Goal: Task Accomplishment & Management: Complete application form

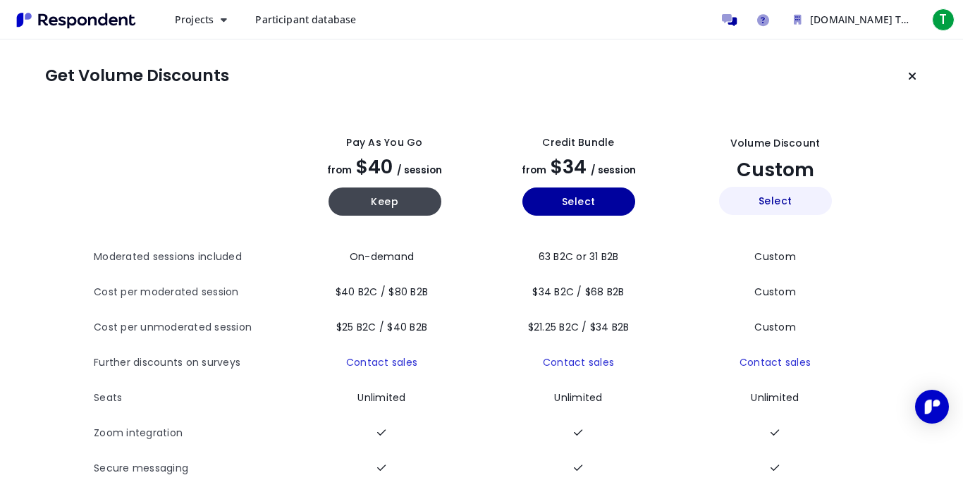
click at [768, 198] on button "Select" at bounding box center [775, 201] width 113 height 28
click at [216, 18] on button "Projects" at bounding box center [201, 19] width 75 height 25
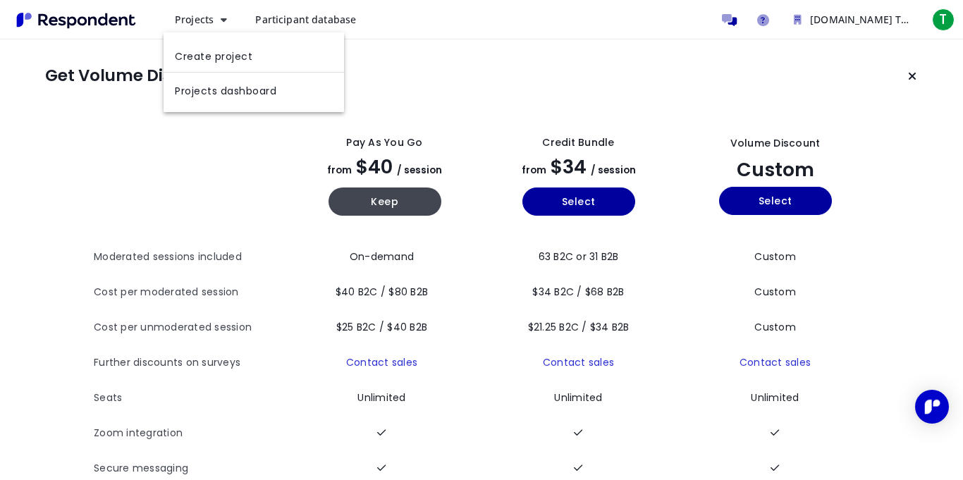
click at [456, 101] on md-backdrop at bounding box center [481, 240] width 963 height 480
click at [218, 17] on button "Projects" at bounding box center [201, 19] width 75 height 25
click at [238, 56] on link "Create project" at bounding box center [254, 55] width 180 height 34
click at [194, 33] on div "Projects Participant database [DOMAIN_NAME] Team Available Balances Incentive $…" at bounding box center [561, 20] width 794 height 28
click at [197, 28] on button "Projects" at bounding box center [201, 19] width 75 height 25
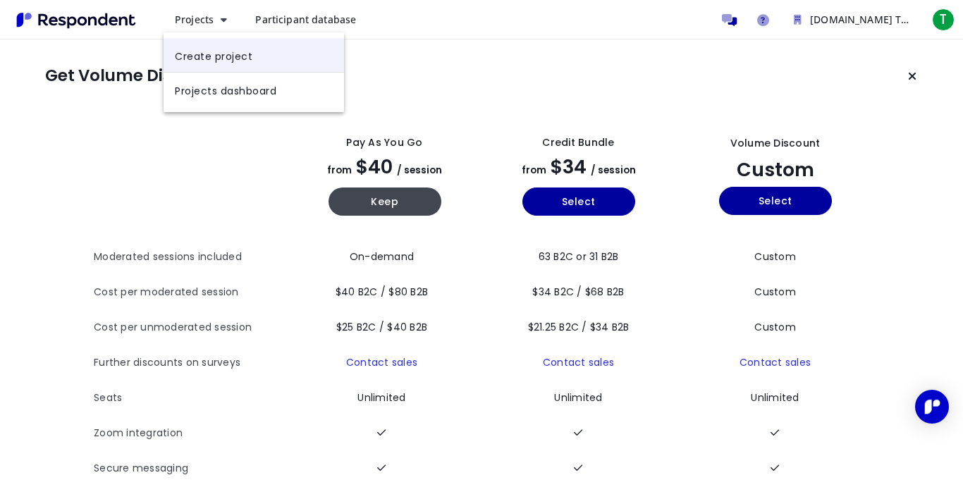
click at [220, 56] on link "Create project" at bounding box center [254, 55] width 180 height 34
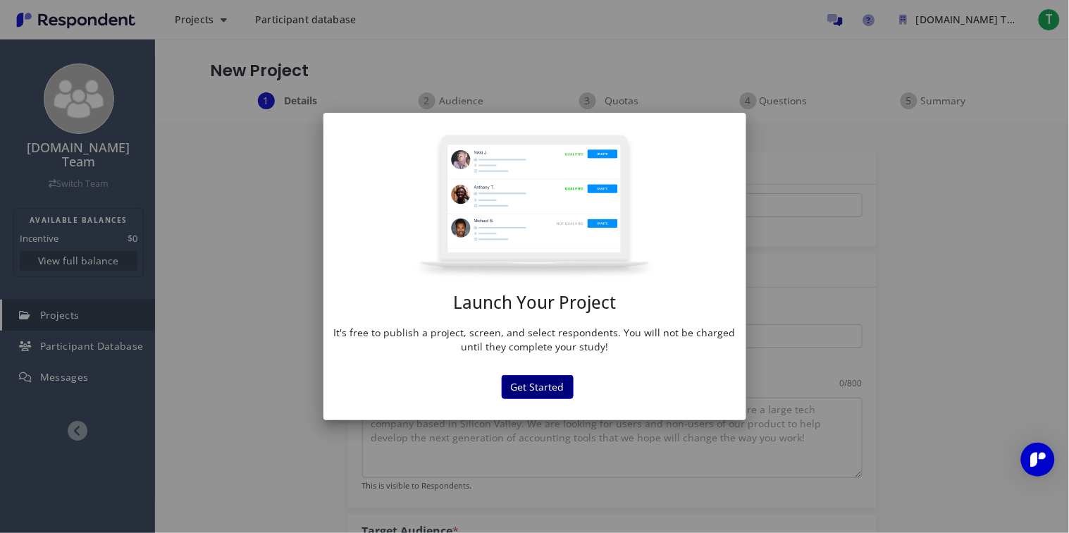
click at [546, 388] on button "Get Started" at bounding box center [538, 387] width 72 height 24
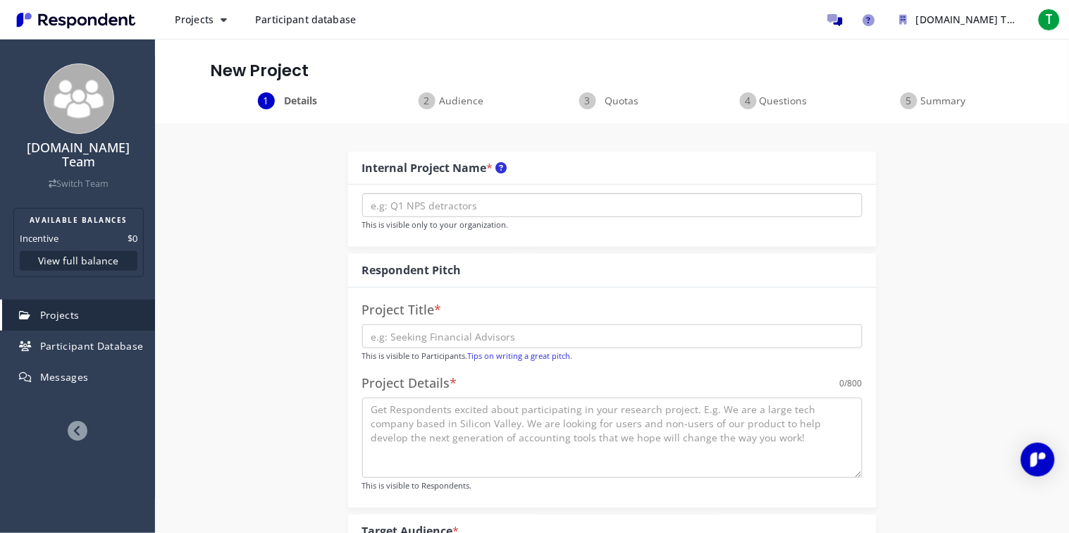
click at [497, 212] on input "text" at bounding box center [612, 205] width 500 height 24
click at [422, 212] on input "text" at bounding box center [612, 205] width 500 height 24
type input "t"
type input "TECHNOLOGY"
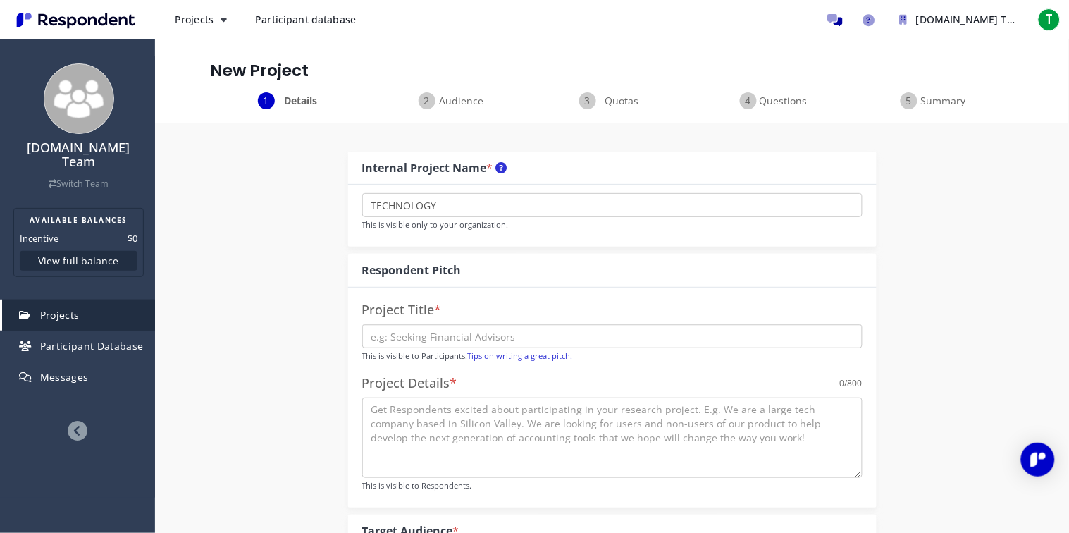
click at [429, 336] on input "text" at bounding box center [612, 336] width 500 height 24
type input "[DOMAIN_NAME]"
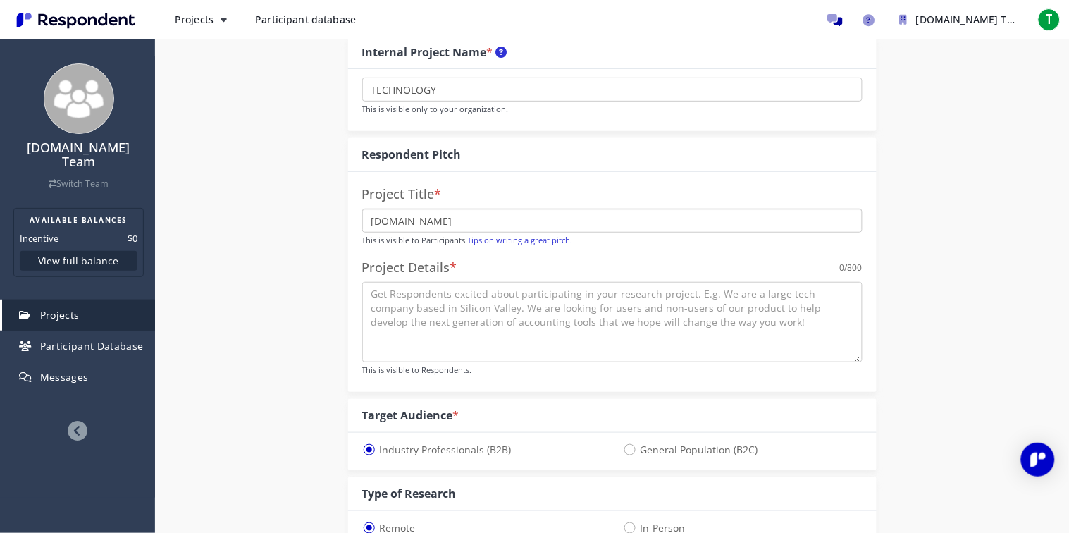
scroll to position [121, 0]
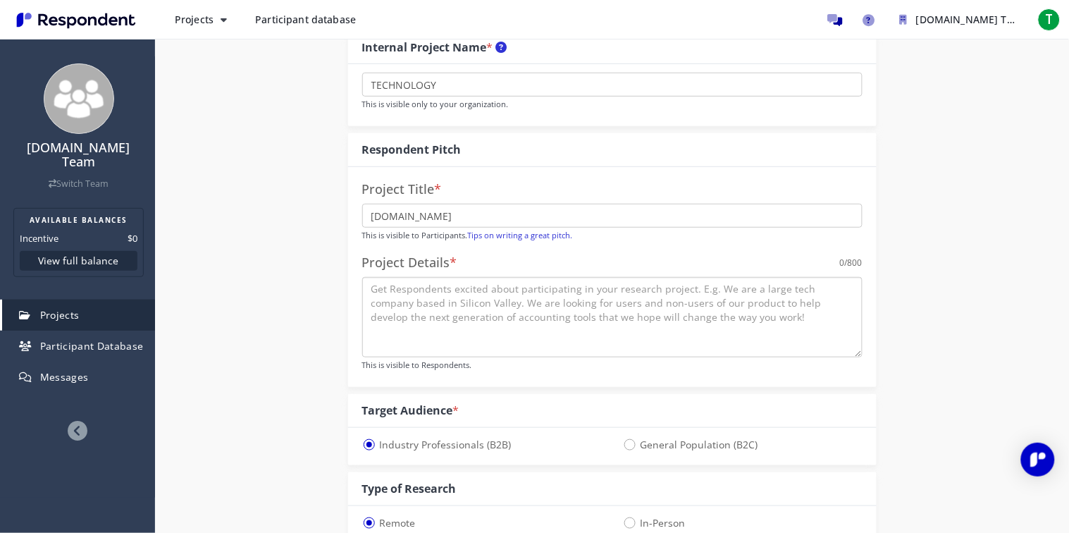
click at [477, 323] on textarea at bounding box center [612, 317] width 500 height 80
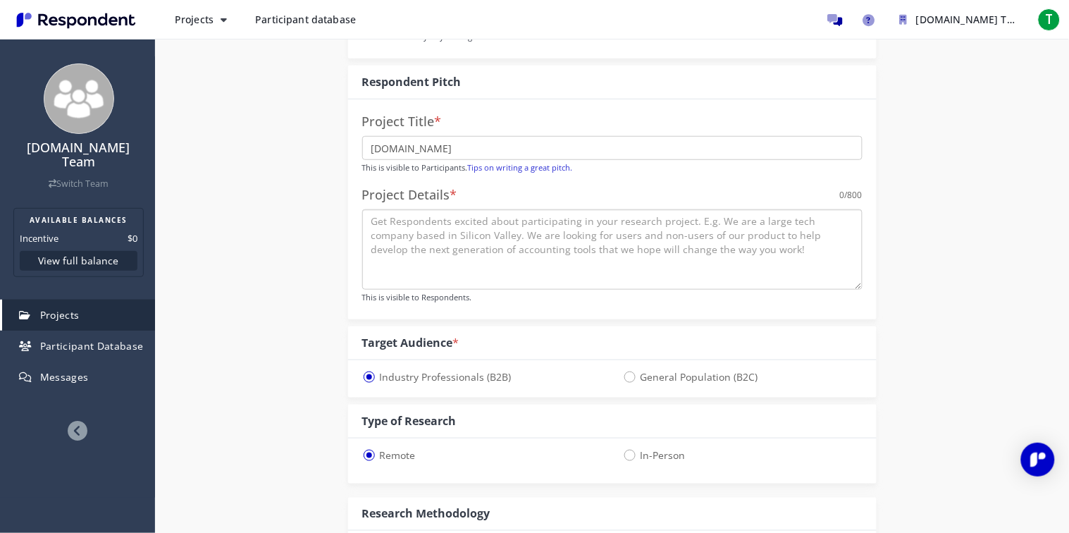
scroll to position [195, 0]
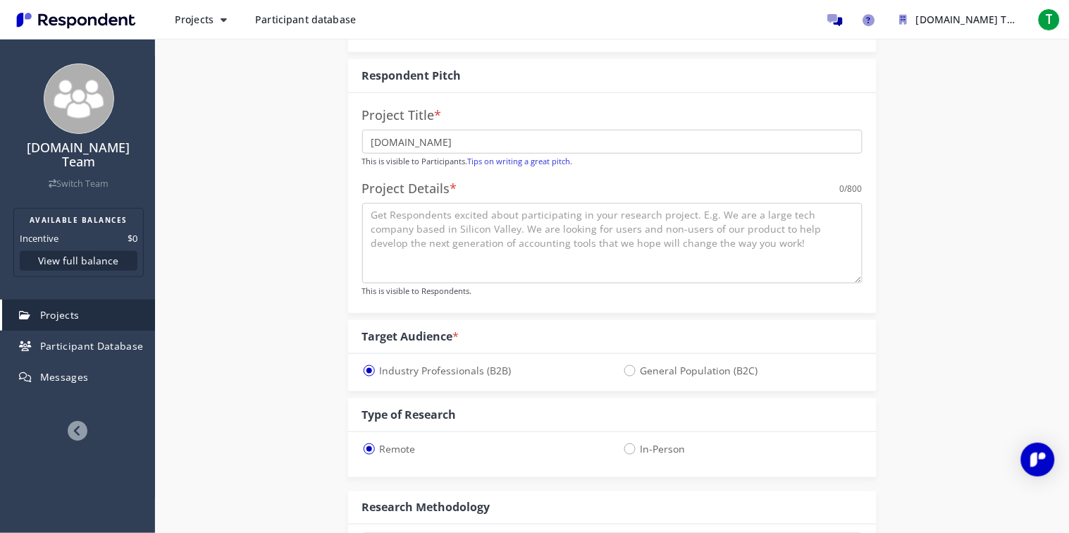
click at [477, 323] on div "Target Audience *" at bounding box center [612, 337] width 529 height 34
click at [637, 368] on span "General Population (B2C)" at bounding box center [690, 370] width 135 height 17
click at [632, 368] on input "General Population (B2C)" at bounding box center [627, 369] width 9 height 9
radio input "true"
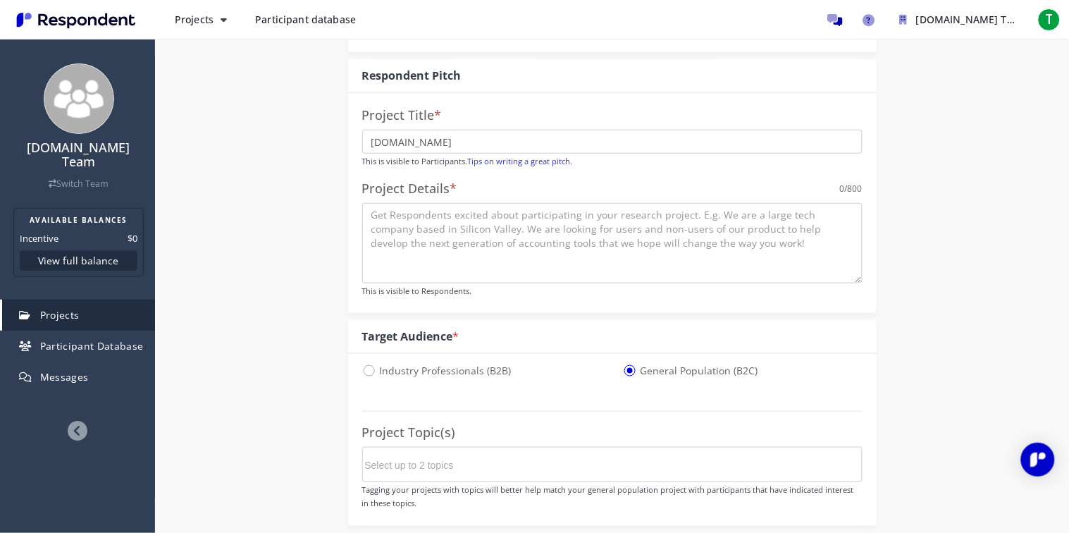
click at [626, 366] on span "General Population (B2C)" at bounding box center [690, 370] width 135 height 17
click at [626, 366] on input "General Population (B2C)" at bounding box center [627, 369] width 9 height 9
select select "number:125"
click at [627, 226] on textarea at bounding box center [612, 244] width 500 height 80
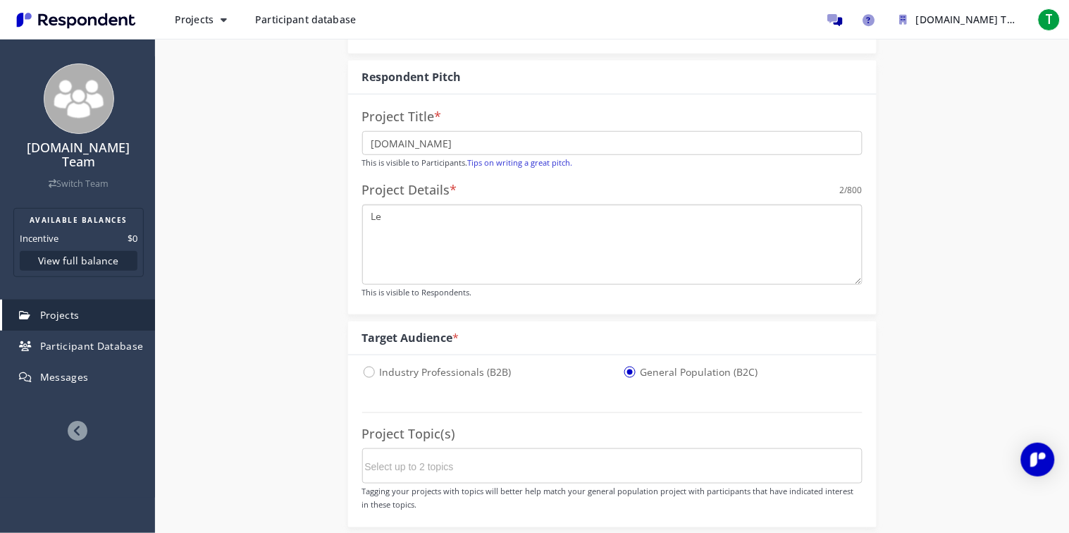
type textarea "L"
click at [429, 214] on textarea "Artificial Intelegence" at bounding box center [612, 244] width 500 height 80
click at [526, 203] on div "Project Details * 23 /800" at bounding box center [612, 190] width 500 height 28
click at [521, 215] on textarea "Artificial Intellegence" at bounding box center [612, 244] width 500 height 80
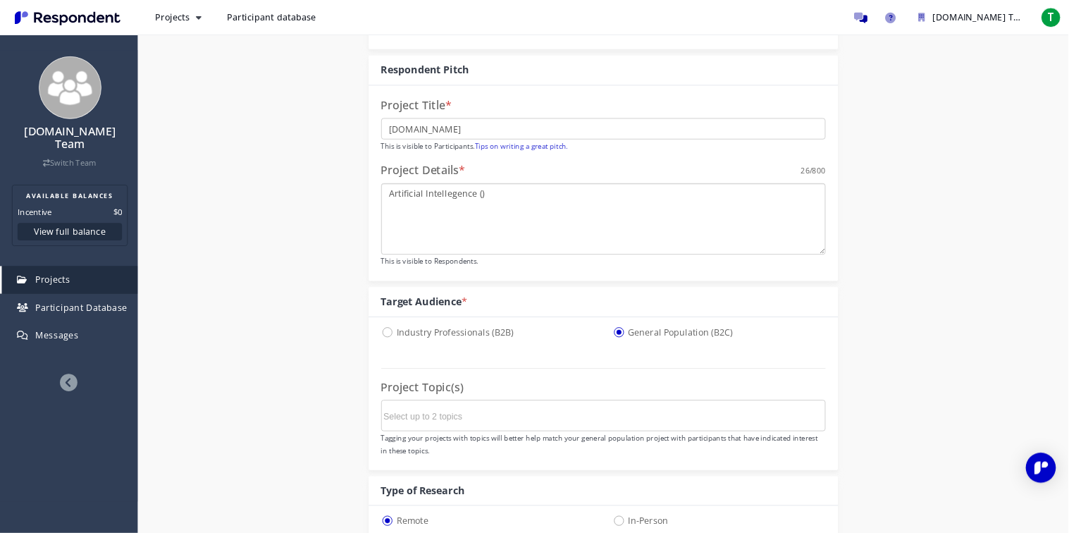
scroll to position [191, 0]
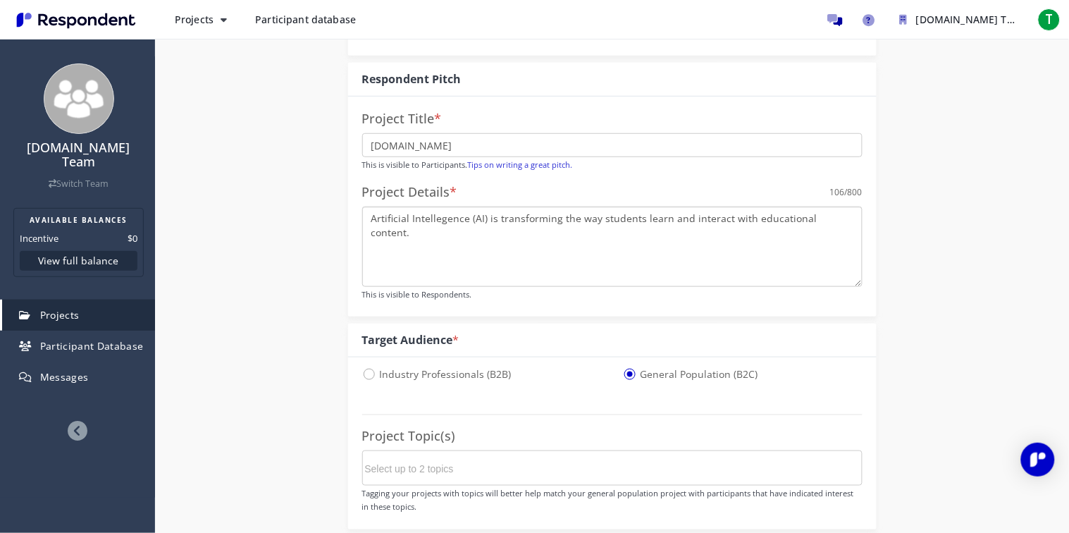
click at [431, 224] on textarea "Artificial Intellegence (AI) is transforming the way students learn and interac…" at bounding box center [612, 247] width 500 height 80
click at [441, 224] on textarea "Artificial Intellegence (AI) is transforming the way students learn and interac…" at bounding box center [612, 247] width 500 height 80
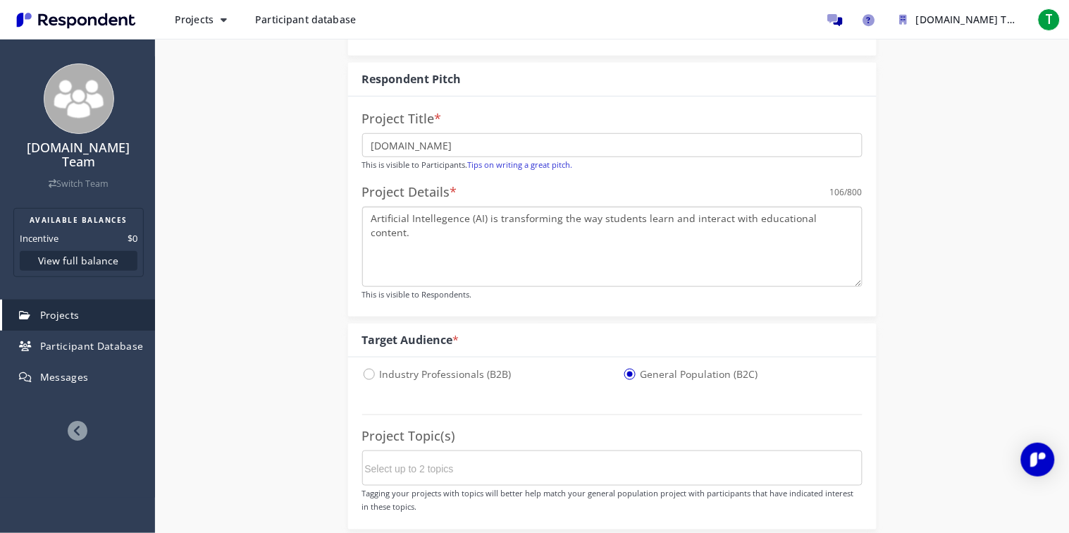
click at [441, 224] on textarea "Artificial Intellegence (AI) is transforming the way students learn and interac…" at bounding box center [612, 247] width 500 height 80
click at [433, 223] on textarea "Artificial Intellegence (AI) is transforming the way students learn and interac…" at bounding box center [612, 247] width 500 height 80
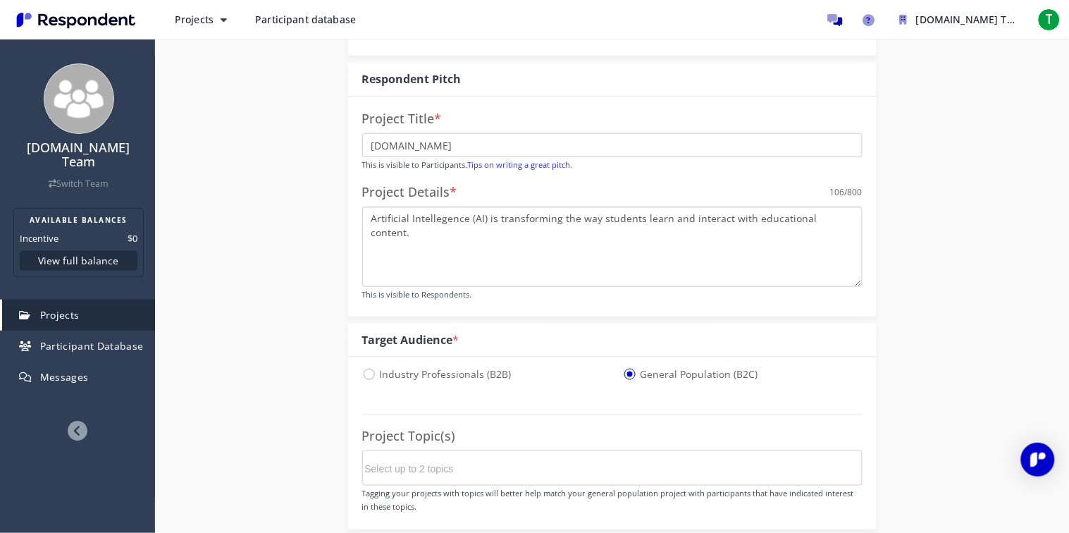
click at [433, 223] on textarea "Artificial Intellegence (AI) is transforming the way students learn and interac…" at bounding box center [612, 247] width 500 height 80
click at [851, 216] on textarea "Artificial Intelligence (AI) is transforming the way students learn and interac…" at bounding box center [612, 247] width 500 height 80
type textarea "Artificial Intelligence (AI) is transforming the way students learn and interac…"
click at [962, 304] on div "Internal Project Name * TECHNOLOGY This is visible only to your organization. R…" at bounding box center [612, 519] width 825 height 1174
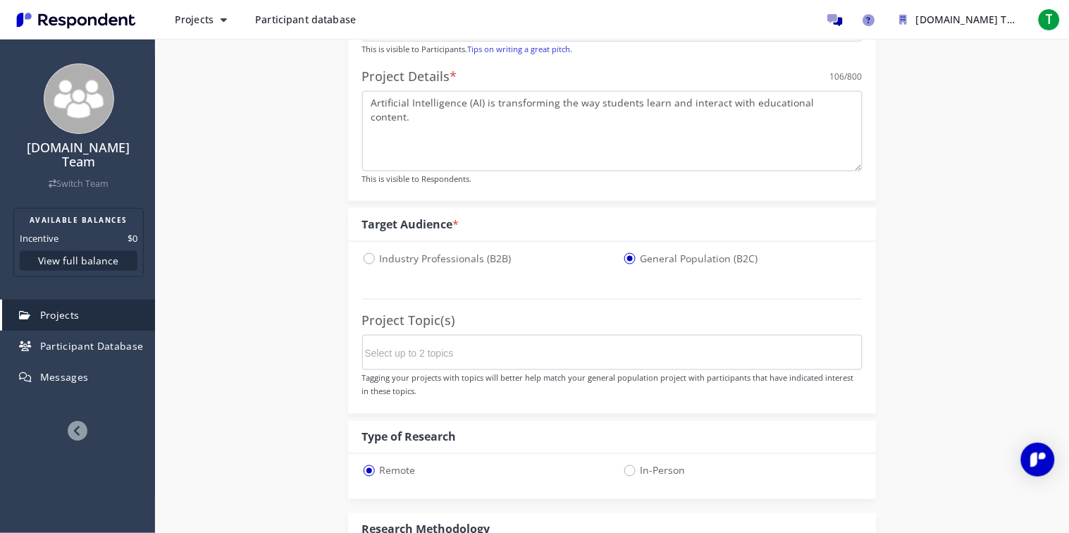
scroll to position [308, 0]
click at [753, 356] on md-chips-wrap at bounding box center [612, 350] width 500 height 35
click at [744, 350] on md-chips-wrap at bounding box center [612, 350] width 500 height 35
click at [736, 346] on md-chips-wrap at bounding box center [612, 350] width 500 height 35
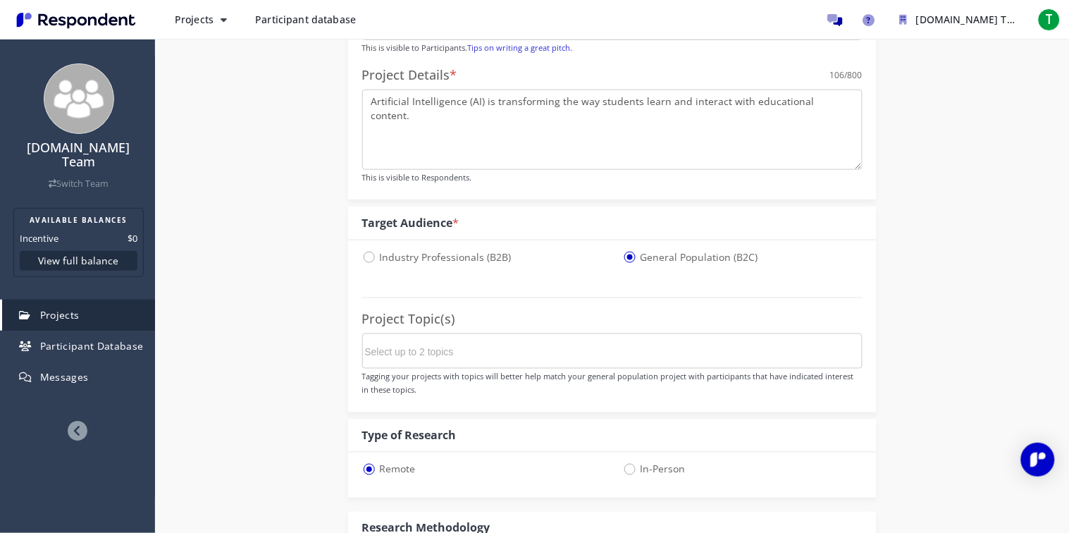
click at [405, 343] on input "Select up to 2 topics" at bounding box center [470, 352] width 211 height 24
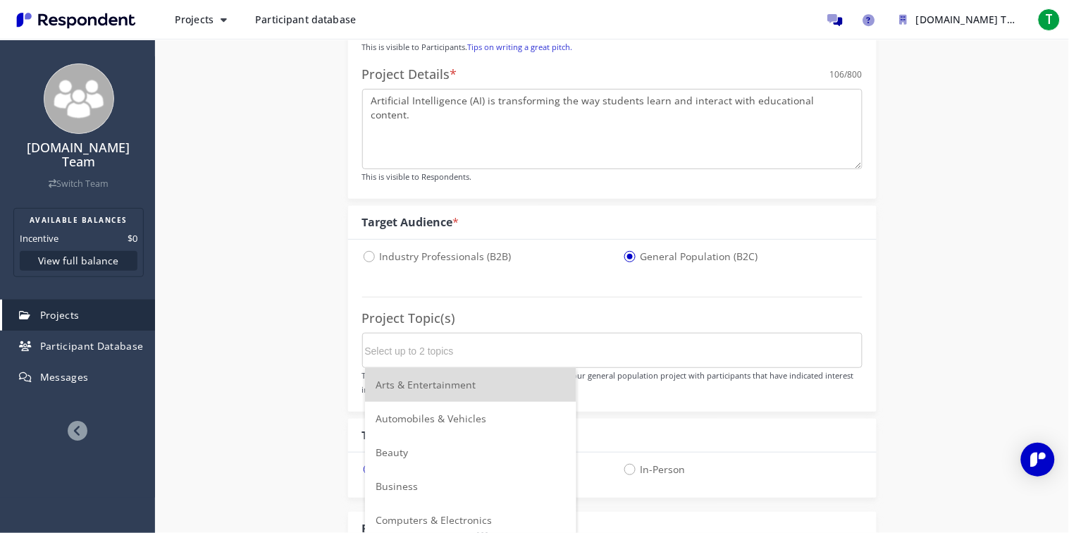
scroll to position [0, 0]
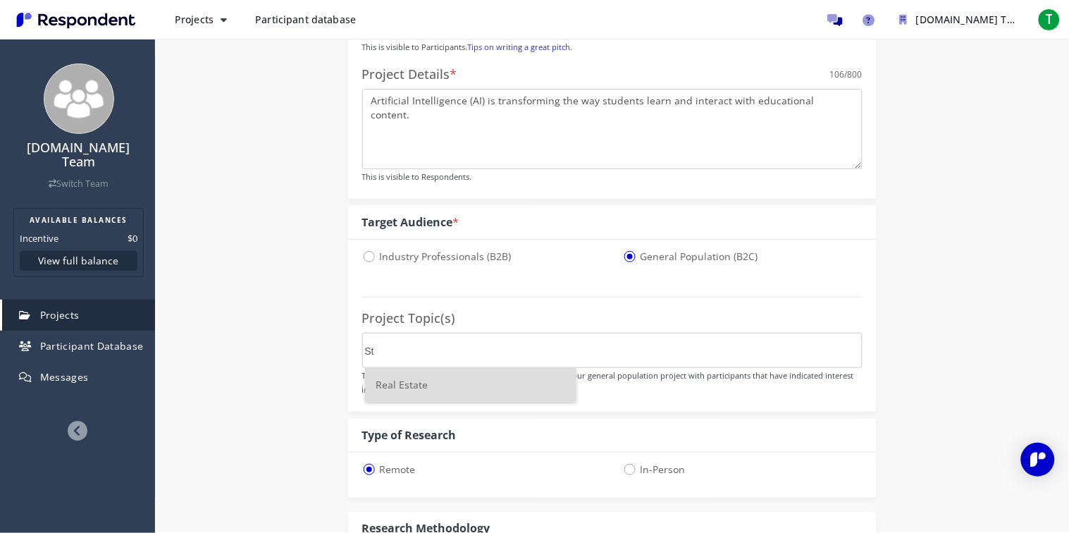
type input "S"
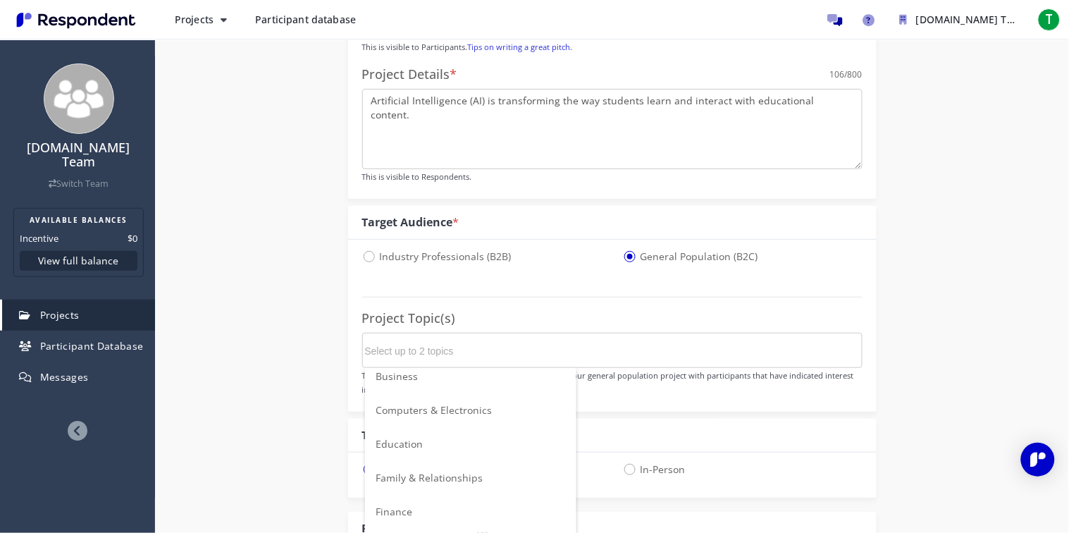
scroll to position [125, 0]
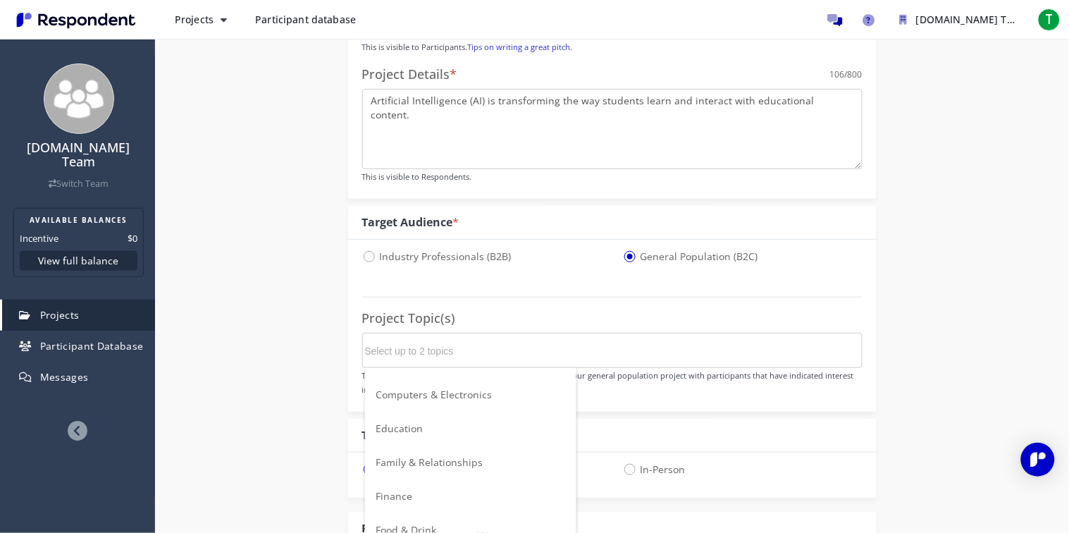
click at [437, 440] on li "Education" at bounding box center [470, 429] width 211 height 34
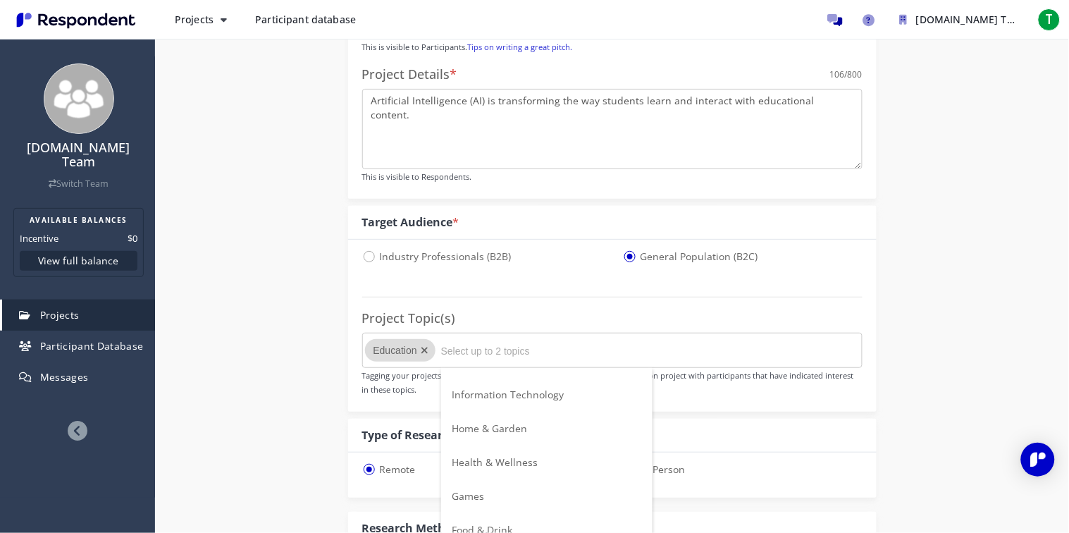
scroll to position [0, 0]
click at [553, 398] on span "Computers & Electronics" at bounding box center [510, 394] width 116 height 13
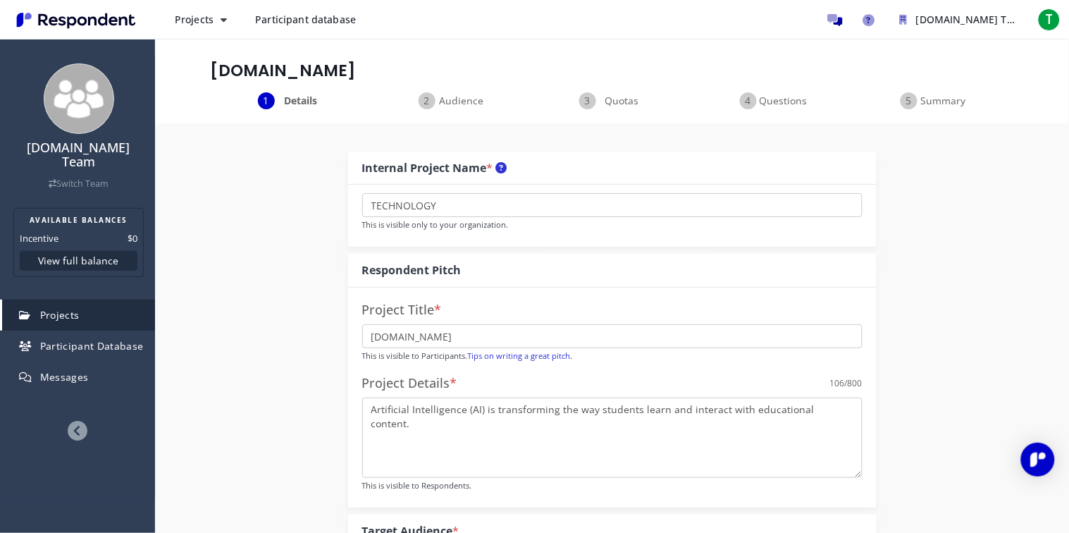
scroll to position [308, 0]
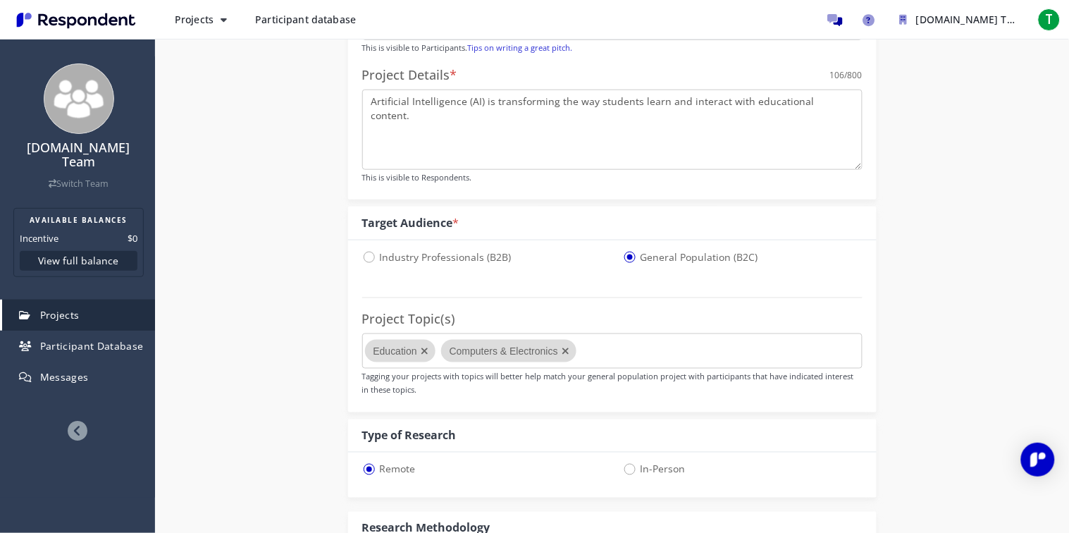
click at [611, 364] on md-chips-wrap "Education Computers & Electronics" at bounding box center [612, 350] width 500 height 35
click at [617, 348] on md-chips-wrap "Education Computers & Electronics" at bounding box center [612, 350] width 500 height 35
click at [562, 350] on icon "Remove Computers & Electronics" at bounding box center [566, 351] width 20 height 23
click at [528, 351] on input "Select up to 2 topics" at bounding box center [546, 352] width 211 height 24
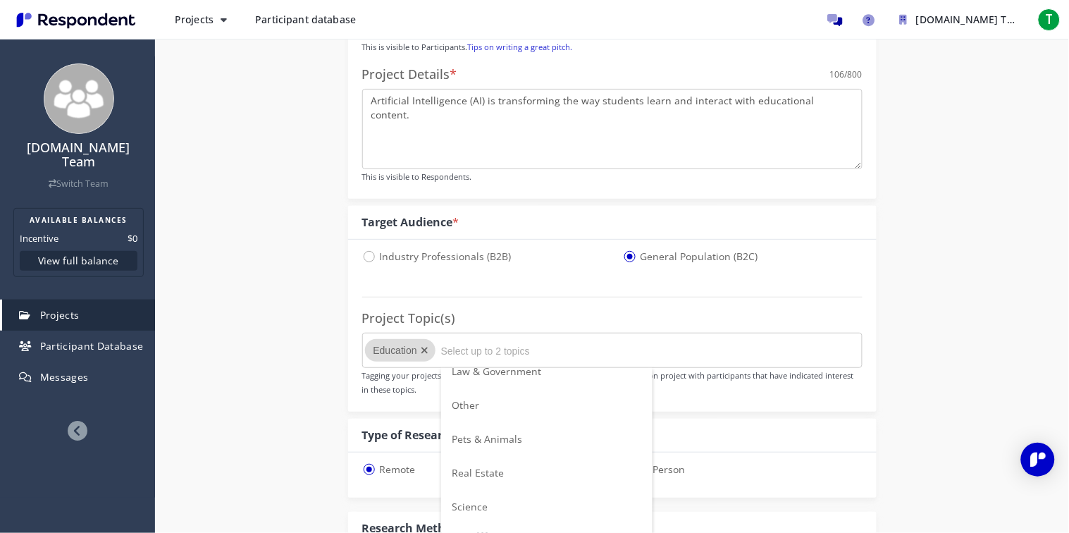
scroll to position [497, 0]
click at [501, 479] on li "Social Media" at bounding box center [546, 531] width 211 height 34
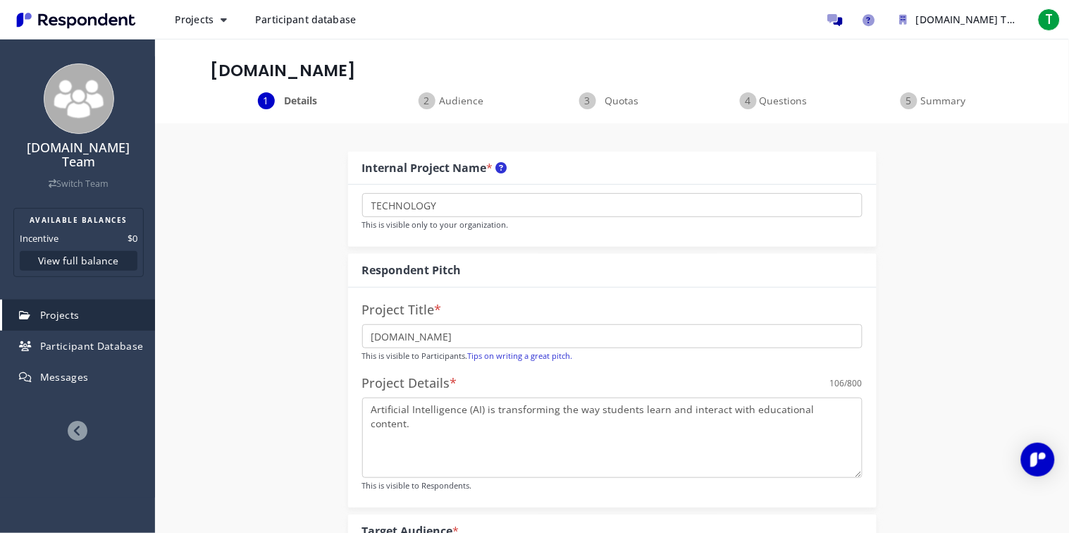
scroll to position [308, 0]
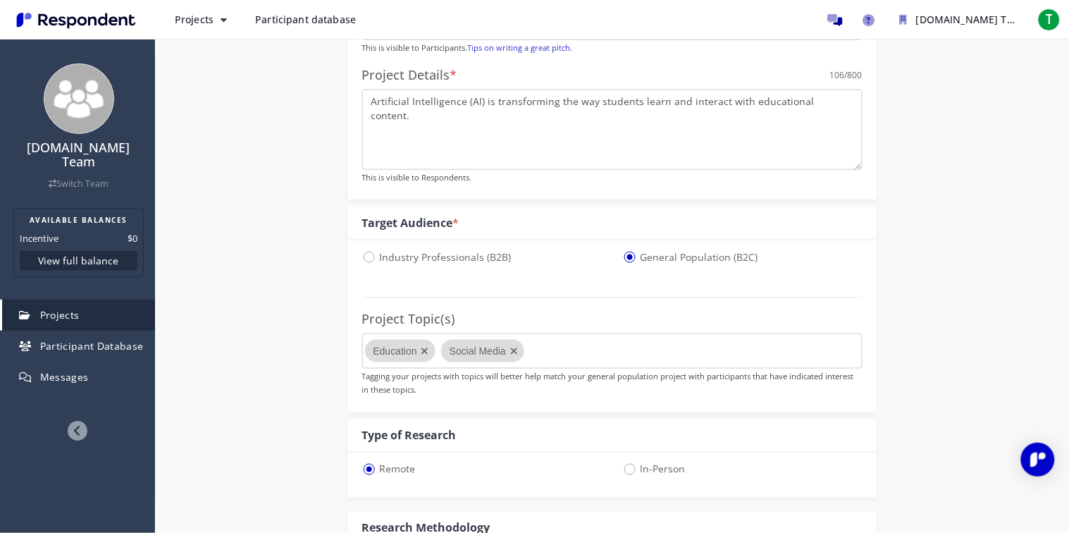
click at [516, 359] on icon "Remove Social Media" at bounding box center [514, 351] width 20 height 23
click at [516, 359] on input "Select up to 2 topics" at bounding box center [546, 352] width 211 height 24
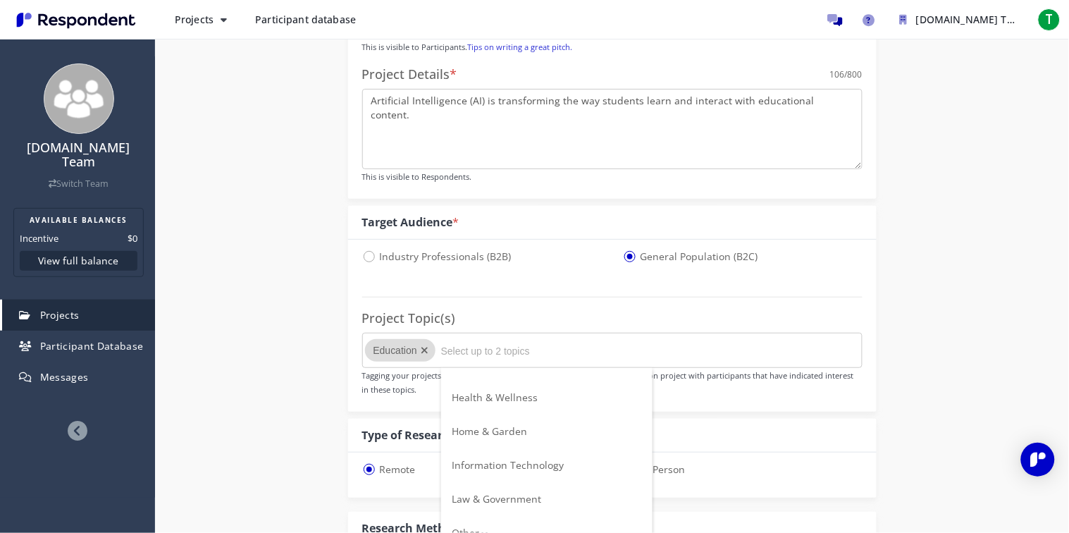
scroll to position [321, 0]
click at [509, 476] on span "Information Technology" at bounding box center [508, 469] width 112 height 13
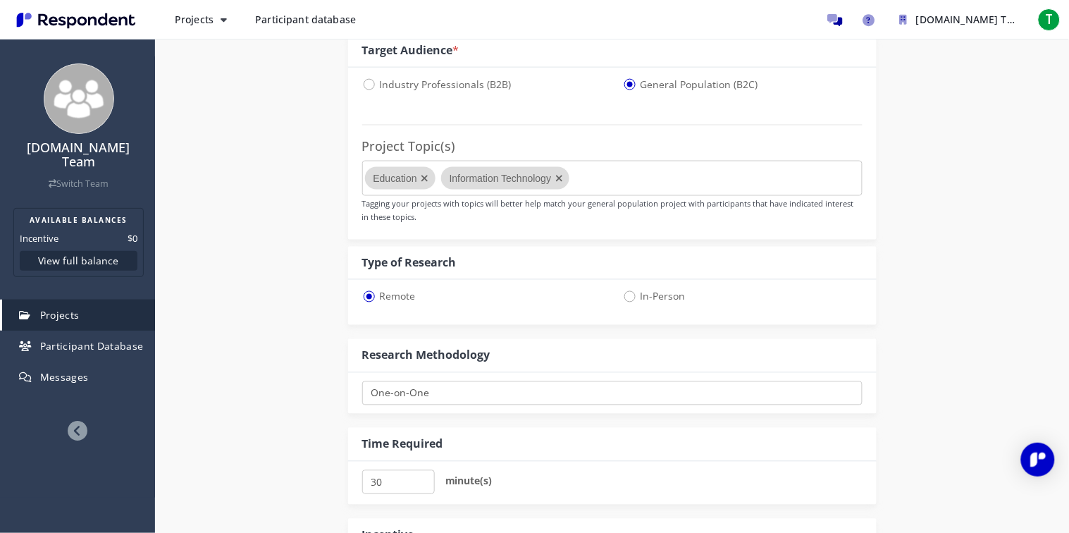
scroll to position [486, 0]
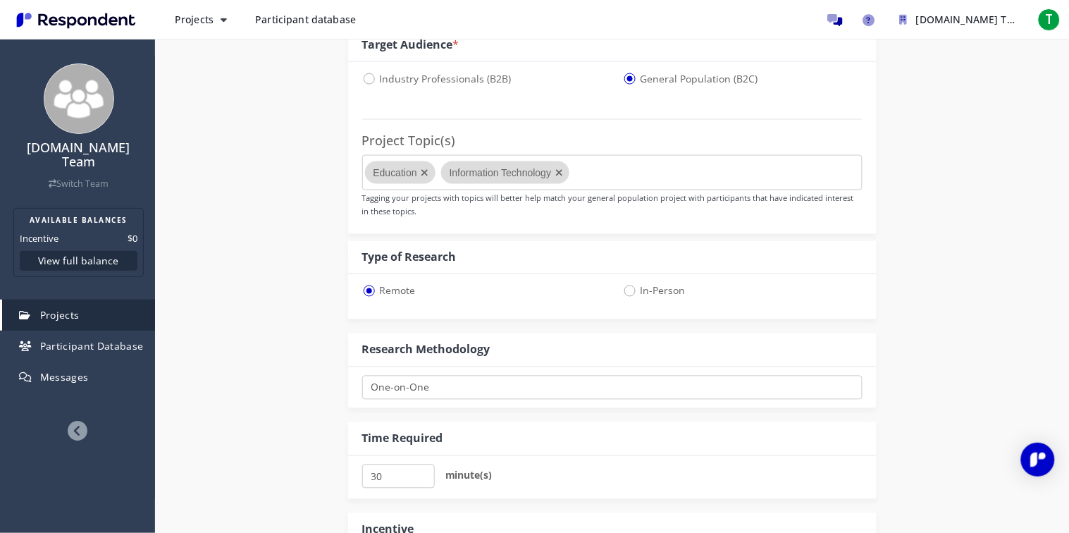
click at [631, 282] on div "Remote In-Person" at bounding box center [612, 296] width 529 height 45
click at [629, 287] on span "In-Person" at bounding box center [654, 291] width 63 height 17
click at [629, 287] on input "In-Person" at bounding box center [627, 289] width 9 height 9
radio input "true"
select select "number:125"
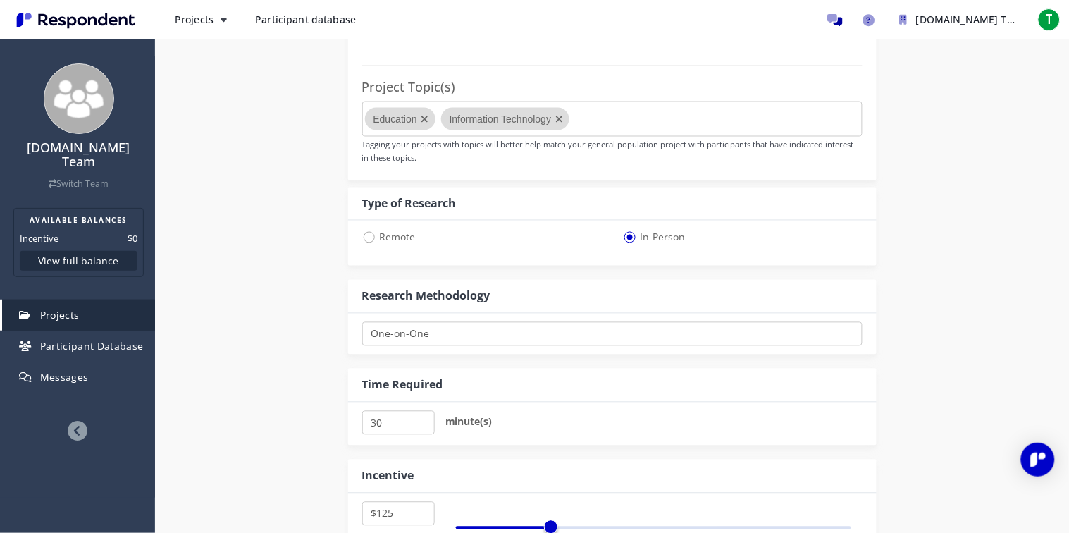
scroll to position [541, 0]
click at [560, 325] on select "One-on-One Focus Group In Respondent Home In Respondent Office" at bounding box center [612, 333] width 500 height 24
select select "number:2"
click at [362, 321] on select "One-on-One Focus Group In Respondent Home In Respondent Office" at bounding box center [612, 333] width 500 height 24
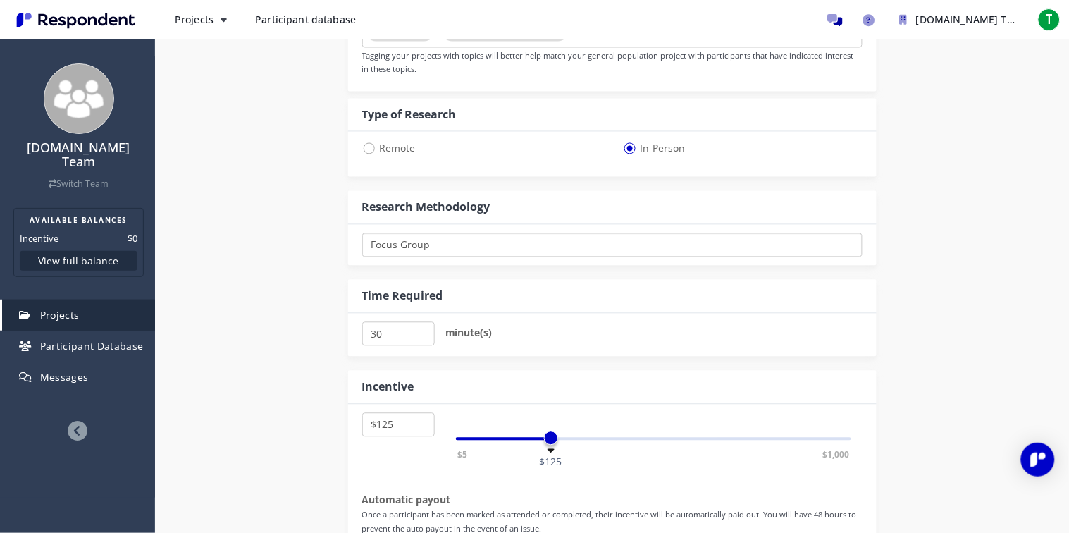
scroll to position [631, 0]
click at [428, 342] on input "30" at bounding box center [398, 332] width 73 height 24
click at [424, 336] on input "25" at bounding box center [398, 332] width 73 height 24
click at [424, 328] on input "30" at bounding box center [398, 332] width 73 height 24
click at [424, 328] on input "35" at bounding box center [398, 332] width 73 height 24
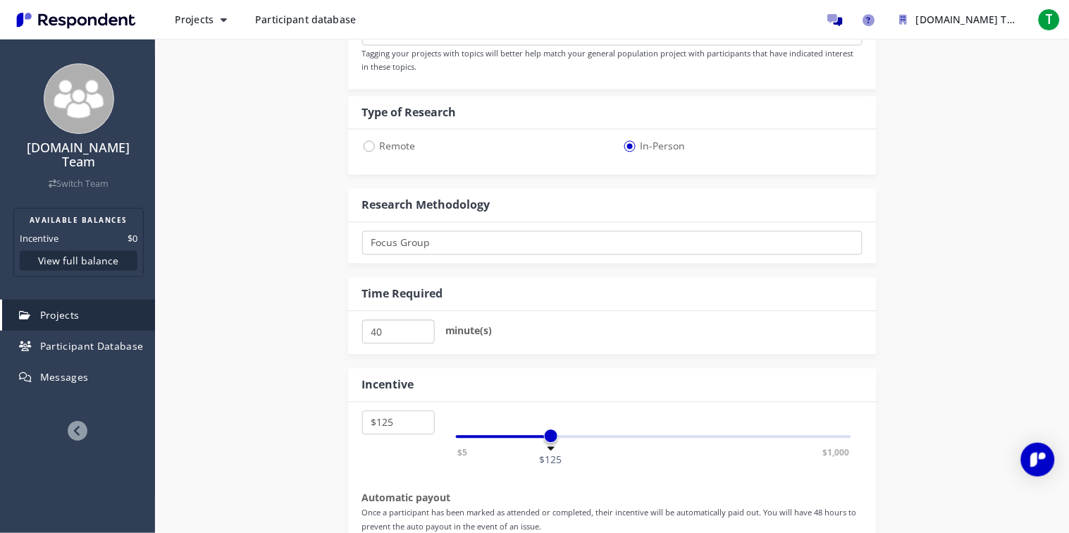
click at [424, 328] on input "40" at bounding box center [398, 332] width 73 height 24
click at [424, 328] on input "45" at bounding box center [398, 332] width 73 height 24
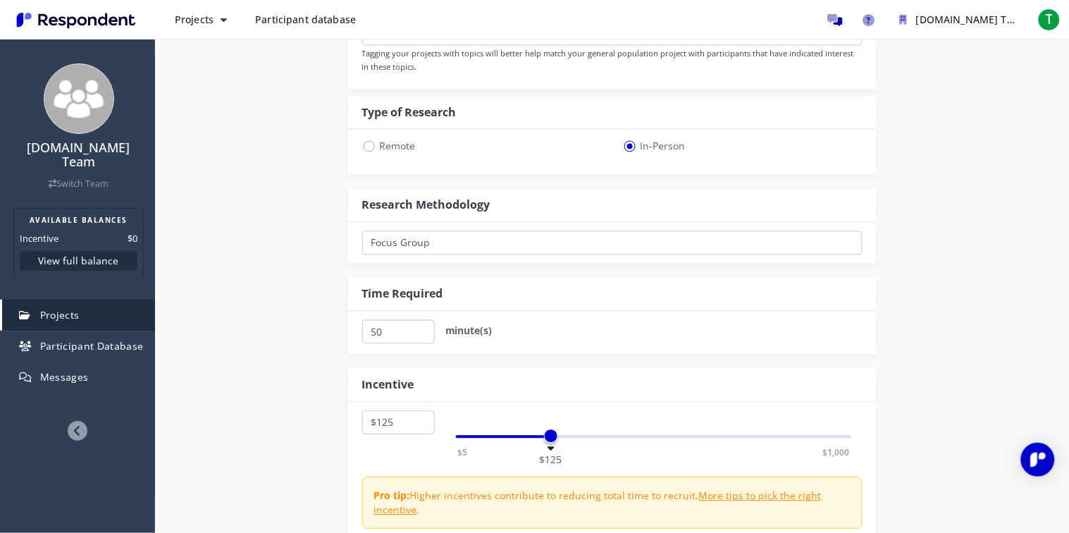
click at [424, 328] on input "50" at bounding box center [398, 332] width 73 height 24
click at [424, 328] on input "55" at bounding box center [398, 332] width 73 height 24
click at [419, 334] on input "50" at bounding box center [398, 332] width 73 height 24
click at [419, 334] on input "45" at bounding box center [398, 332] width 73 height 24
type input "40"
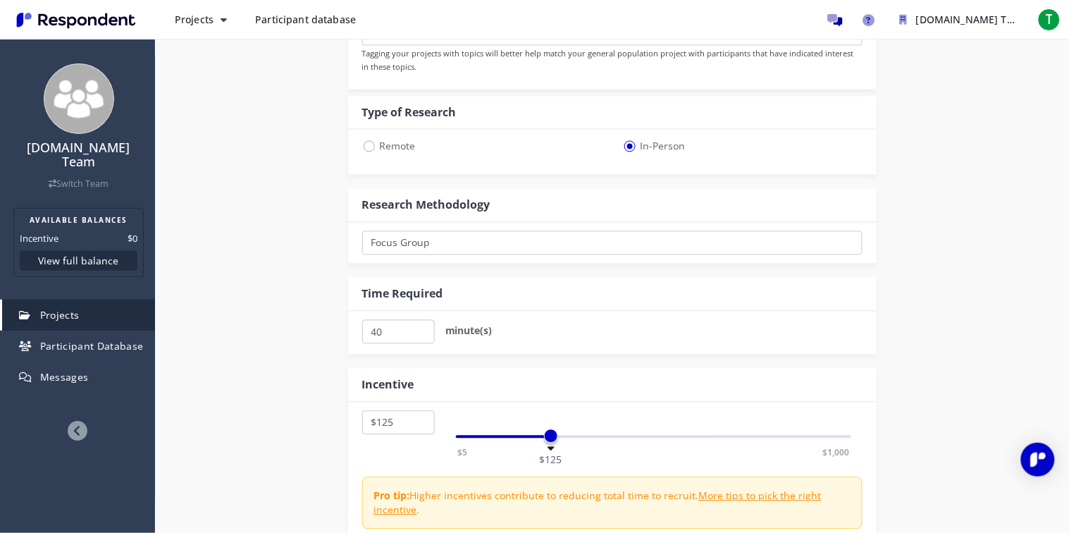
click at [419, 334] on input "40" at bounding box center [398, 332] width 73 height 24
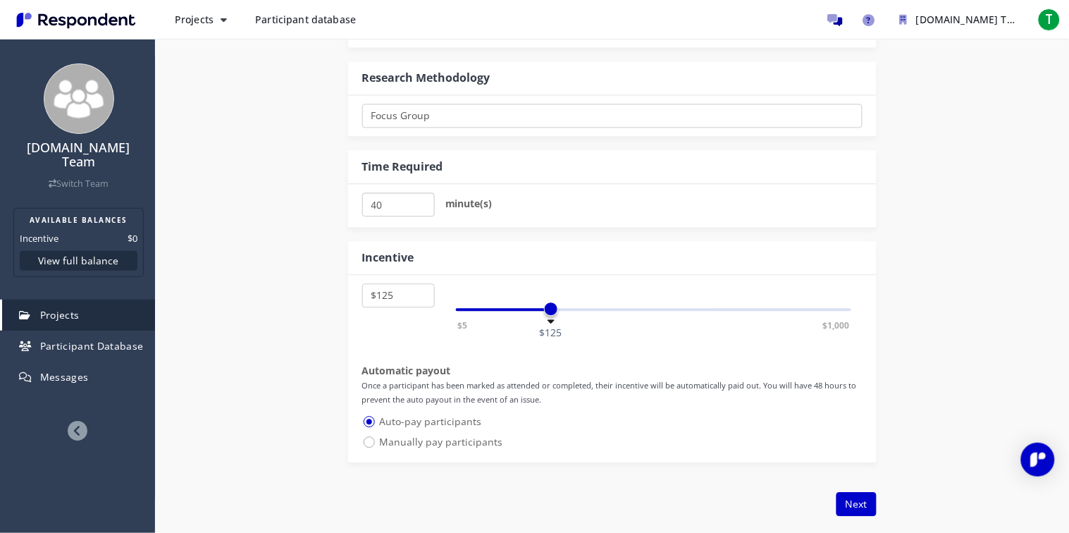
scroll to position [765, 0]
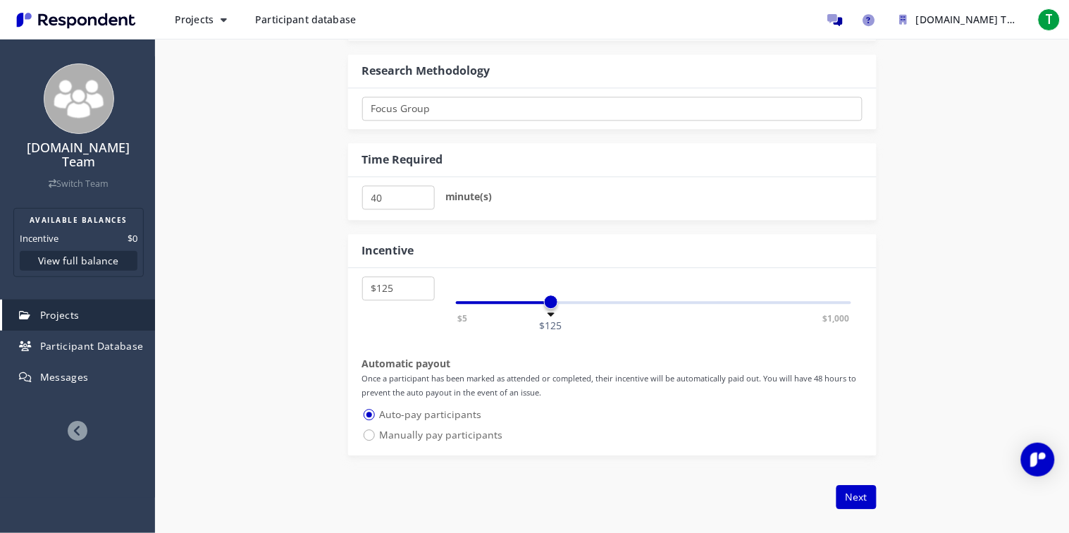
click at [365, 438] on span "Manually pay participants" at bounding box center [432, 434] width 141 height 17
click at [365, 438] on input "Manually pay participants" at bounding box center [366, 433] width 9 height 9
radio input "true"
click at [592, 304] on div "$5 $1,000 $125" at bounding box center [654, 302] width 396 height 3
click at [551, 302] on div "$5 $1,000 $180" at bounding box center [654, 302] width 396 height 3
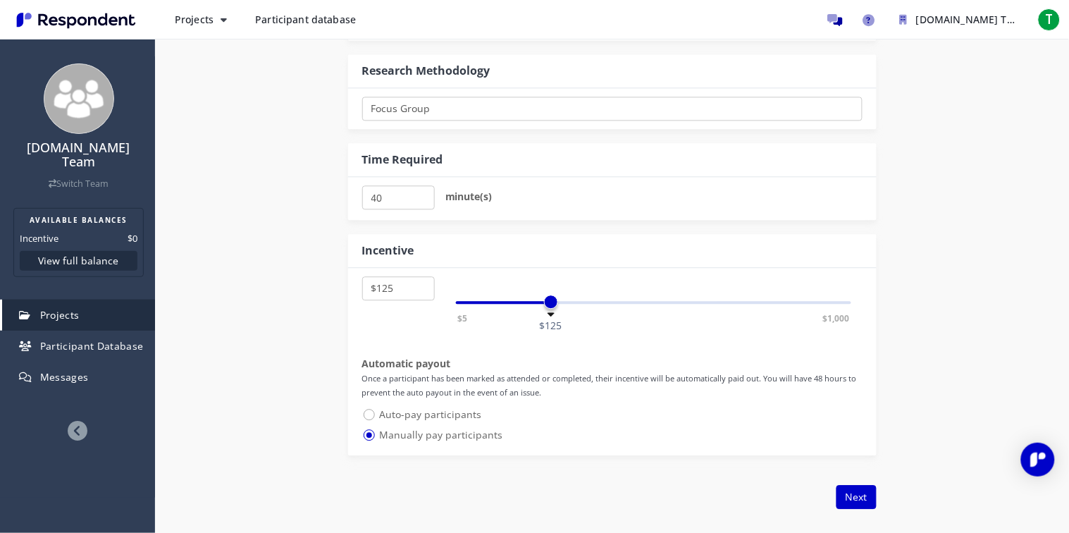
click at [557, 304] on span at bounding box center [551, 302] width 14 height 14
click at [560, 304] on div "$5 $1,000 $125" at bounding box center [654, 302] width 396 height 3
click at [525, 301] on div "$5 $1,000 $135" at bounding box center [654, 302] width 396 height 3
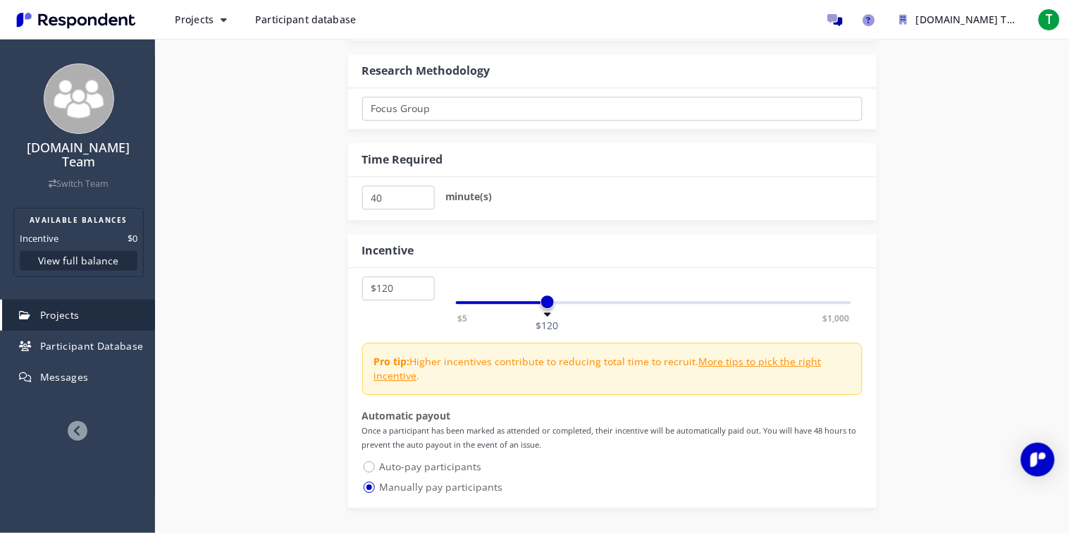
select select "number:125"
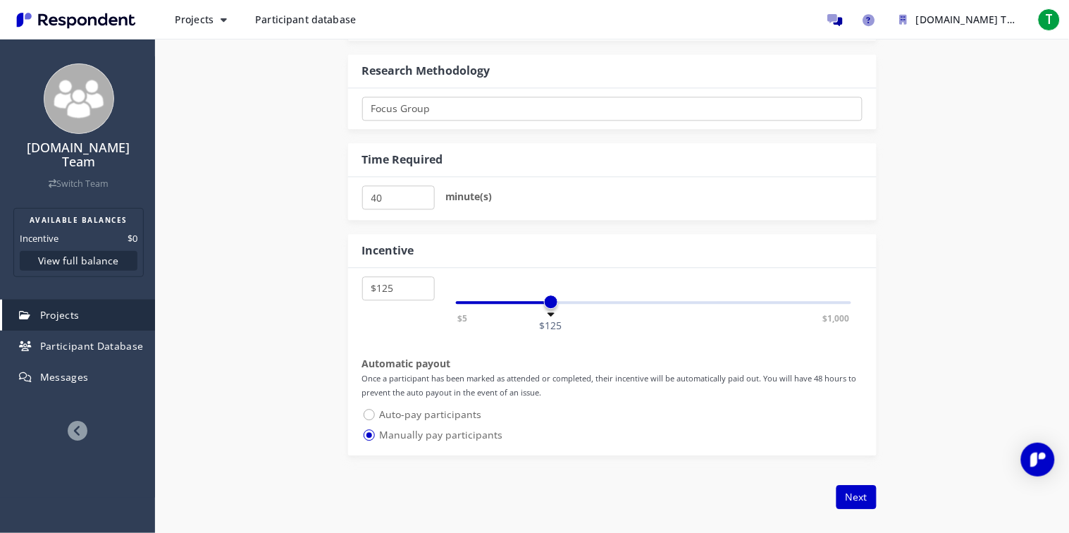
drag, startPoint x: 525, startPoint y: 301, endPoint x: 550, endPoint y: 300, distance: 24.7
click at [550, 300] on span at bounding box center [551, 302] width 14 height 14
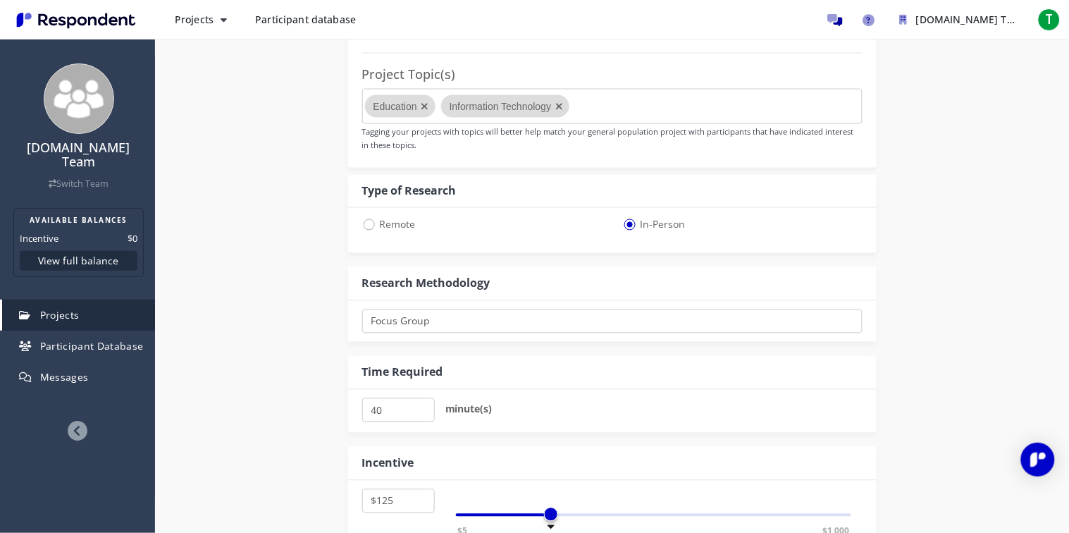
scroll to position [553, 0]
click at [700, 314] on select "One-on-One Focus Group In Respondent Home In Respondent Office" at bounding box center [612, 321] width 500 height 24
click at [605, 266] on div "Research Methodology" at bounding box center [612, 283] width 529 height 34
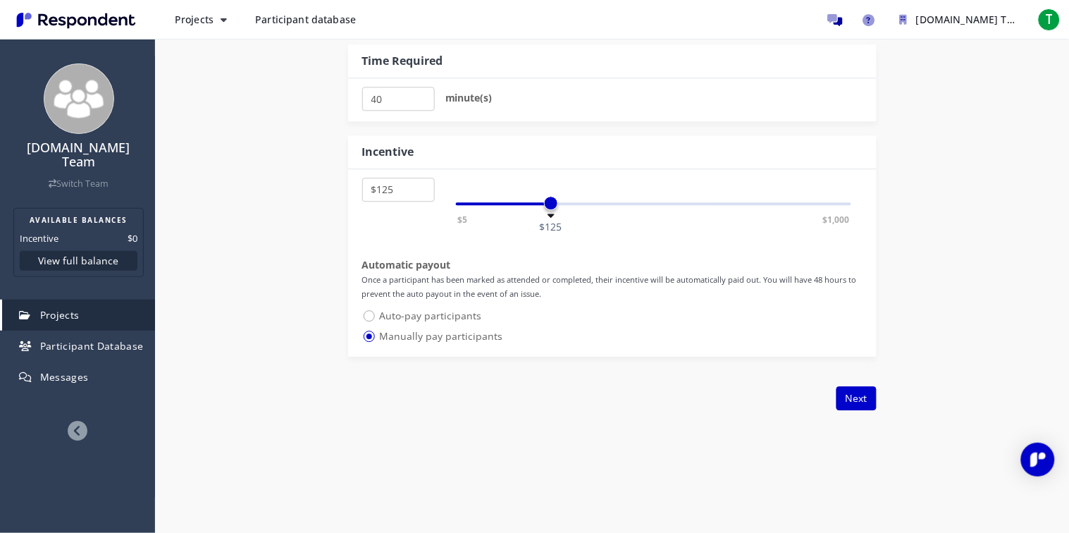
scroll to position [867, 0]
click at [861, 392] on button "Next" at bounding box center [857, 395] width 40 height 24
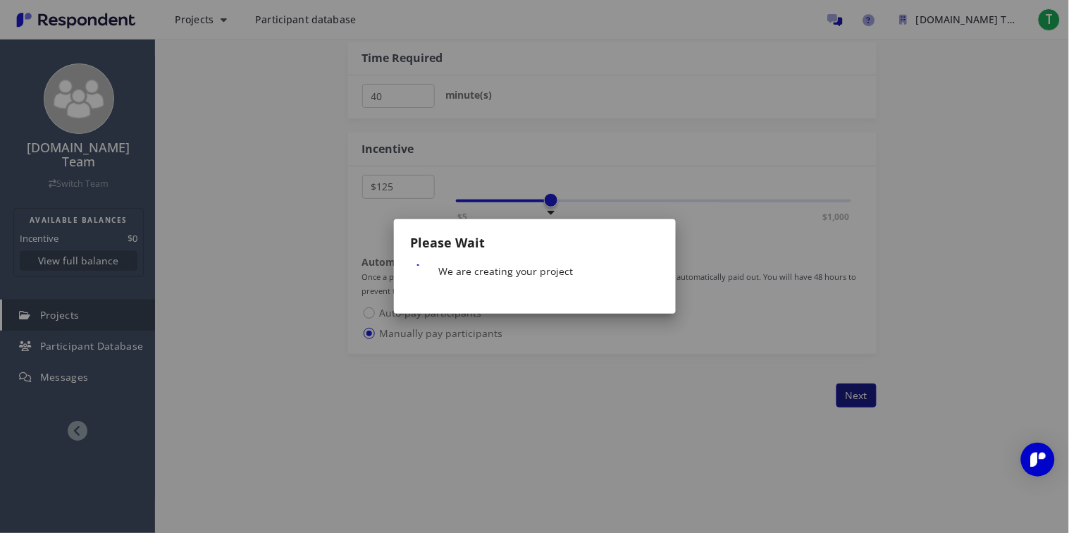
scroll to position [0, 0]
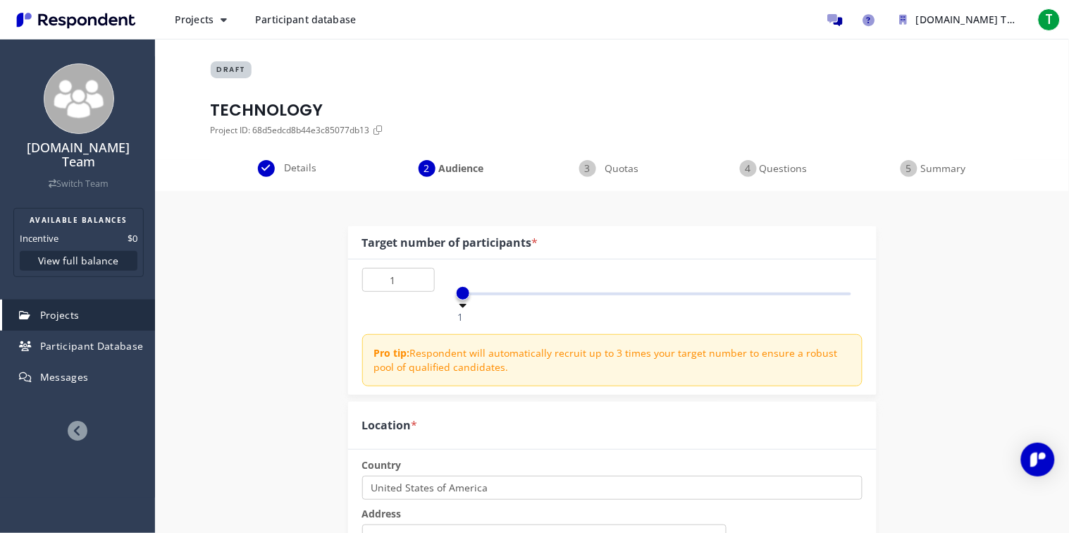
click at [552, 293] on div "1 50 1" at bounding box center [654, 294] width 396 height 3
drag, startPoint x: 545, startPoint y: 292, endPoint x: 909, endPoint y: 276, distance: 364.8
click at [613, 309] on div "50 1 50 50 Pro tip: Respondent will automatically recruit up to 3 times your ta…" at bounding box center [612, 326] width 529 height 135
click at [612, 304] on div "1 50 50" at bounding box center [653, 287] width 417 height 38
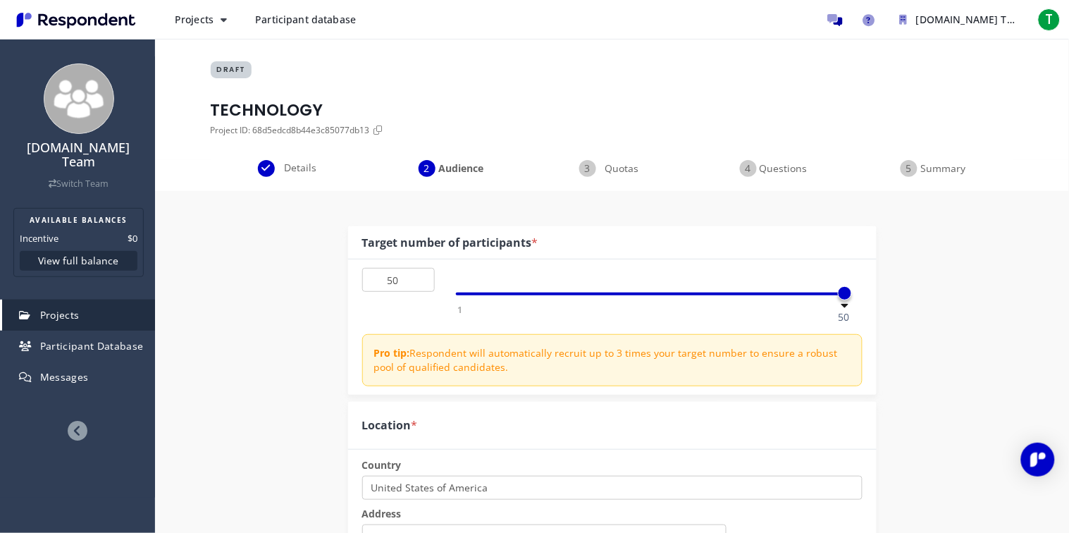
click at [611, 295] on div "1 50 50" at bounding box center [654, 294] width 396 height 3
click at [453, 289] on div "1 50 20" at bounding box center [653, 287] width 417 height 38
click at [457, 295] on div "1 50 20" at bounding box center [654, 294] width 396 height 3
type input "1"
click at [417, 271] on input "1" at bounding box center [398, 280] width 73 height 24
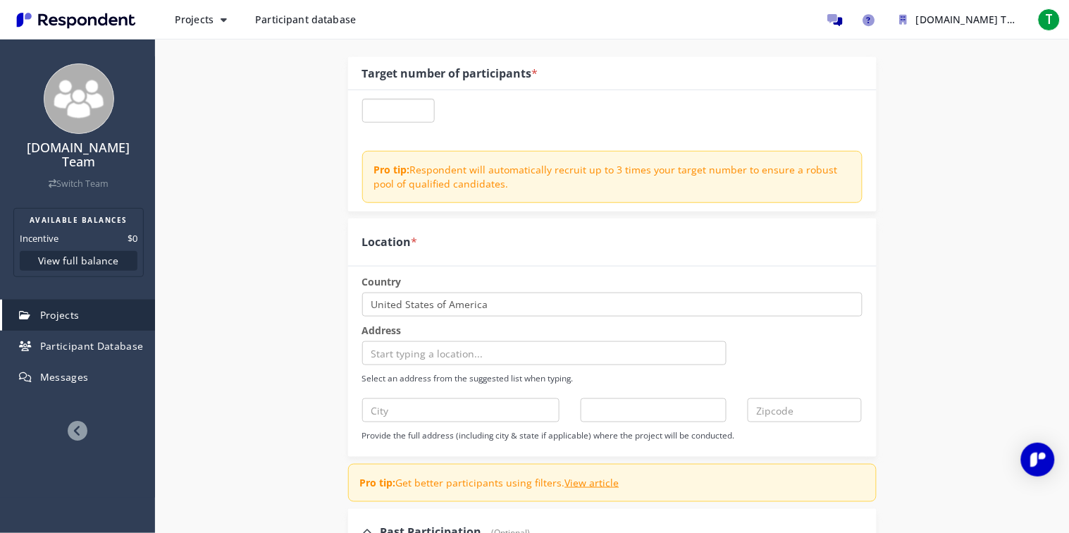
scroll to position [170, 0]
click at [555, 305] on select "Select a country [GEOGRAPHIC_DATA] [GEOGRAPHIC_DATA] [US_STATE] [GEOGRAPHIC_DAT…" at bounding box center [612, 304] width 500 height 24
select select "string:PH"
click at [362, 292] on select "Select a country [GEOGRAPHIC_DATA] [GEOGRAPHIC_DATA] [US_STATE] [GEOGRAPHIC_DAT…" at bounding box center [612, 304] width 500 height 24
click at [519, 381] on p "Select an address from the suggested list when typing." at bounding box center [612, 377] width 500 height 12
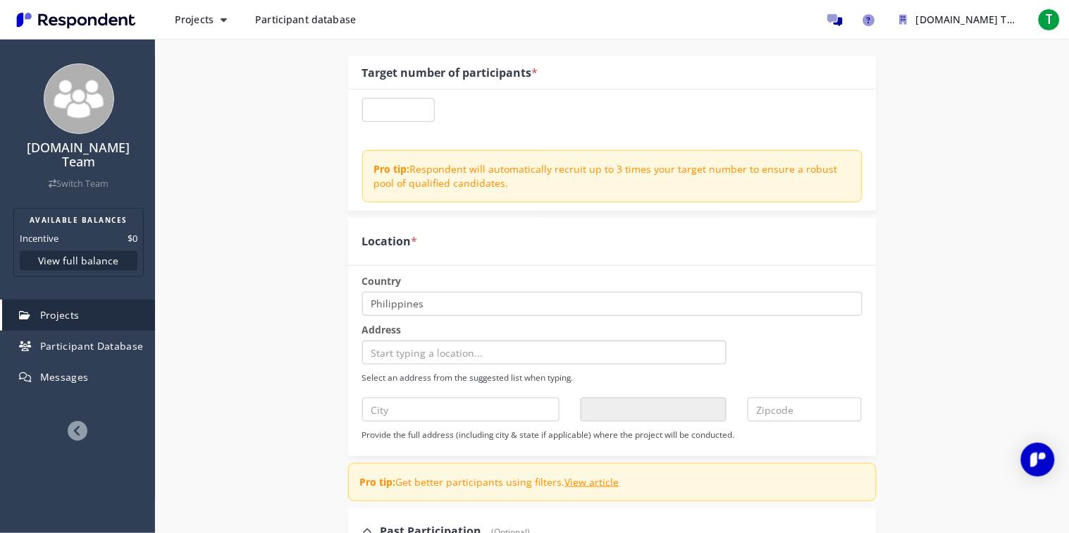
click at [524, 359] on input "text" at bounding box center [544, 352] width 365 height 24
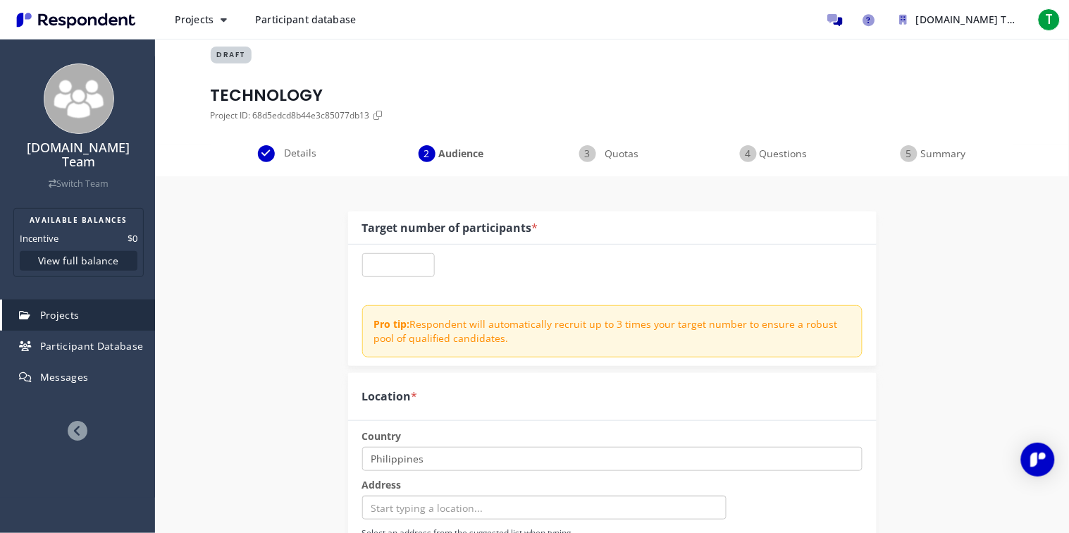
scroll to position [0, 0]
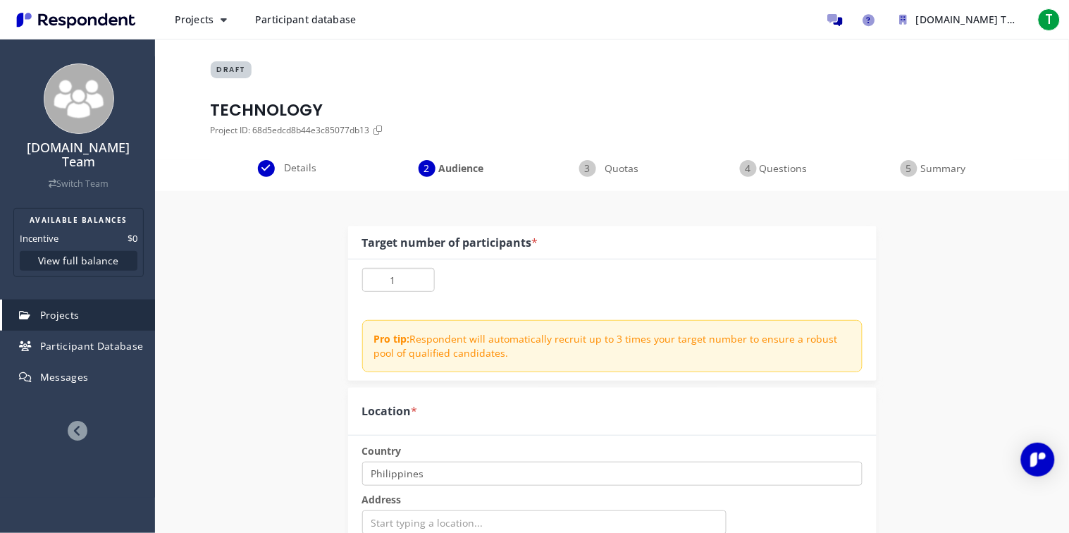
click at [421, 278] on input "1" at bounding box center [398, 280] width 73 height 24
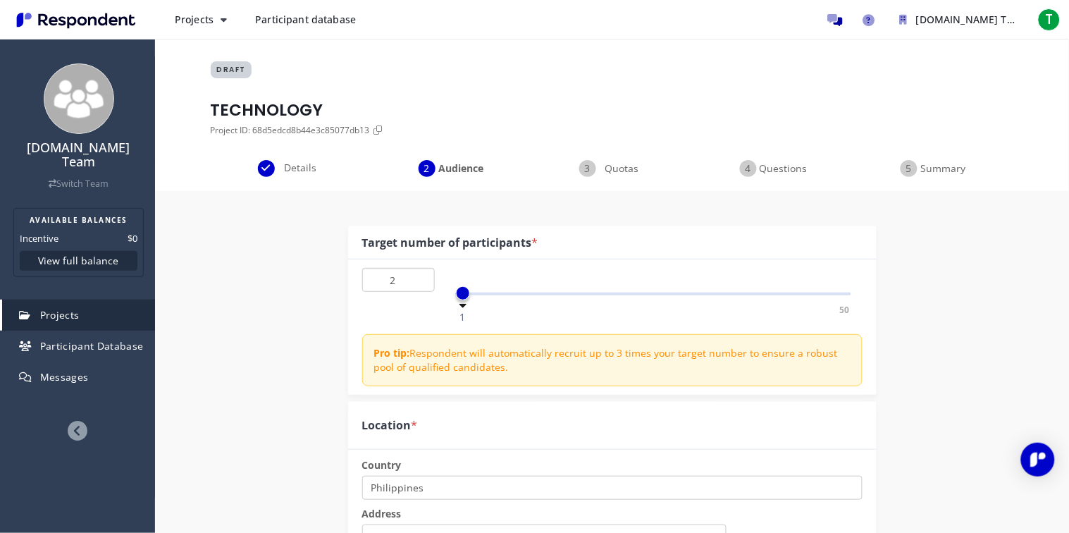
click at [421, 278] on input "2" at bounding box center [398, 280] width 73 height 24
click at [421, 278] on input "3" at bounding box center [398, 280] width 73 height 24
click at [421, 278] on input "4" at bounding box center [398, 280] width 73 height 24
click at [421, 278] on input "5" at bounding box center [398, 280] width 73 height 24
click at [421, 278] on input "6" at bounding box center [398, 280] width 73 height 24
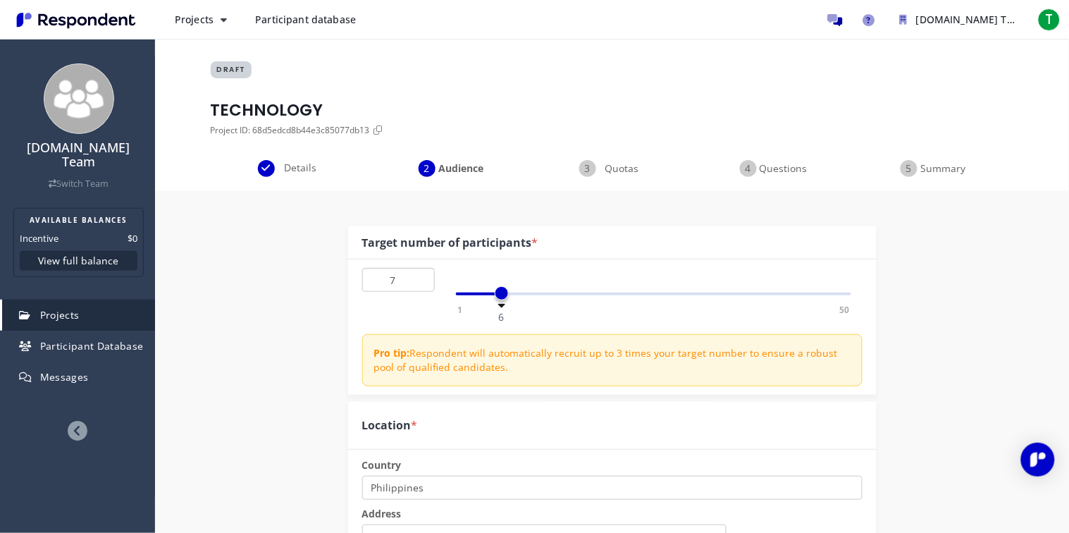
click at [421, 278] on input "7" at bounding box center [398, 280] width 73 height 24
click at [421, 278] on input "8" at bounding box center [398, 280] width 73 height 24
click at [421, 278] on input "9" at bounding box center [398, 280] width 73 height 24
click at [421, 278] on input "10" at bounding box center [398, 280] width 73 height 24
click at [421, 278] on input "11" at bounding box center [398, 280] width 73 height 24
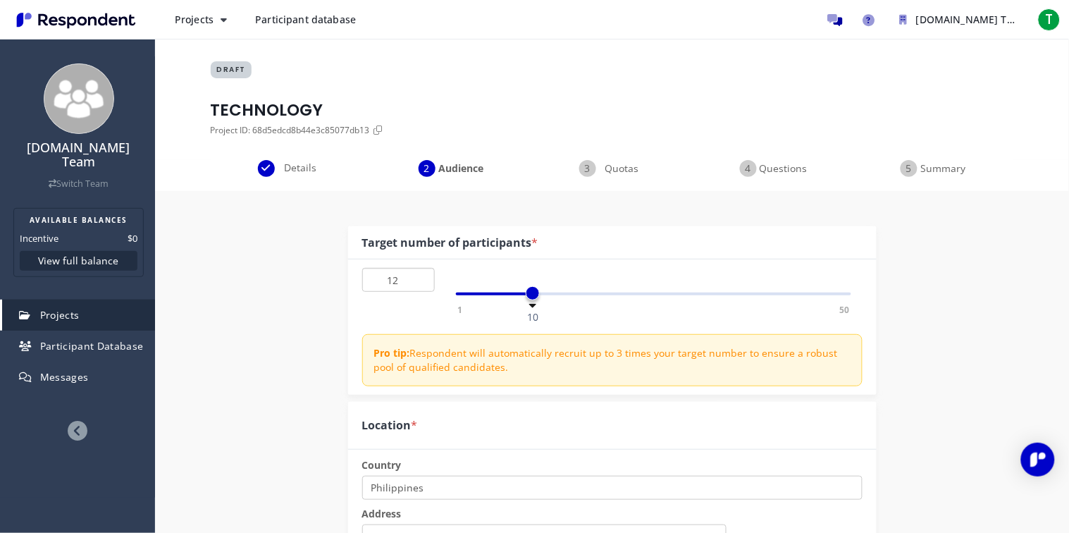
click at [421, 278] on input "12" at bounding box center [398, 280] width 73 height 24
click at [421, 278] on input "13" at bounding box center [398, 280] width 73 height 24
click at [421, 278] on input "14" at bounding box center [398, 280] width 73 height 24
click at [421, 278] on input "15" at bounding box center [398, 280] width 73 height 24
click at [421, 278] on input "16" at bounding box center [398, 280] width 73 height 24
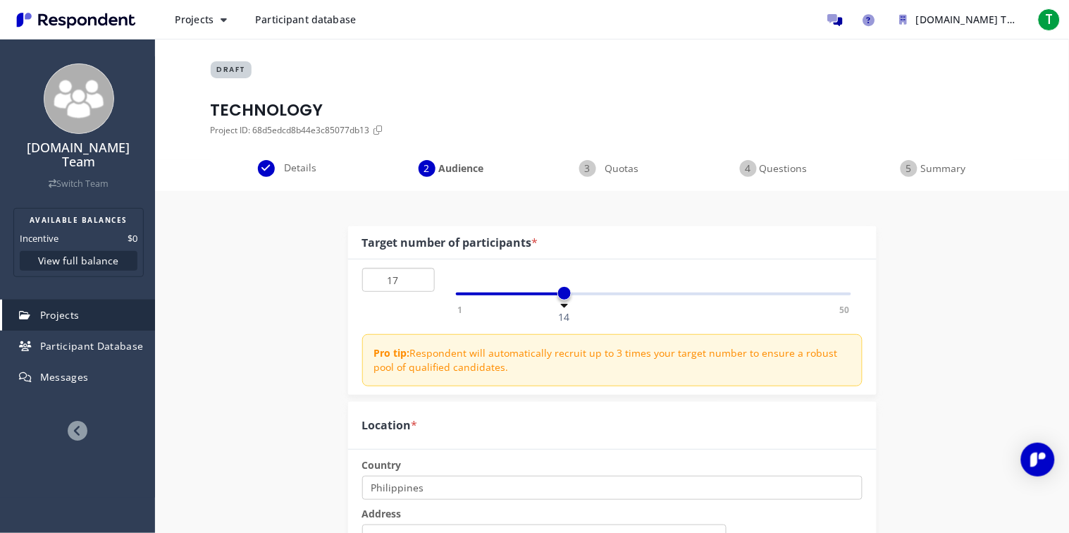
click at [421, 278] on input "17" at bounding box center [398, 280] width 73 height 24
click at [421, 278] on input "18" at bounding box center [398, 280] width 73 height 24
click at [421, 278] on input "19" at bounding box center [398, 280] width 73 height 24
click at [421, 278] on input "20" at bounding box center [398, 280] width 73 height 24
click at [421, 278] on input "21" at bounding box center [398, 280] width 73 height 24
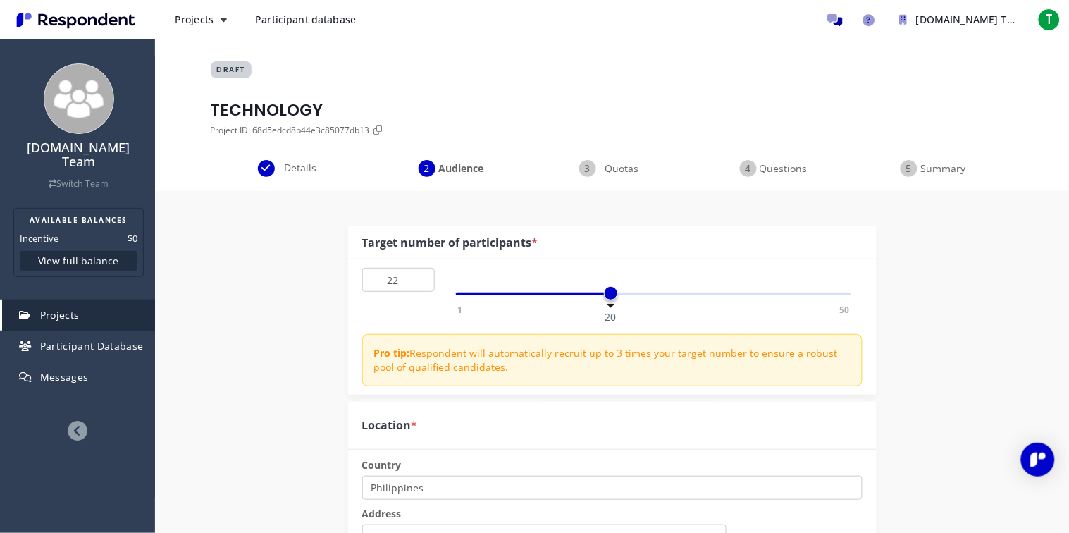
click at [421, 278] on input "22" at bounding box center [398, 280] width 73 height 24
click at [421, 278] on input "23" at bounding box center [398, 280] width 73 height 24
click at [421, 278] on input "24" at bounding box center [398, 280] width 73 height 24
click at [421, 278] on input "25" at bounding box center [398, 280] width 73 height 24
click at [421, 278] on input "26" at bounding box center [398, 280] width 73 height 24
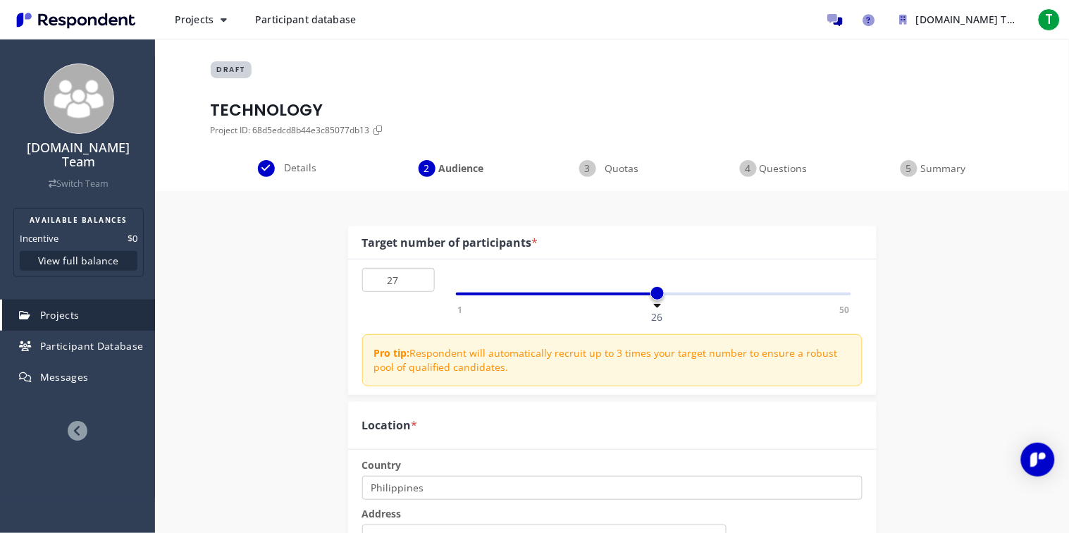
click at [421, 278] on input "27" at bounding box center [398, 280] width 73 height 24
click at [421, 278] on input "28" at bounding box center [398, 280] width 73 height 24
click at [421, 278] on input "29" at bounding box center [398, 280] width 73 height 24
click at [421, 278] on input "30" at bounding box center [398, 280] width 73 height 24
click at [421, 278] on input "31" at bounding box center [398, 280] width 73 height 24
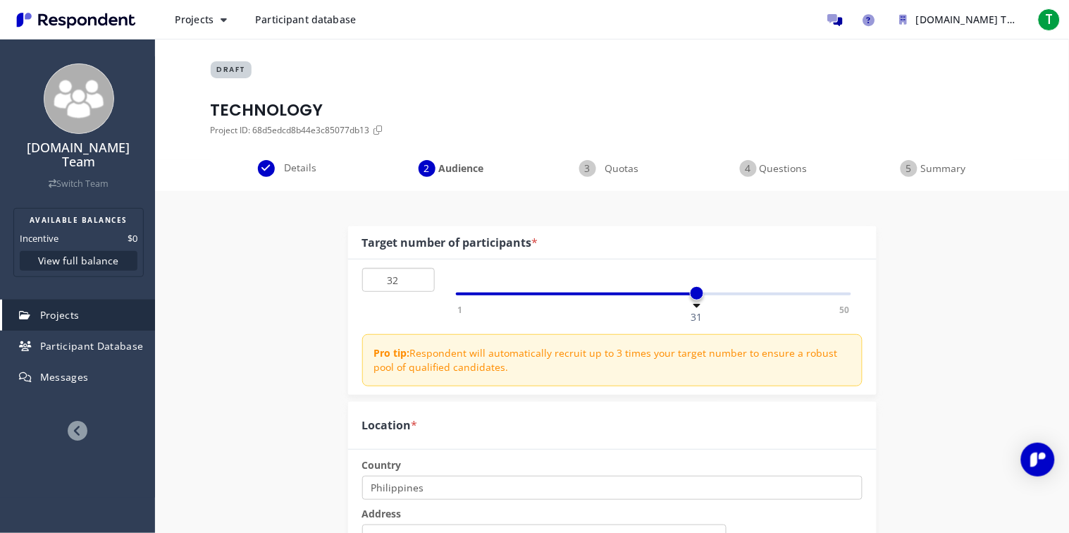
click at [421, 278] on input "32" at bounding box center [398, 280] width 73 height 24
click at [421, 278] on input "33" at bounding box center [398, 280] width 73 height 24
click at [421, 278] on input "34" at bounding box center [398, 280] width 73 height 24
click at [421, 278] on input "35" at bounding box center [398, 280] width 73 height 24
click at [421, 278] on input "36" at bounding box center [398, 280] width 73 height 24
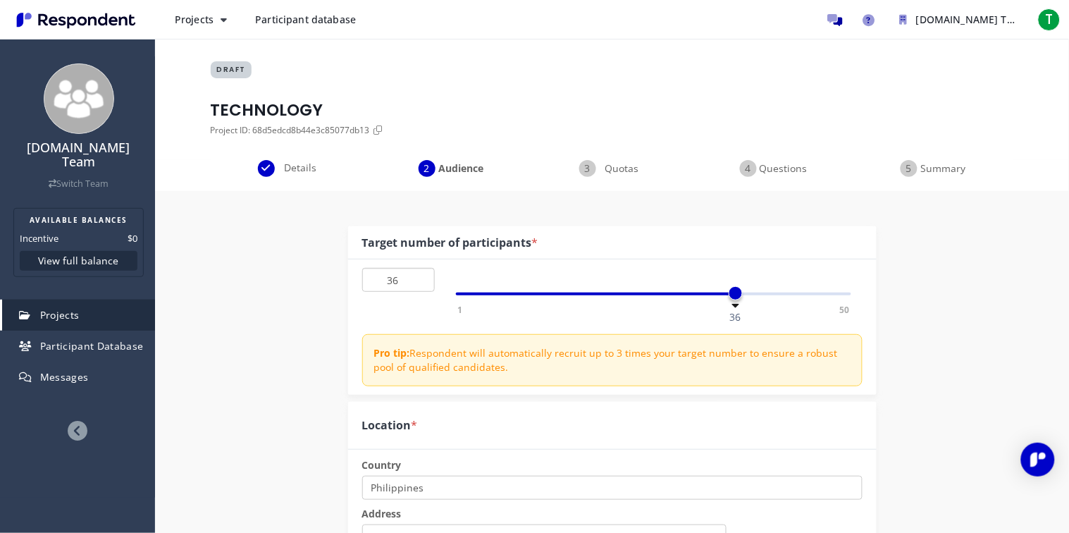
type input "35"
click at [421, 285] on input "35" at bounding box center [398, 280] width 73 height 24
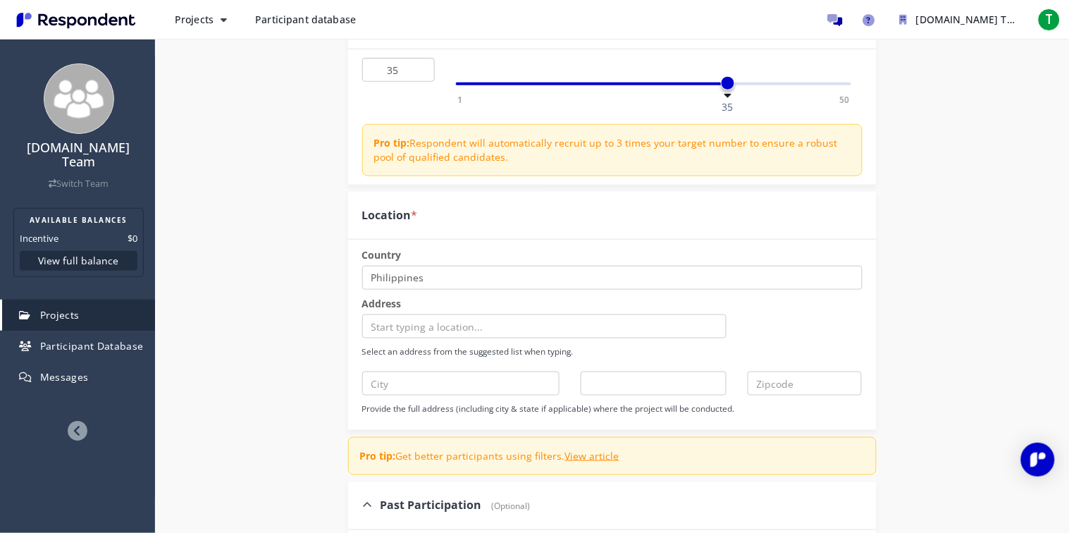
scroll to position [214, 0]
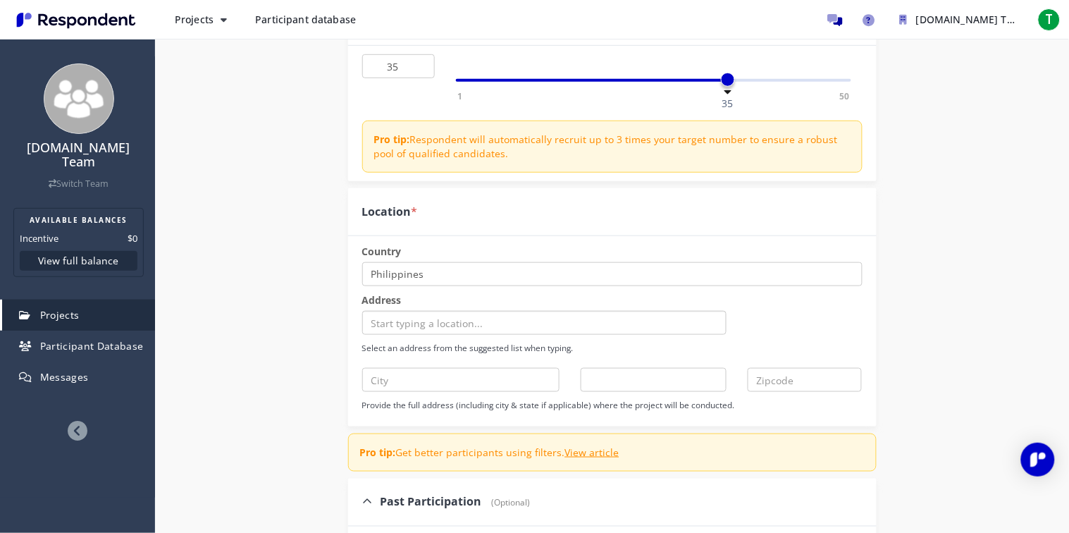
click at [459, 317] on input "text" at bounding box center [544, 323] width 365 height 24
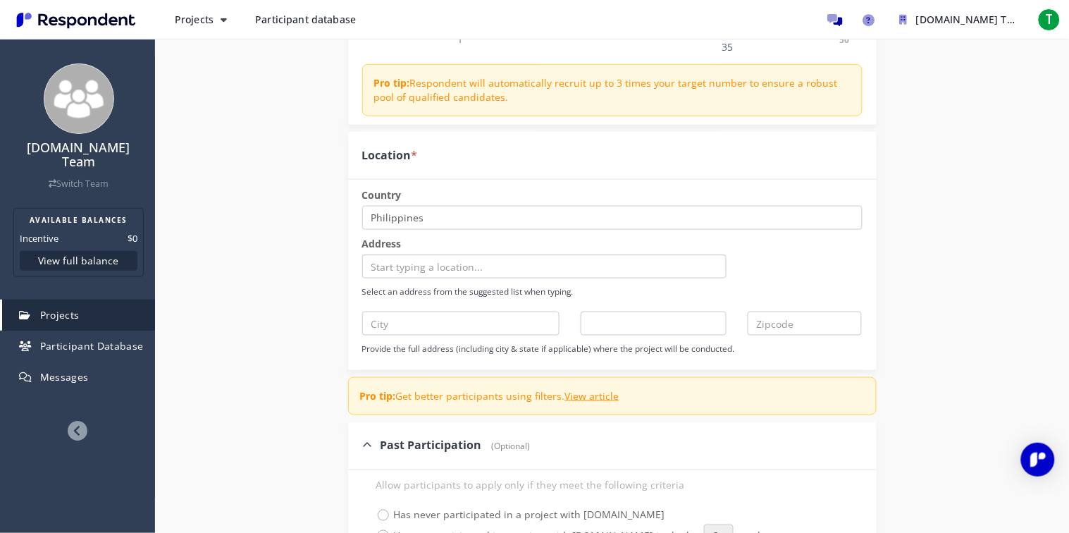
scroll to position [272, 0]
click at [456, 267] on input "text" at bounding box center [544, 264] width 365 height 24
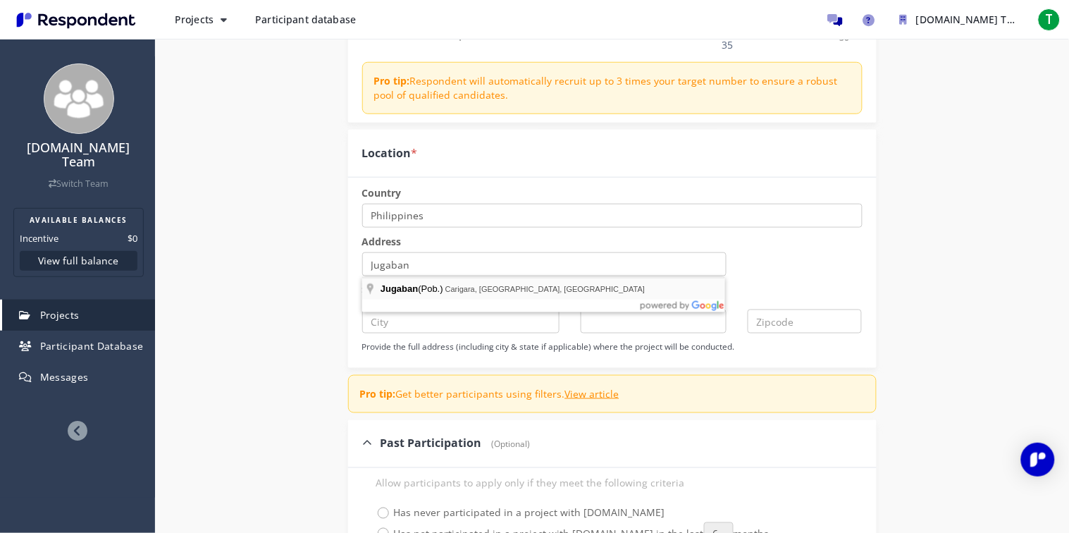
type input "Jugaban (Pob.), [GEOGRAPHIC_DATA], [GEOGRAPHIC_DATA], [GEOGRAPHIC_DATA]"
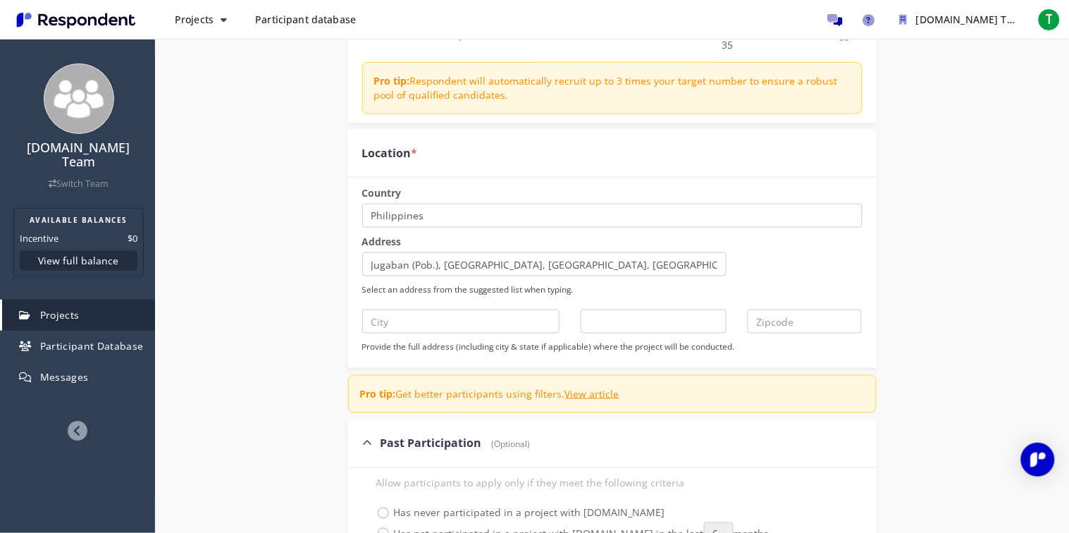
type input "Carigara"
click at [467, 317] on input "Carigara" at bounding box center [461, 321] width 198 height 24
click at [608, 315] on select "[US_STATE] [US_STATE] [US_STATE] [US_STATE] [US_STATE] [US_STATE] [US_STATE] [U…" at bounding box center [654, 321] width 146 height 24
click at [636, 369] on fieldset "Target number of participants * 35 1 50 35 Pro tip: Respondent will automatical…" at bounding box center [612, 403] width 529 height 913
click at [632, 325] on select "[US_STATE] [US_STATE] [US_STATE] [US_STATE] [US_STATE] [US_STATE] [US_STATE] [U…" at bounding box center [654, 321] width 146 height 24
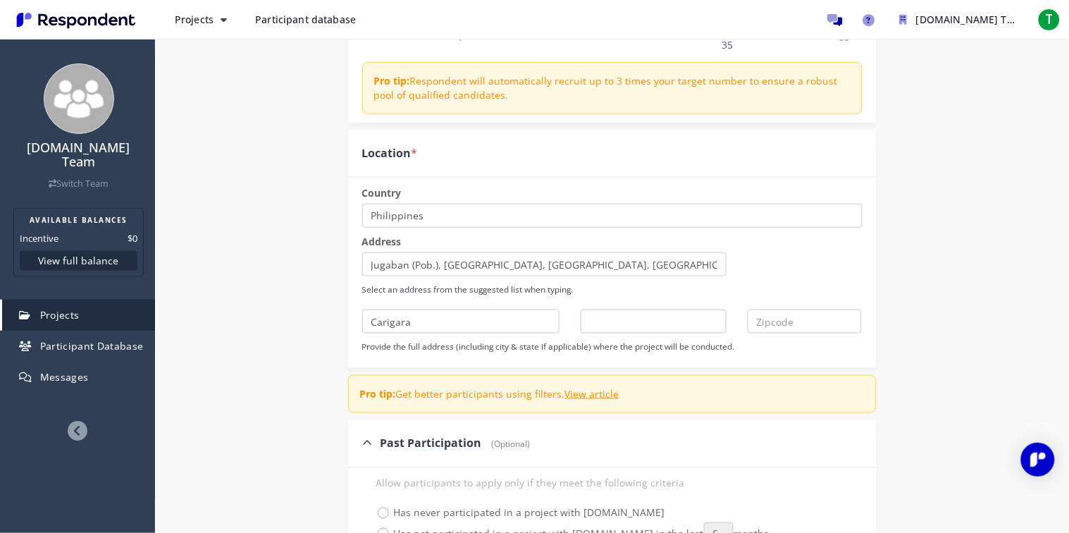
select select "string:IL"
click at [677, 318] on select "[US_STATE] [US_STATE] [US_STATE] [US_STATE] [US_STATE] [US_STATE] [US_STATE] [U…" at bounding box center [654, 321] width 146 height 24
click at [648, 324] on select "[US_STATE] [US_STATE] [US_STATE] [US_STATE] [US_STATE] [US_STATE] [US_STATE] [U…" at bounding box center [654, 321] width 146 height 24
click at [617, 316] on select "[US_STATE] [US_STATE] [US_STATE] [US_STATE] [US_STATE] [US_STATE] [US_STATE] [U…" at bounding box center [654, 321] width 146 height 24
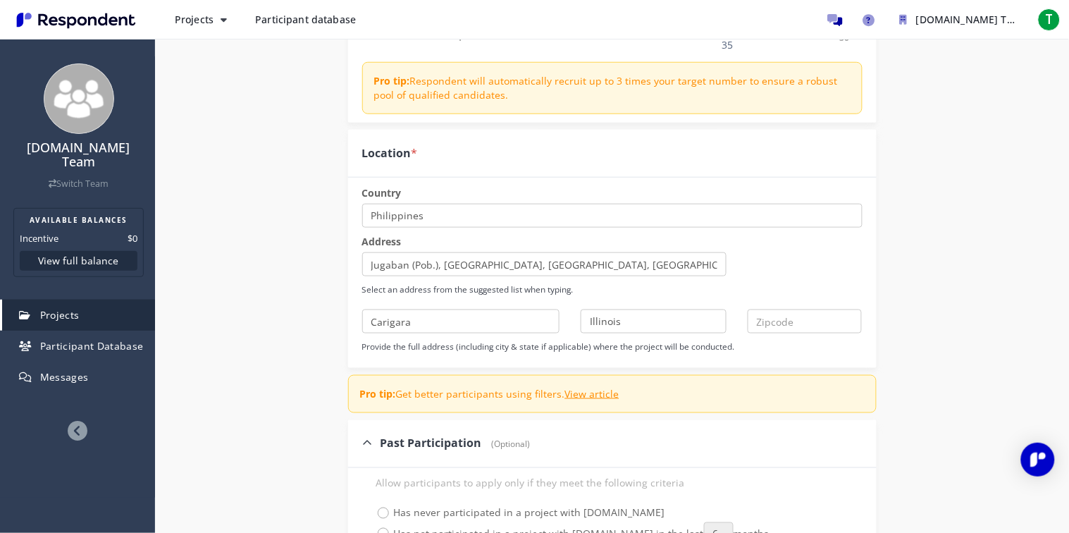
click at [564, 338] on div "Country Select a country [GEOGRAPHIC_DATA] [GEOGRAPHIC_DATA] [US_STATE] [GEOGRA…" at bounding box center [612, 269] width 500 height 166
click at [789, 327] on input "text" at bounding box center [805, 321] width 115 height 24
type input "7683"
click at [693, 320] on select "[US_STATE] [US_STATE] [US_STATE] [US_STATE] [US_STATE] [US_STATE] [US_STATE] [U…" at bounding box center [654, 321] width 146 height 24
select select "string:[GEOGRAPHIC_DATA]"
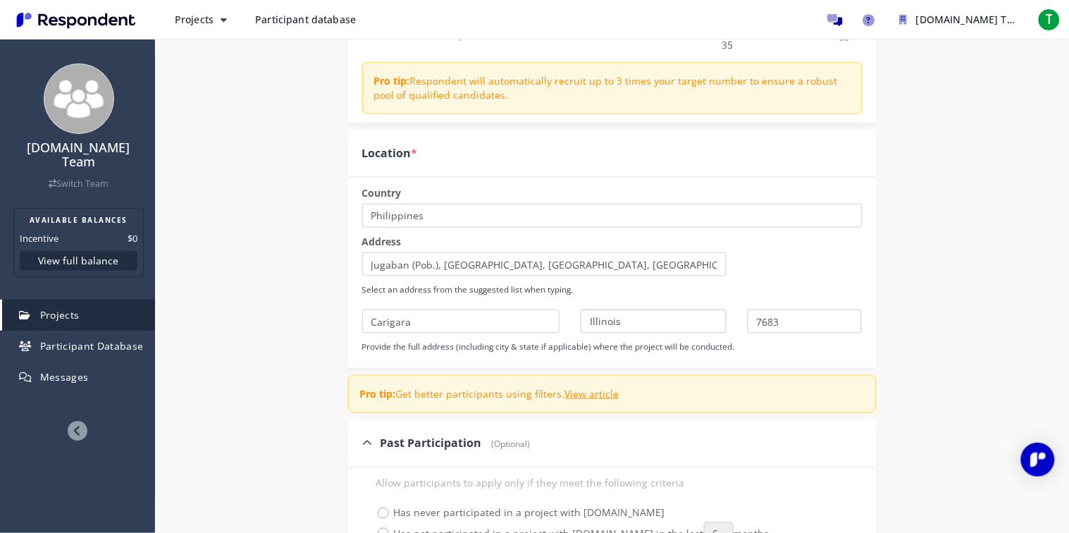
click at [581, 309] on select "[US_STATE] [US_STATE] [US_STATE] [US_STATE] [US_STATE] [US_STATE] [US_STATE] [U…" at bounding box center [654, 321] width 146 height 24
click at [732, 350] on p "Provide the full address (including city & state if applicable) where the proje…" at bounding box center [612, 346] width 500 height 12
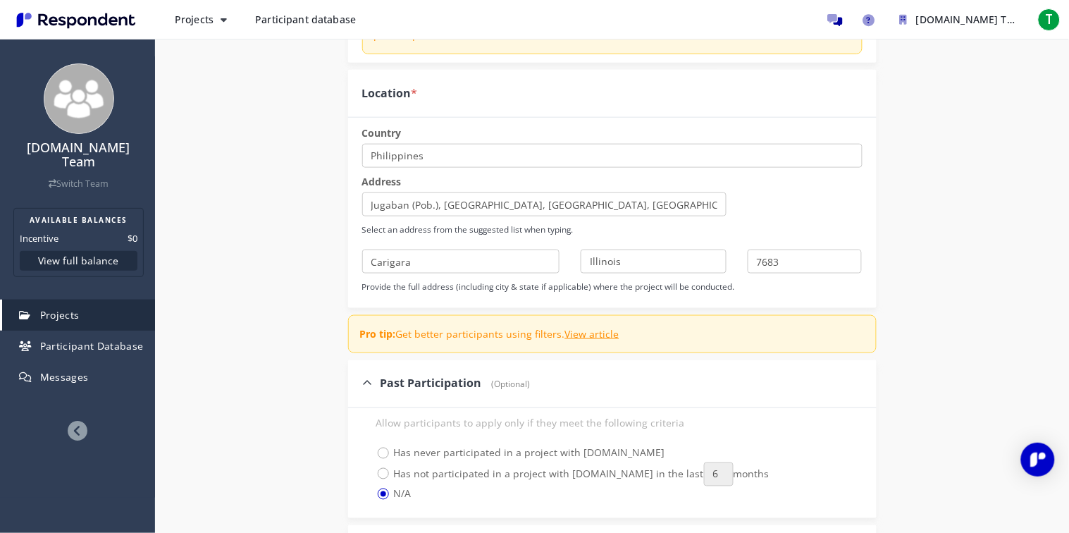
scroll to position [336, 0]
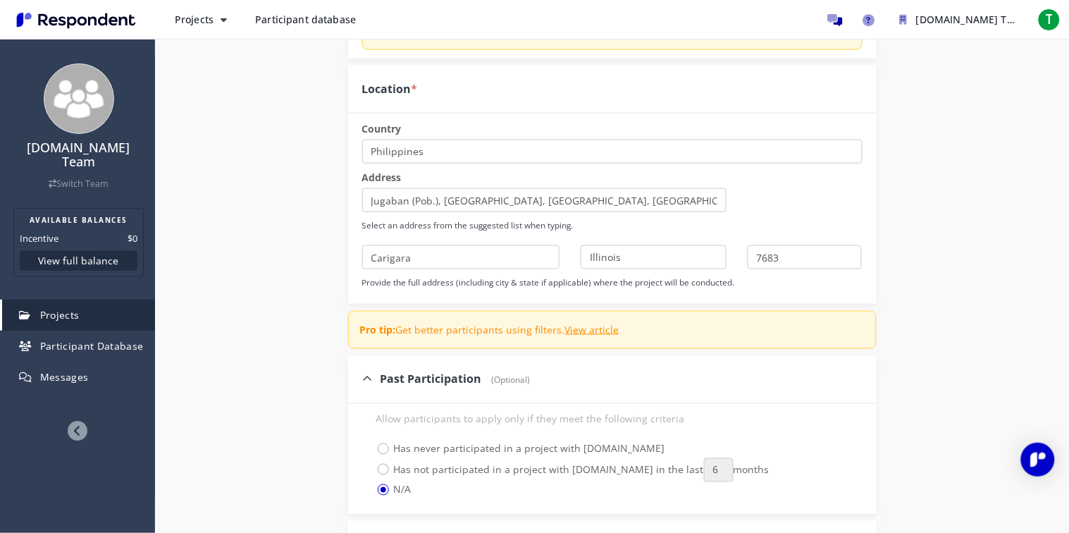
click at [554, 340] on span "Pro tip: Get better participants using filters. View article" at bounding box center [488, 329] width 273 height 31
click at [381, 378] on span "Past Participation" at bounding box center [431, 379] width 101 height 16
click at [357, 378] on input "Past Participation (Optional)" at bounding box center [352, 378] width 9 height 9
click at [381, 378] on span "Past Participation" at bounding box center [431, 379] width 101 height 16
click at [357, 378] on input "Past Participation (Optional)" at bounding box center [352, 378] width 9 height 9
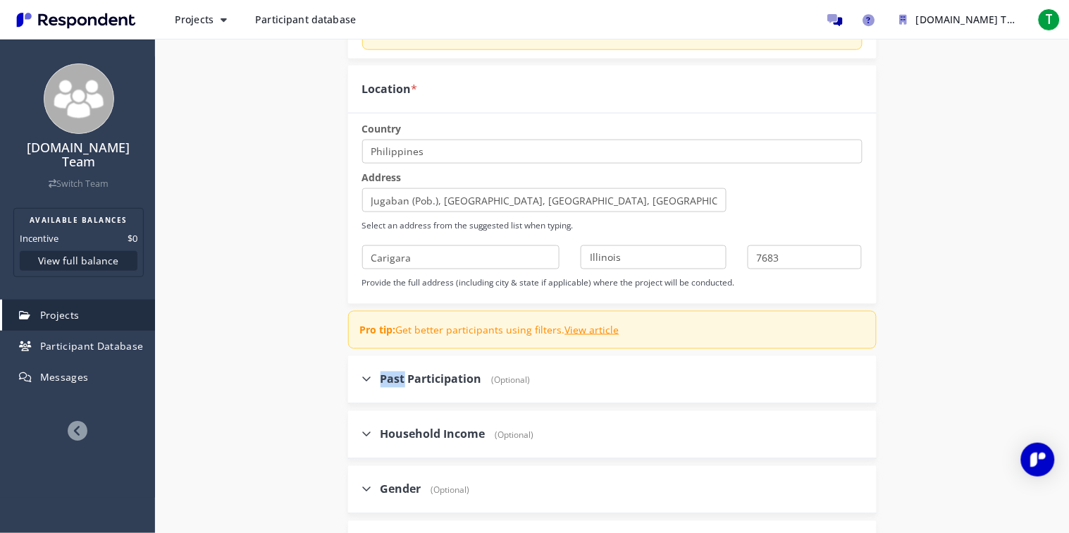
click at [370, 375] on icon at bounding box center [367, 379] width 10 height 11
click at [357, 375] on input "Past Participation (Optional)" at bounding box center [352, 378] width 9 height 9
checkbox input "true"
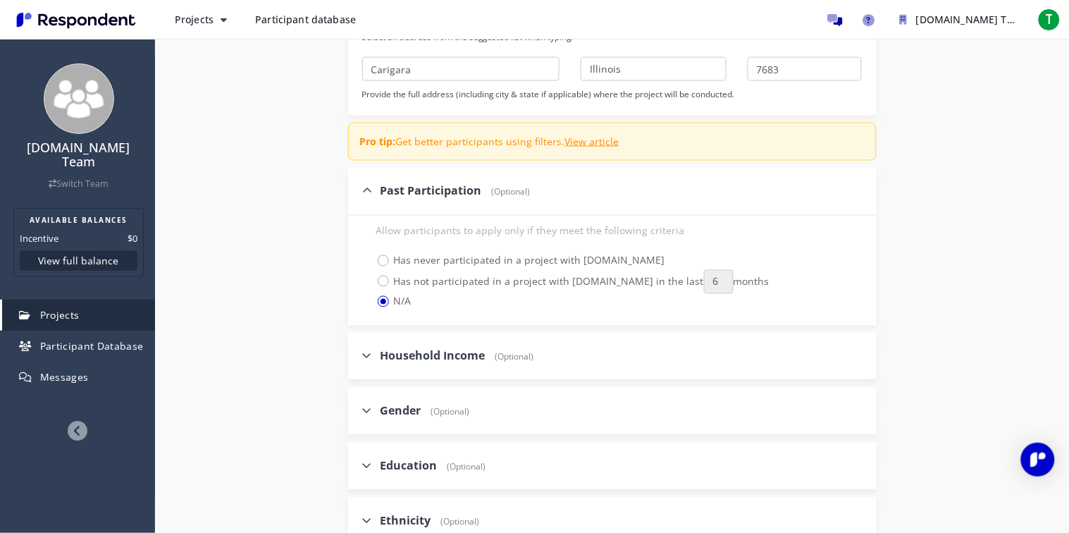
scroll to position [547, 0]
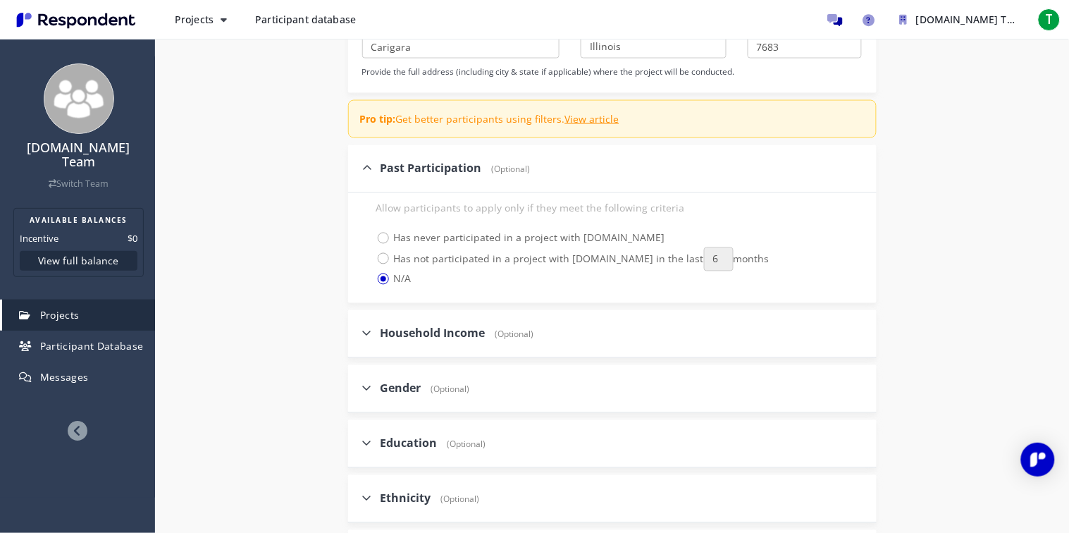
click at [360, 327] on div "Household Income (Optional)" at bounding box center [612, 334] width 529 height 48
click at [367, 328] on icon at bounding box center [367, 333] width 10 height 11
click at [357, 328] on input "Household Income (Optional)" at bounding box center [352, 332] width 9 height 9
checkbox input "true"
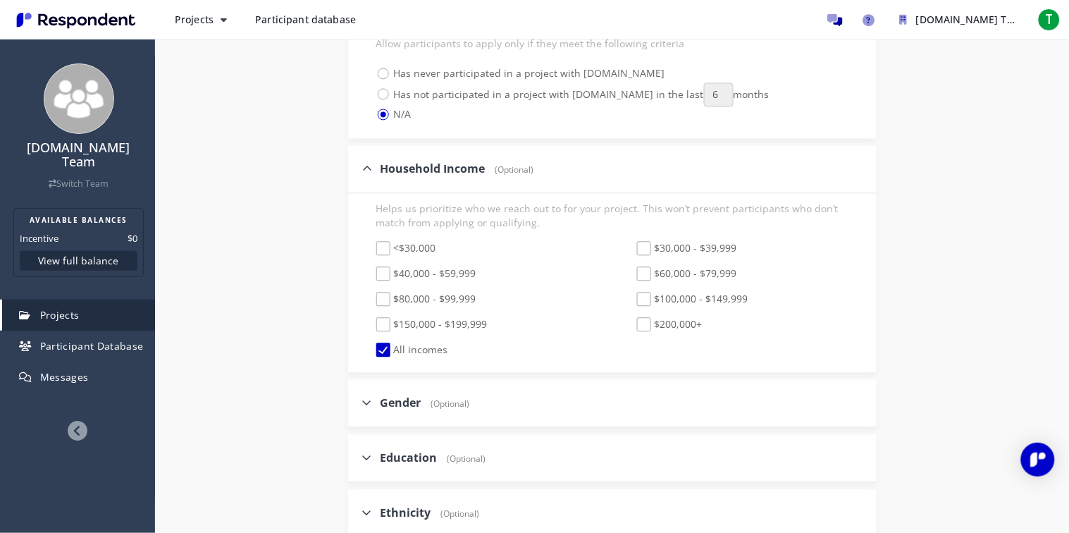
scroll to position [755, 0]
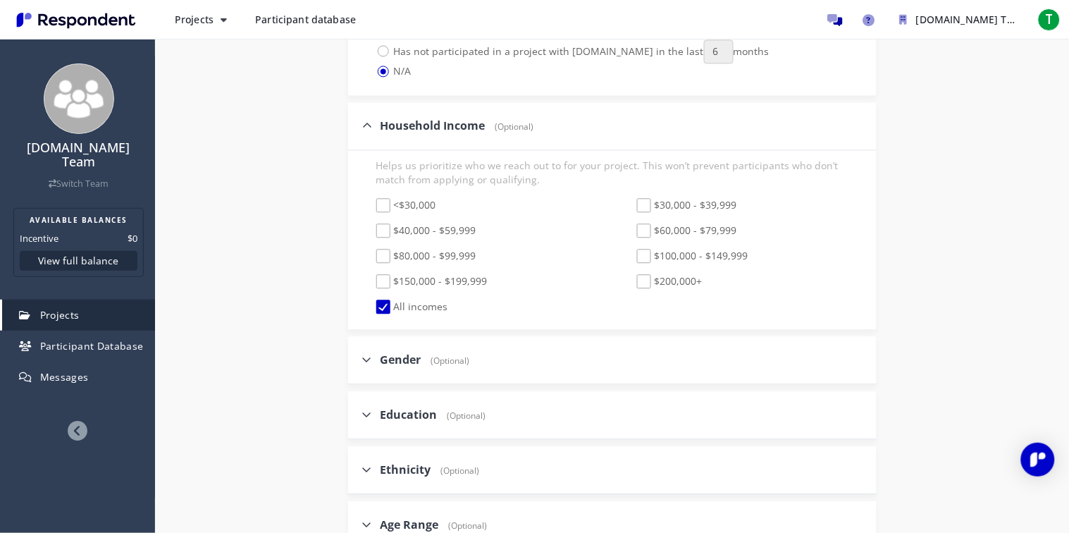
click at [355, 355] on div "Gender (Optional)" at bounding box center [612, 360] width 529 height 48
click at [357, 355] on div "Gender (Optional)" at bounding box center [612, 360] width 529 height 48
click at [362, 357] on icon at bounding box center [367, 359] width 10 height 11
click at [357, 357] on input "Gender (Optional)" at bounding box center [352, 359] width 9 height 9
checkbox input "true"
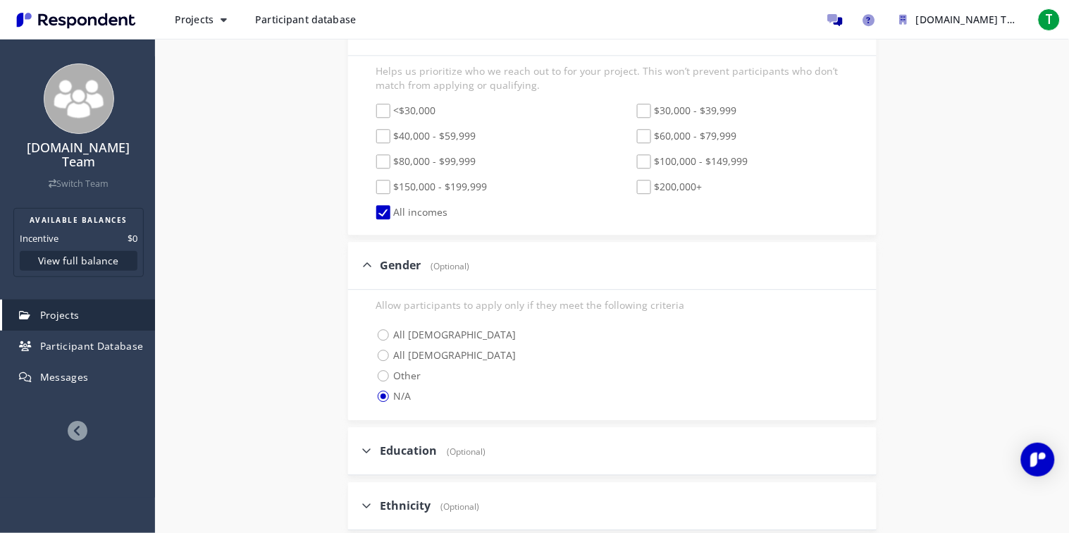
scroll to position [858, 0]
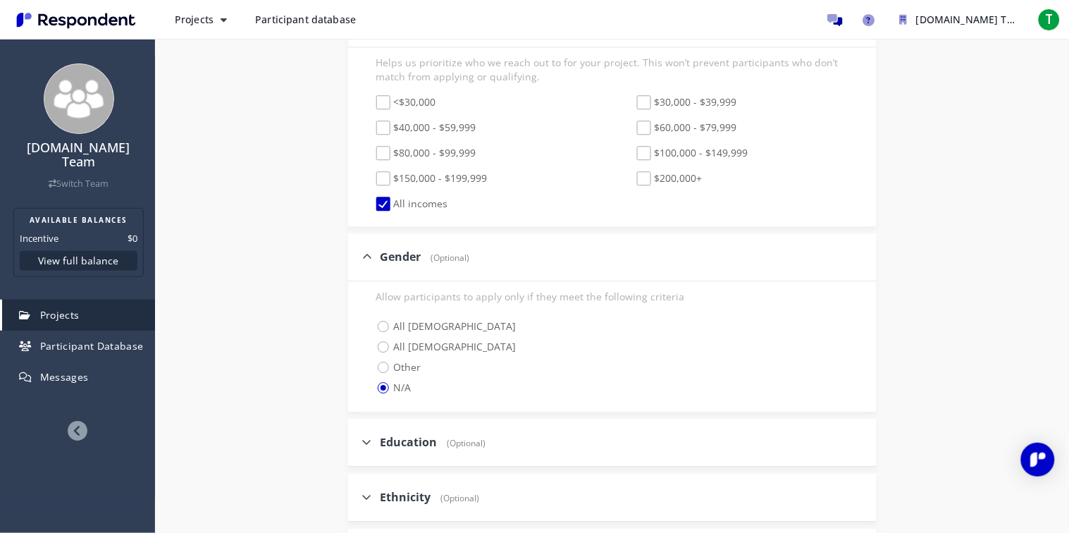
click at [355, 366] on div "Allow participants to apply only if they meet the following criteria All [DEMOG…" at bounding box center [612, 346] width 529 height 130
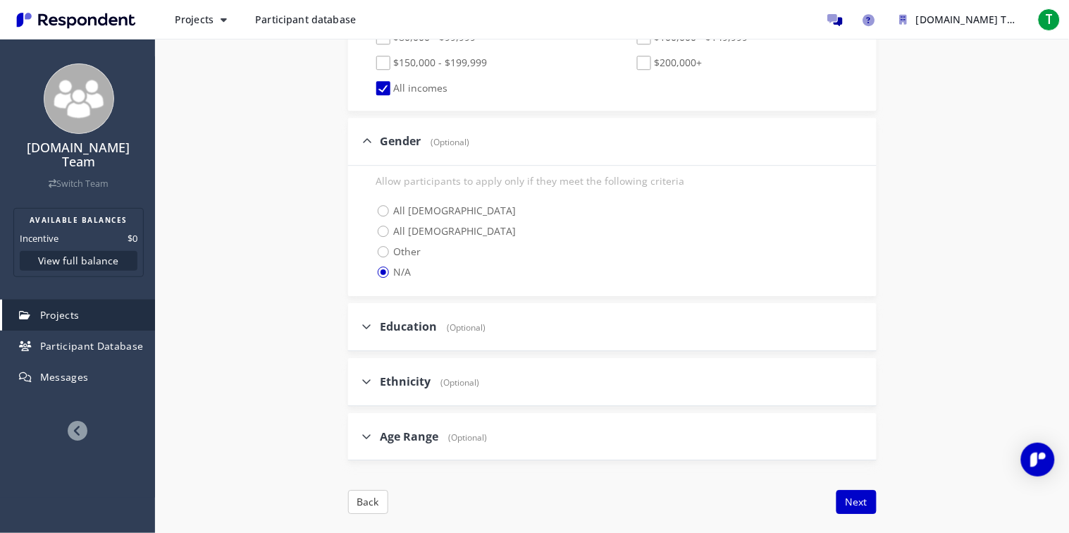
scroll to position [975, 0]
click at [374, 312] on div "Education (Optional)" at bounding box center [424, 324] width 124 height 30
click at [369, 321] on icon at bounding box center [367, 324] width 10 height 11
click at [357, 321] on input "Education (Optional)" at bounding box center [352, 323] width 9 height 9
checkbox input "true"
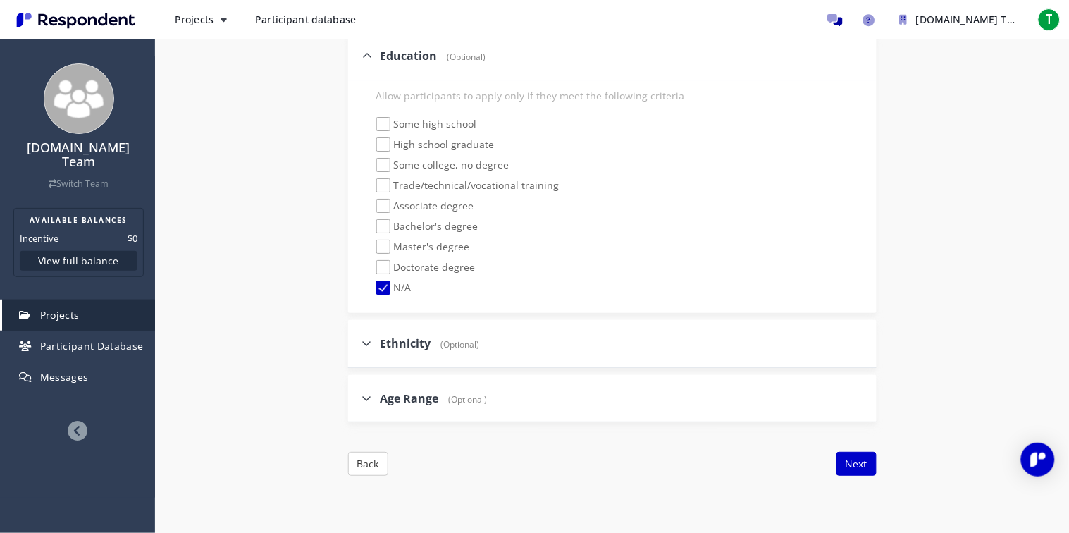
scroll to position [1269, 0]
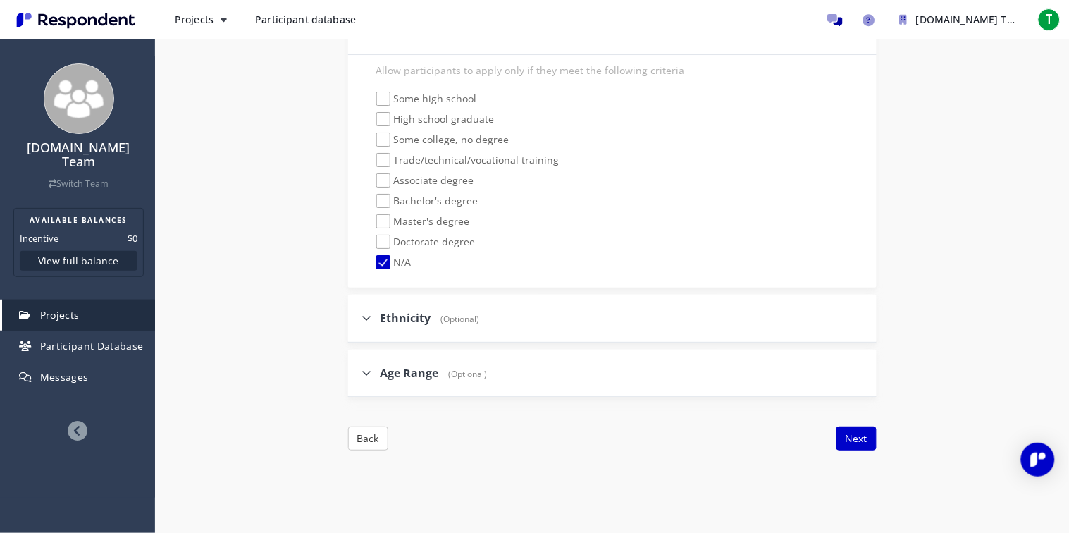
click at [368, 320] on icon at bounding box center [367, 317] width 10 height 11
click at [357, 320] on input "Ethnicity (Optional)" at bounding box center [352, 317] width 9 height 9
checkbox input "true"
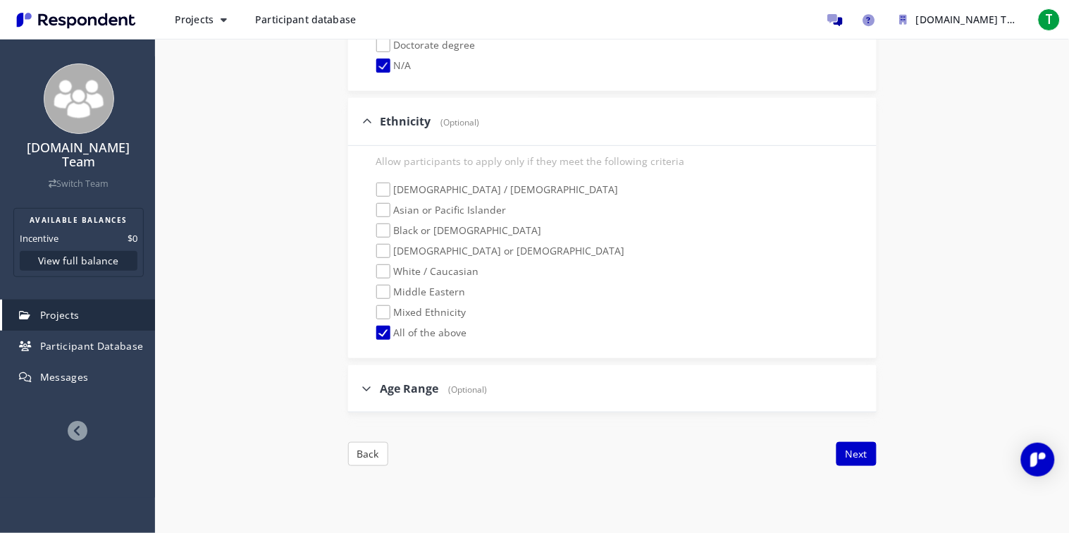
scroll to position [1467, 0]
click at [365, 395] on div "Age Range (Optional)" at bounding box center [424, 387] width 125 height 30
click at [366, 392] on icon at bounding box center [367, 386] width 10 height 11
click at [357, 391] on input "Age Range (Optional)" at bounding box center [352, 386] width 9 height 9
checkbox input "true"
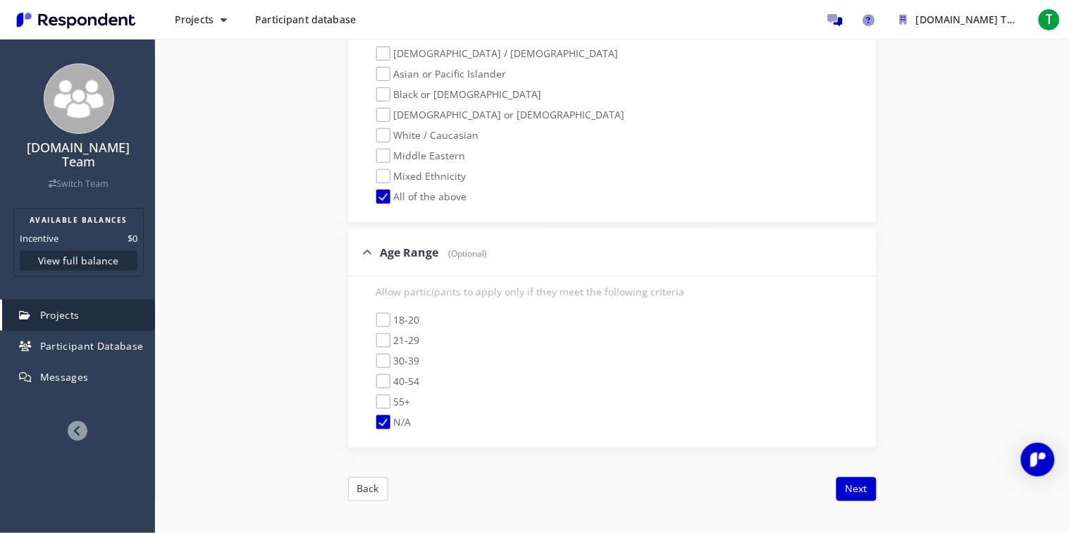
scroll to position [1695, 0]
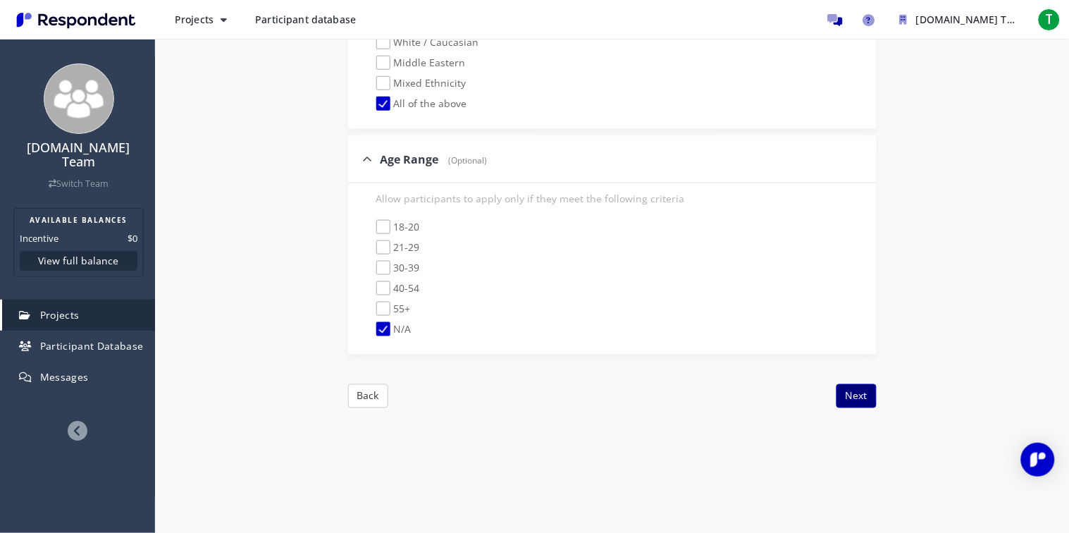
click at [859, 397] on button "Next" at bounding box center [857, 396] width 40 height 24
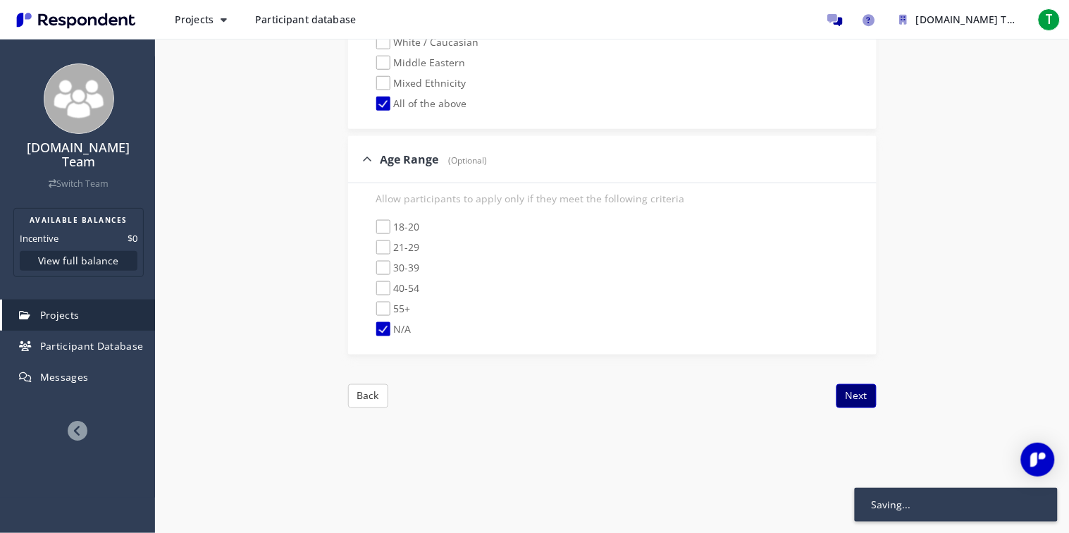
scroll to position [161, 0]
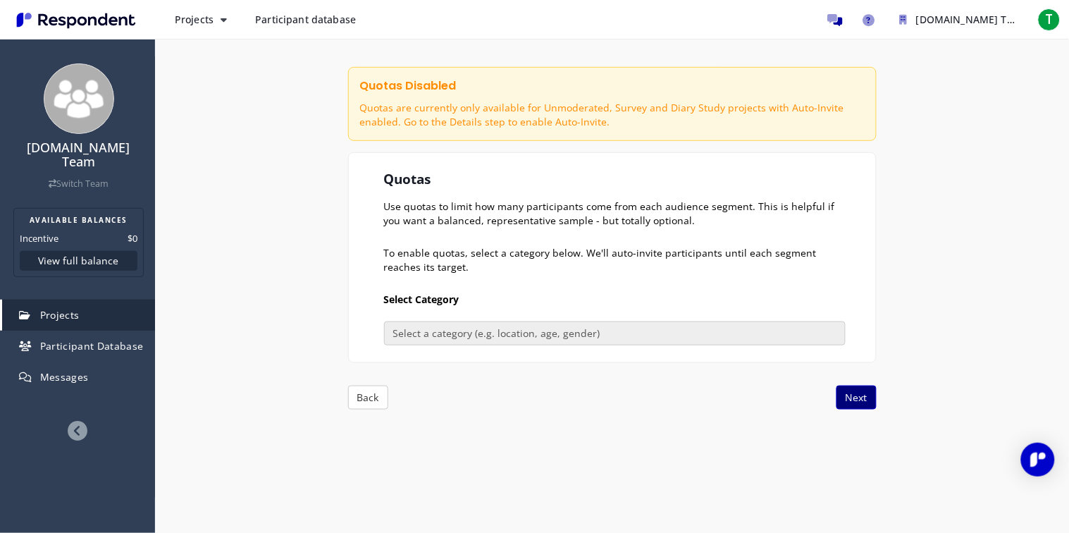
click at [862, 389] on button "Next" at bounding box center [857, 398] width 40 height 24
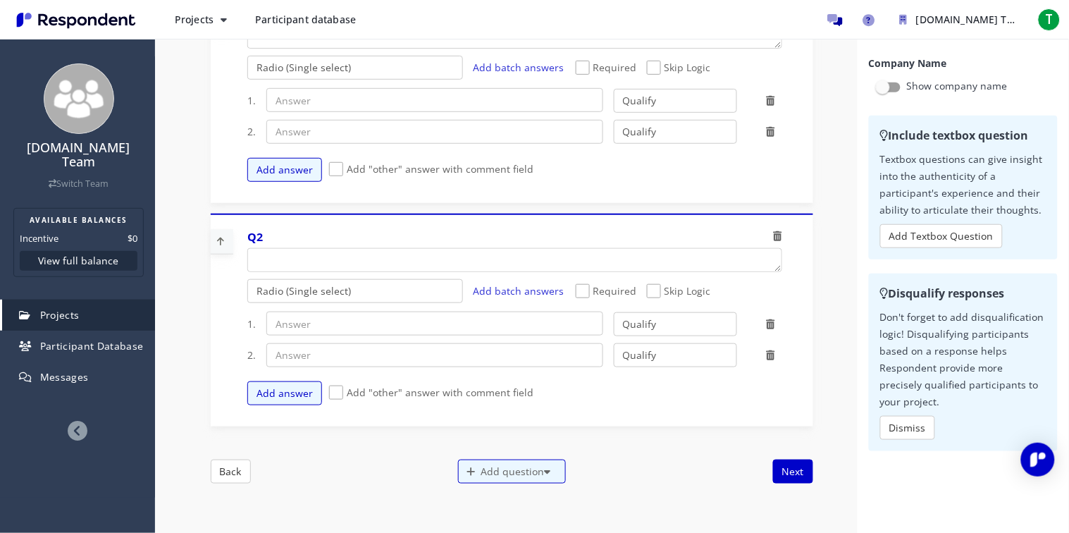
scroll to position [0, 0]
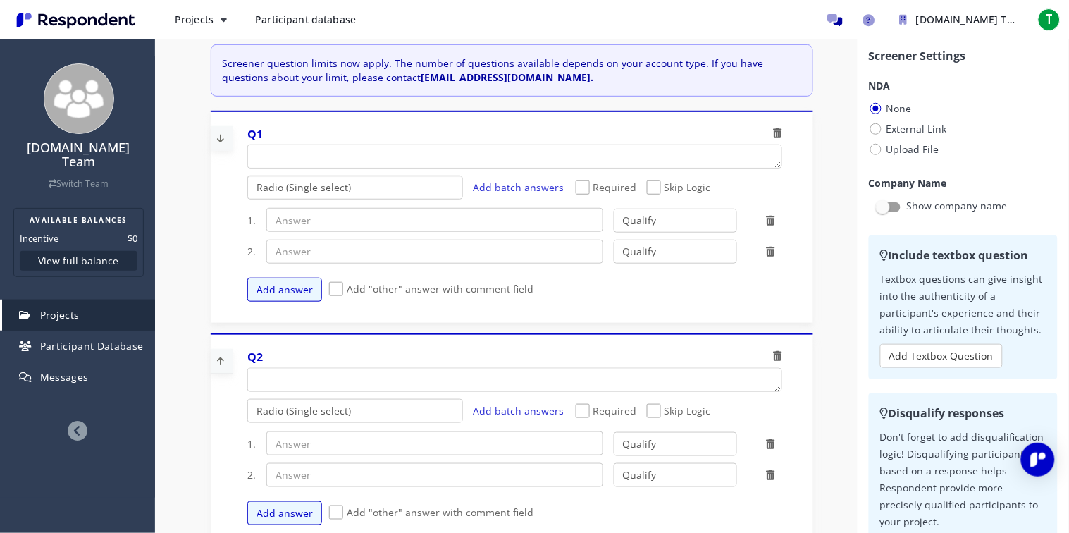
click at [407, 187] on select "Radio (Single select) Checkbox (Multi select) Multi-line text box Single-line t…" at bounding box center [355, 188] width 216 height 24
click at [544, 285] on div "Add answer Add "other" answer with comment field" at bounding box center [520, 290] width 546 height 38
click at [261, 297] on button "Add answer" at bounding box center [284, 290] width 75 height 24
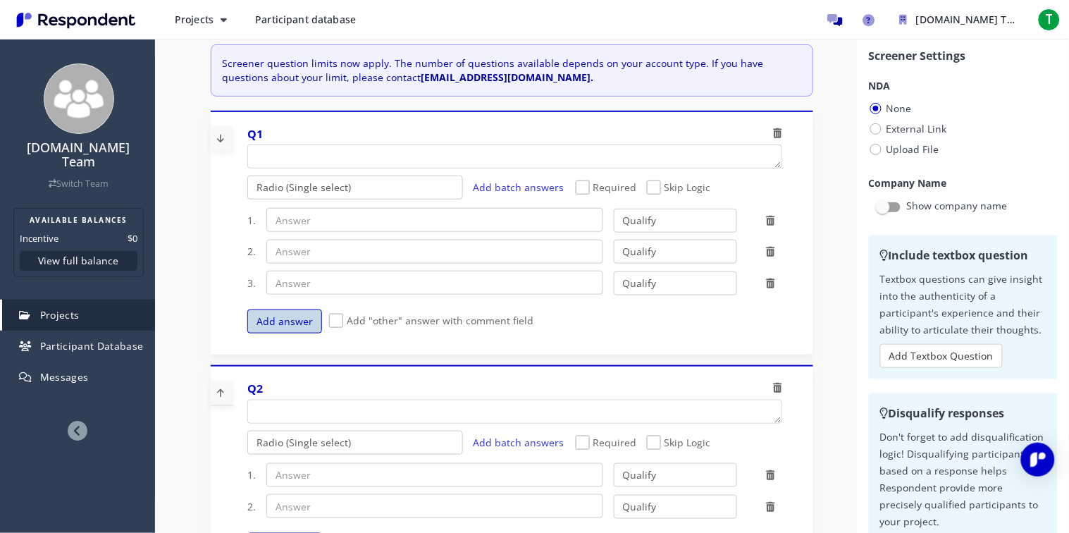
click at [267, 309] on button "Add answer" at bounding box center [284, 321] width 75 height 24
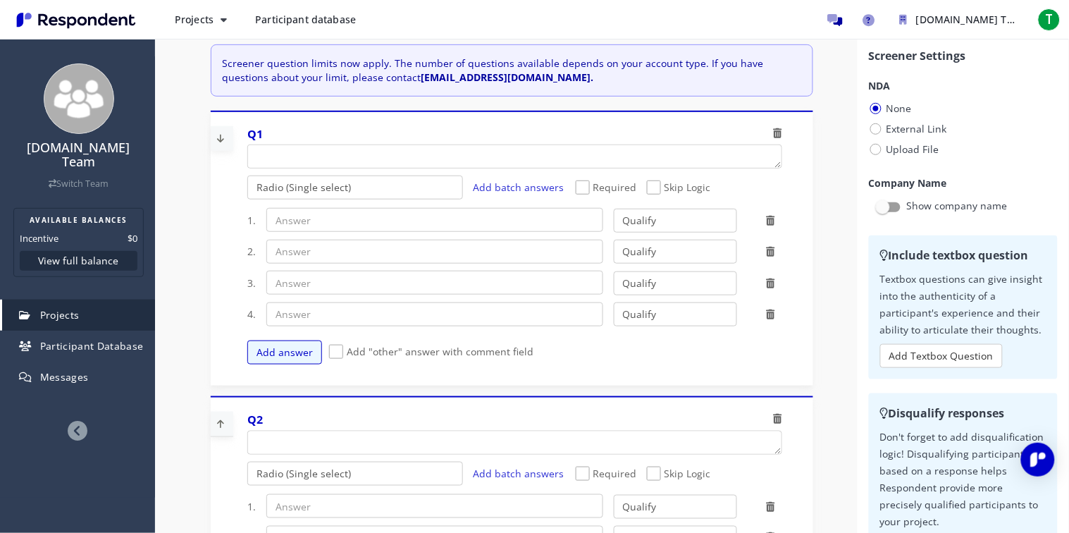
click at [775, 320] on div at bounding box center [770, 314] width 45 height 14
click at [772, 316] on icon at bounding box center [770, 314] width 8 height 10
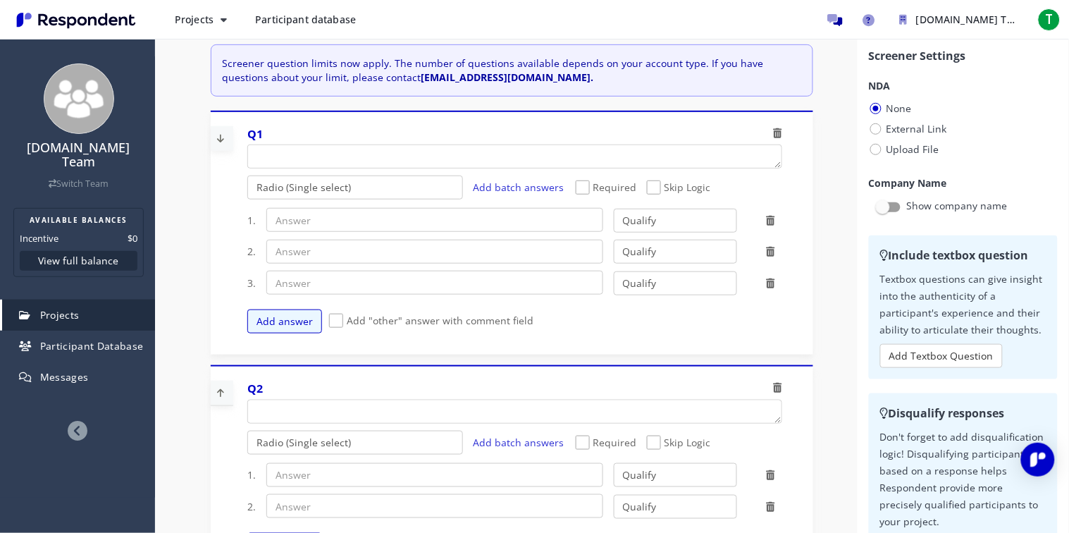
click at [896, 214] on div at bounding box center [888, 207] width 25 height 17
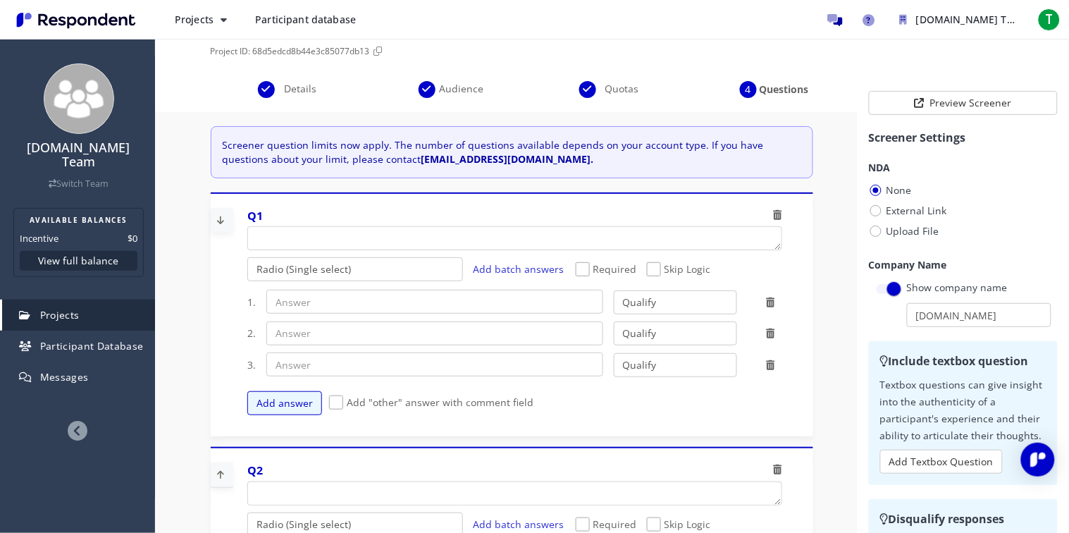
scroll to position [80, 0]
click at [730, 242] on textarea "Which of the following categories best describes your firm's total assets under…" at bounding box center [515, 237] width 534 height 23
click at [769, 362] on icon at bounding box center [770, 364] width 8 height 10
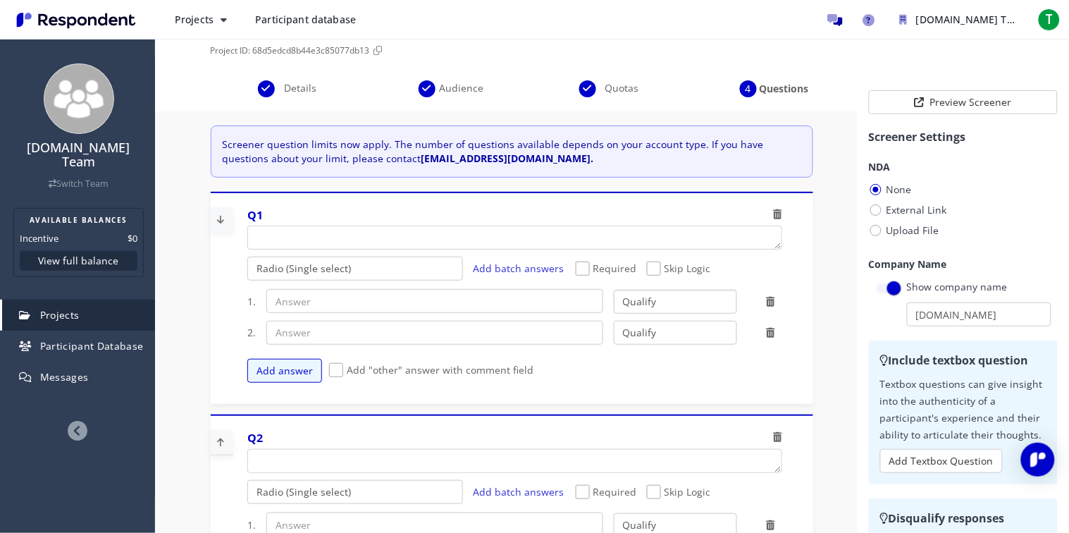
click at [696, 304] on select "Qualify Disqualify" at bounding box center [675, 302] width 123 height 24
click at [777, 271] on div "Required Skip Logic" at bounding box center [679, 271] width 228 height 20
click at [654, 267] on span "Skip Logic" at bounding box center [679, 269] width 64 height 17
click at [654, 267] on input "Skip Logic" at bounding box center [651, 268] width 9 height 9
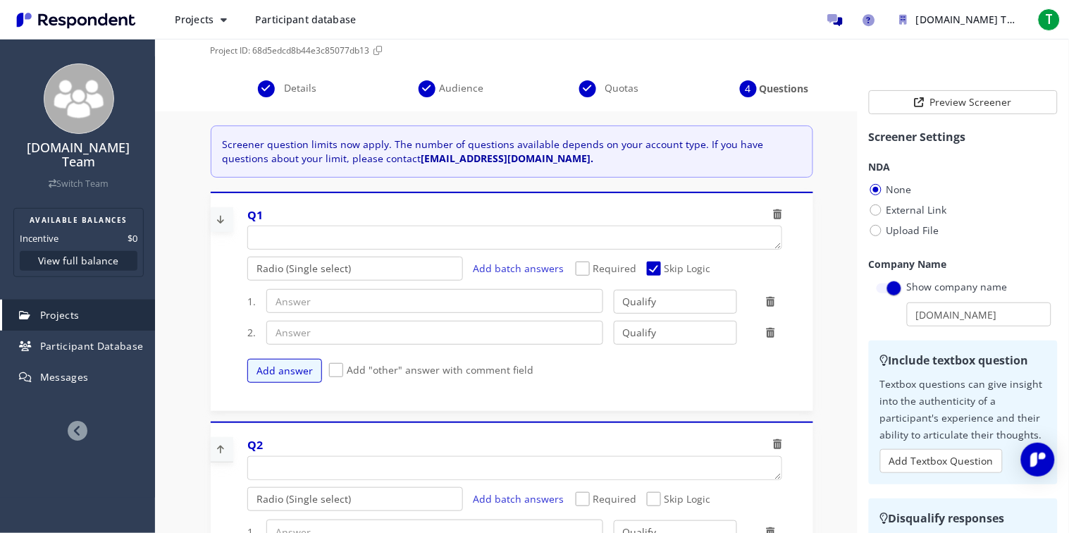
click at [647, 269] on span "Skip Logic" at bounding box center [679, 269] width 64 height 17
click at [647, 269] on input "Skip Logic" at bounding box center [651, 268] width 9 height 9
checkbox input "false"
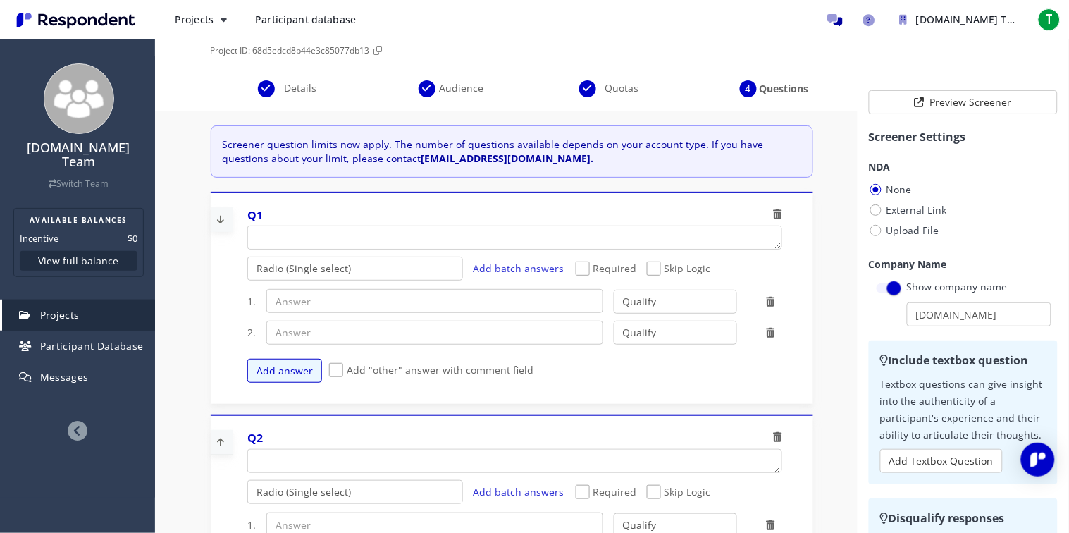
click at [596, 269] on span "Required" at bounding box center [606, 269] width 61 height 17
click at [585, 269] on input "Required" at bounding box center [580, 268] width 9 height 9
checkbox input "true"
click at [355, 266] on select "Radio (Single select) Checkbox (Multi select) Multi-line text box Single-line t…" at bounding box center [355, 269] width 216 height 24
click at [247, 281] on select "Radio (Single select) Checkbox (Multi select) Multi-line text box Single-line t…" at bounding box center [355, 269] width 216 height 24
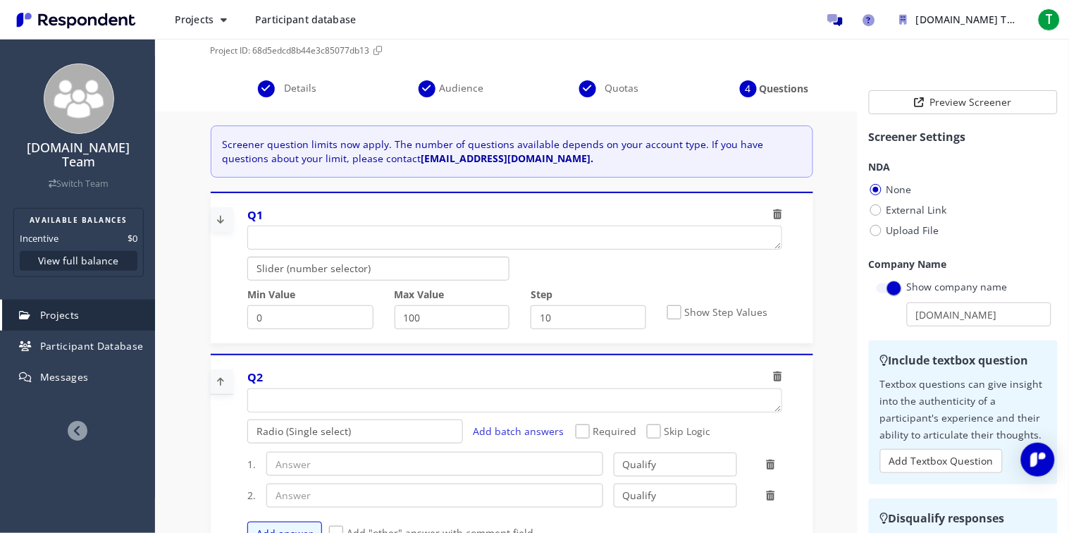
click at [424, 273] on select "Radio (Single select) Checkbox (Multi select) Multi-line text box Single-line t…" at bounding box center [378, 269] width 262 height 24
click at [247, 281] on select "Radio (Single select) Checkbox (Multi select) Multi-line text box Single-line t…" at bounding box center [378, 269] width 262 height 24
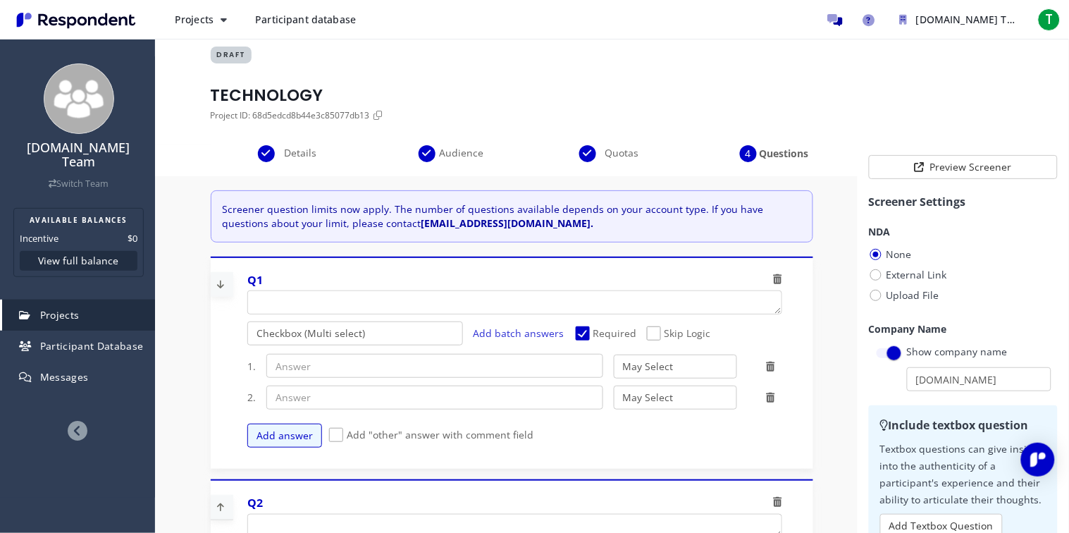
scroll to position [0, 0]
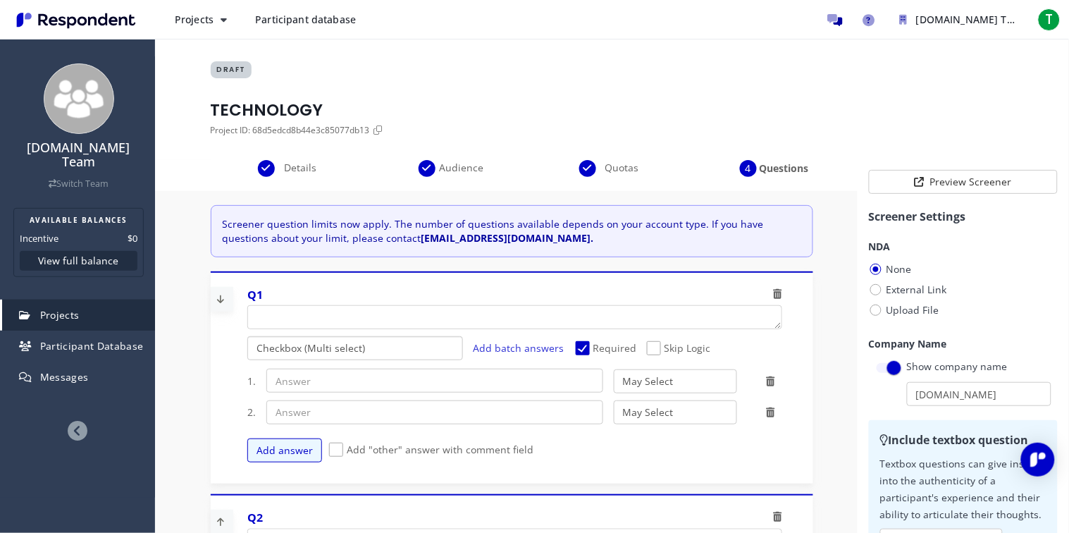
click at [412, 350] on select "Radio (Single select) Checkbox (Multi select) Multi-line text box Single-line t…" at bounding box center [355, 348] width 216 height 24
click at [247, 336] on select "Radio (Single select) Checkbox (Multi select) Multi-line text box Single-line t…" at bounding box center [355, 348] width 216 height 24
click at [394, 321] on textarea "Which of the following categories best describes your firm's total assets under…" at bounding box center [515, 317] width 534 height 23
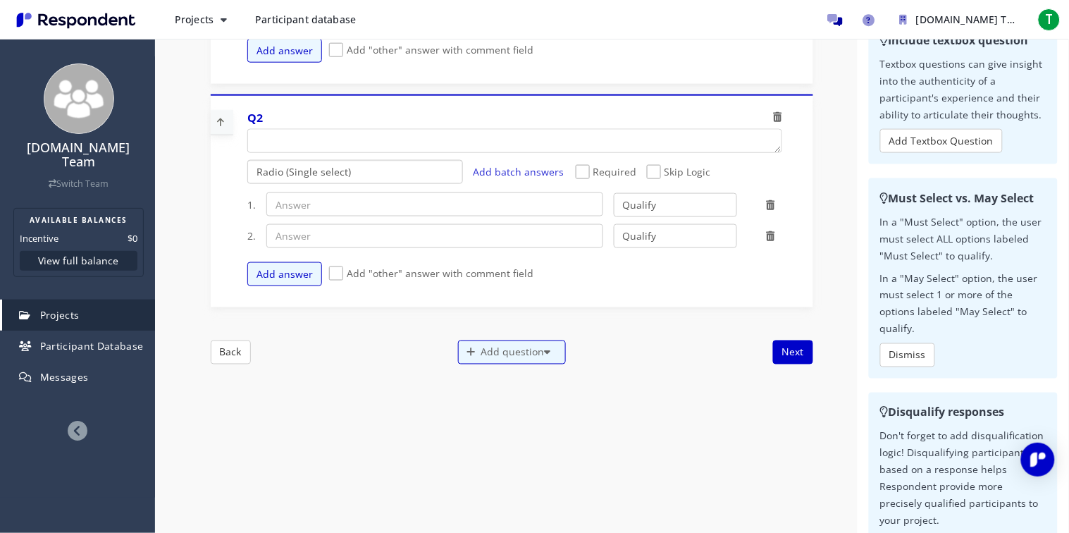
click at [368, 172] on select "Radio (Single select) Checkbox (Multi select) Multi-line text box Single-line t…" at bounding box center [355, 172] width 216 height 24
click at [247, 160] on select "Radio (Single select) Checkbox (Multi select) Multi-line text box Single-line t…" at bounding box center [355, 172] width 216 height 24
click at [401, 162] on select "Radio (Single select) Checkbox (Multi select) Multi-line text box Single-line t…" at bounding box center [355, 172] width 216 height 24
click at [633, 211] on select "May Select Must Select Disqualify" at bounding box center [675, 205] width 123 height 24
click at [604, 238] on div at bounding box center [435, 236] width 358 height 24
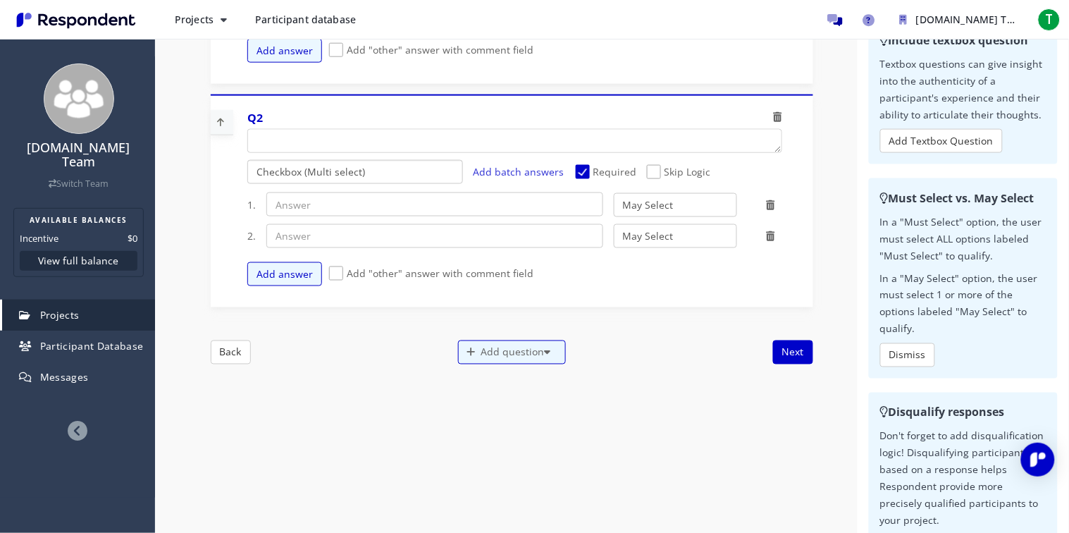
click at [408, 174] on select "Radio (Single select) Checkbox (Multi select) Multi-line text box Single-line t…" at bounding box center [355, 172] width 216 height 24
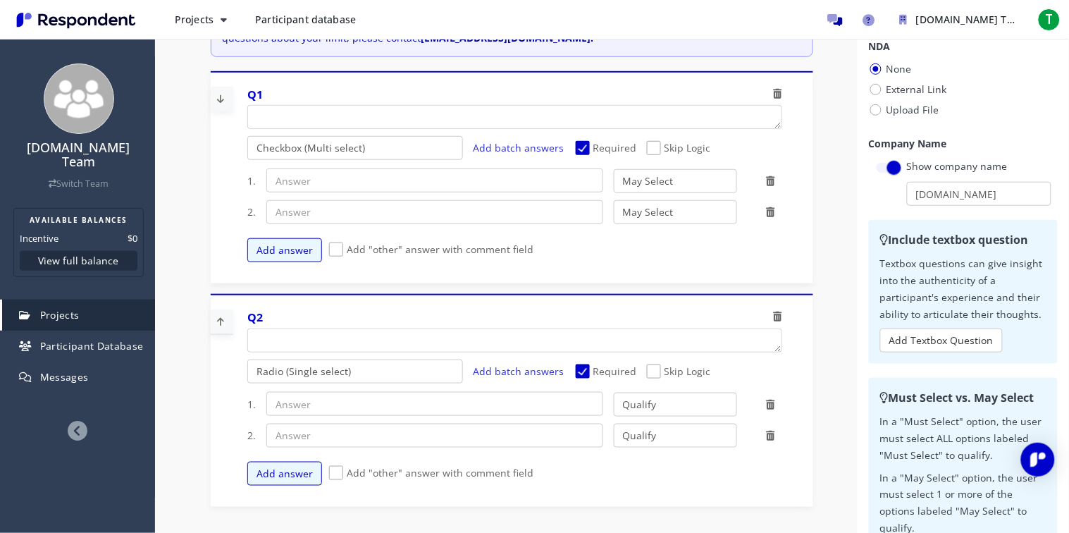
scroll to position [199, 0]
click at [407, 145] on select "Radio (Single select) Checkbox (Multi select) Multi-line text box Single-line t…" at bounding box center [355, 149] width 216 height 24
click at [417, 179] on input "text" at bounding box center [434, 181] width 337 height 24
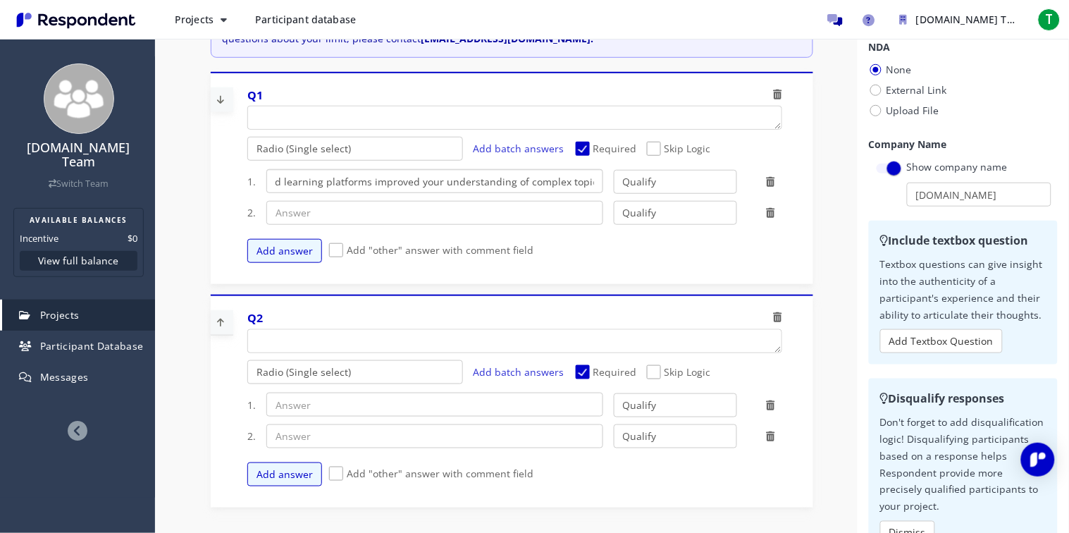
scroll to position [0, 0]
drag, startPoint x: 598, startPoint y: 180, endPoint x: 189, endPoint y: 207, distance: 410.3
click at [189, 207] on div "Details Audience Quotas Questions Summary Internal Project Name * TECHNOLOGY Th…" at bounding box center [612, 371] width 914 height 821
type input "C"
click at [312, 119] on textarea "Which of the following categories best describes your firm's total assets under…" at bounding box center [515, 117] width 534 height 23
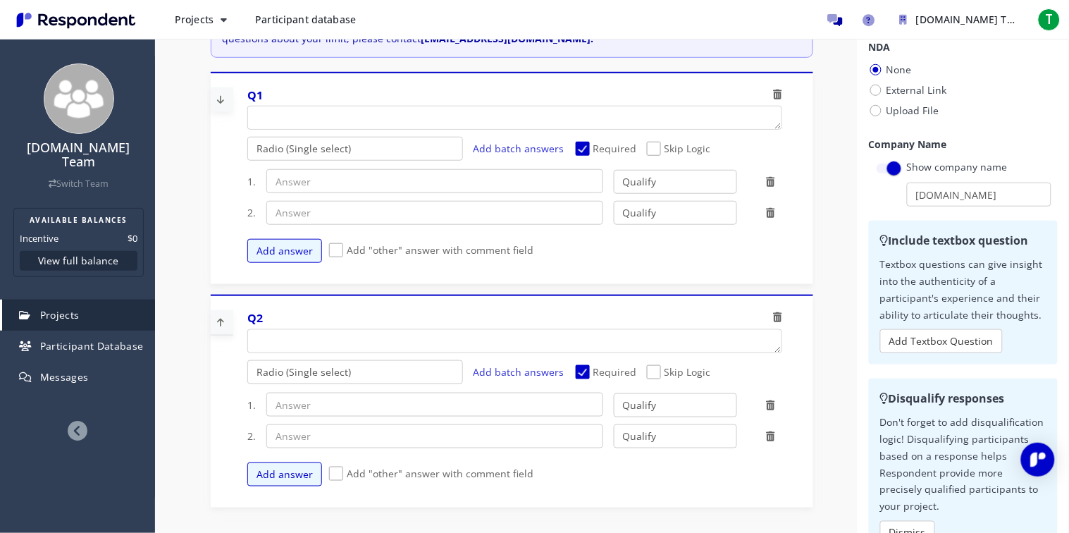
click at [583, 150] on span "Required" at bounding box center [606, 150] width 61 height 17
click at [583, 150] on input "Required" at bounding box center [580, 148] width 9 height 9
checkbox input "false"
click at [546, 118] on textarea "Which of the following categories best describes your firm's total assets under…" at bounding box center [515, 117] width 534 height 23
type textarea "Have you ever use AI-powered learning platforms improved your understanding of …"
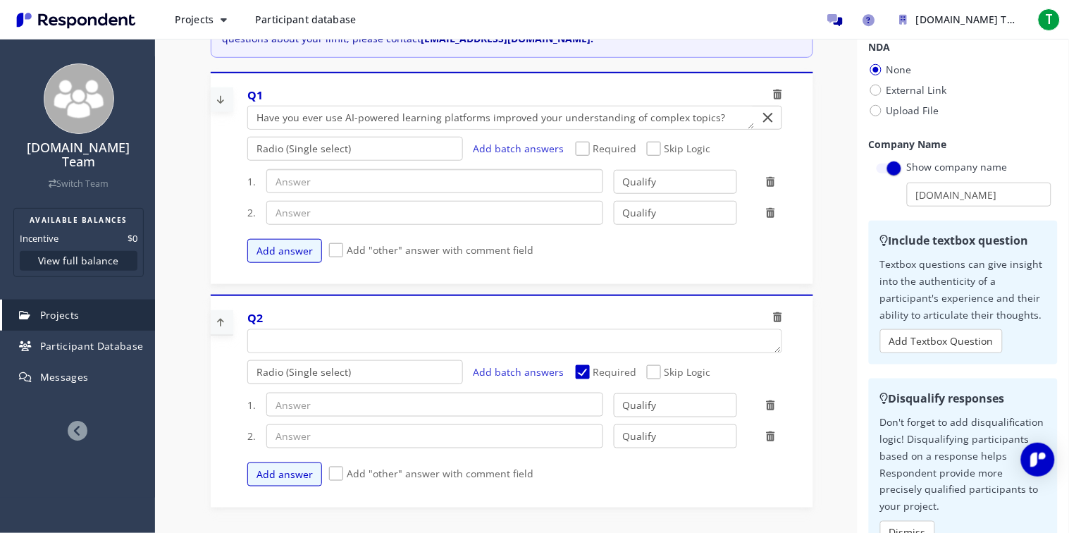
click at [483, 173] on input "text" at bounding box center [434, 181] width 337 height 24
type input "NO"
click at [459, 221] on input "text" at bounding box center [434, 213] width 337 height 24
type input "YES"
click at [693, 176] on select "Qualify Disqualify" at bounding box center [675, 182] width 123 height 24
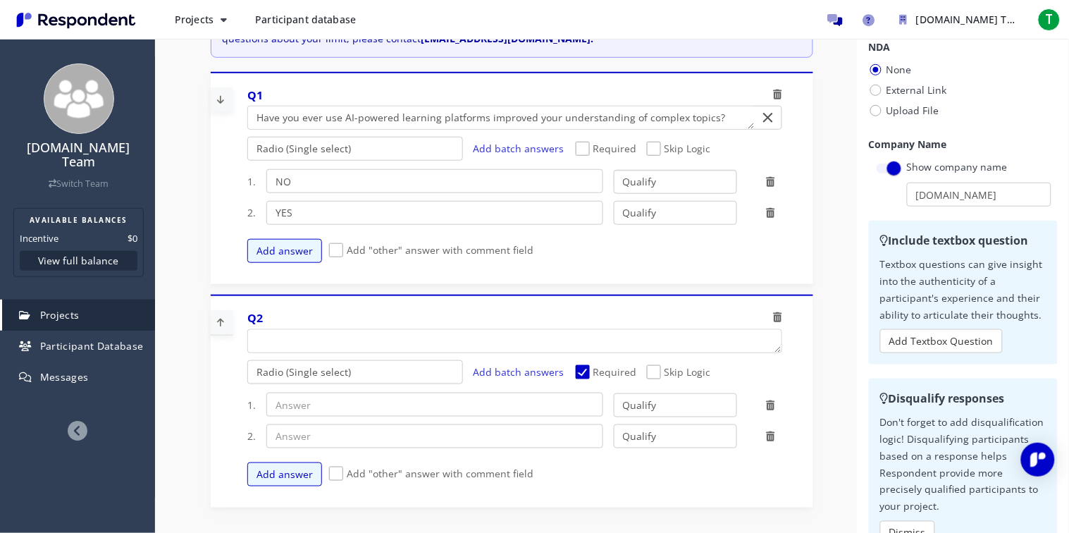
select select "number:2"
click at [614, 170] on select "Qualify Disqualify" at bounding box center [675, 182] width 123 height 24
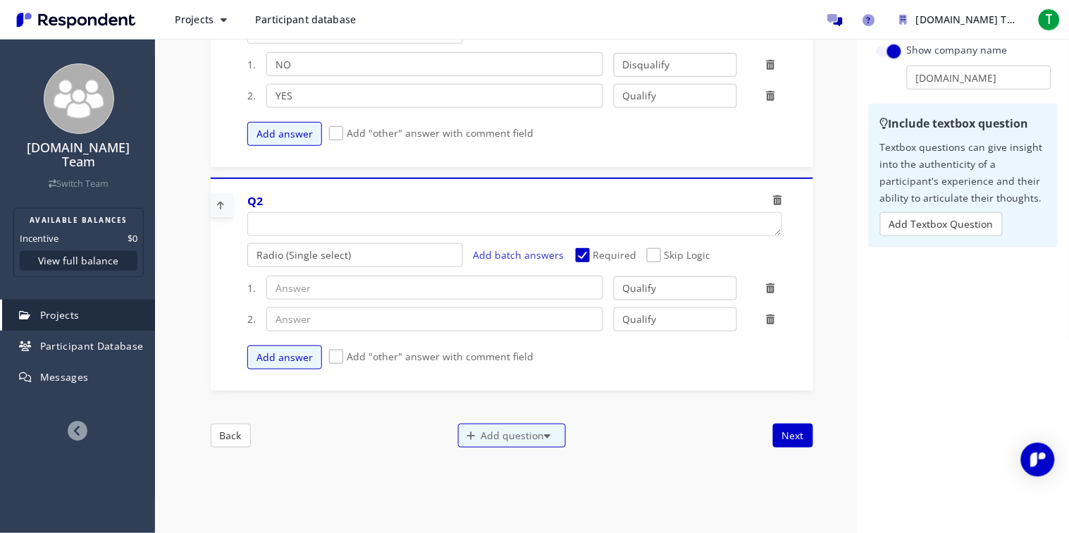
scroll to position [120, 0]
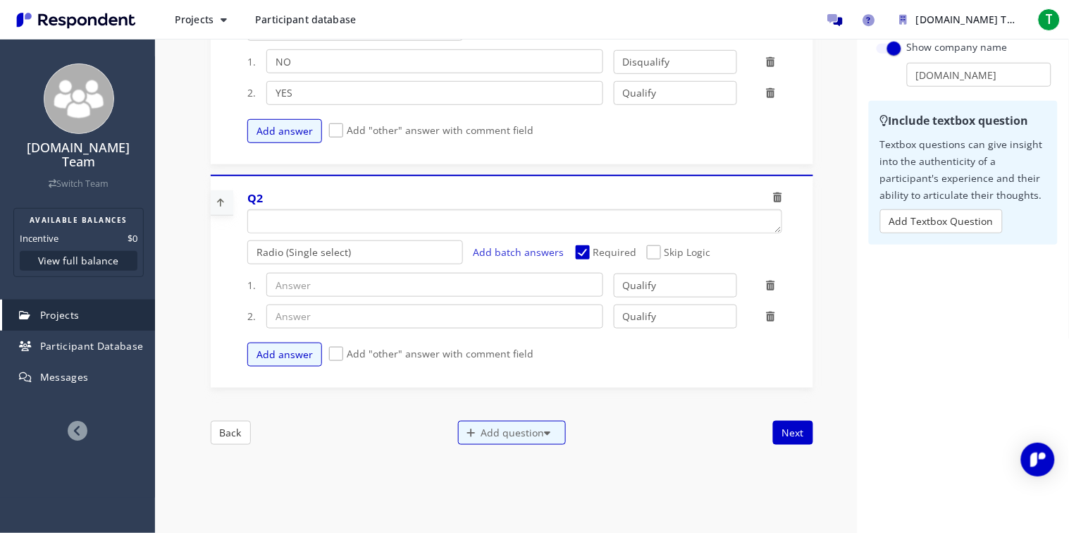
click at [369, 231] on textarea "Which of the following categories best describes your firm's total assets under…" at bounding box center [515, 221] width 534 height 23
type textarea "Do you think AI benefits your academic performance?"
click at [425, 280] on input "text" at bounding box center [434, 285] width 337 height 24
type input "NO"
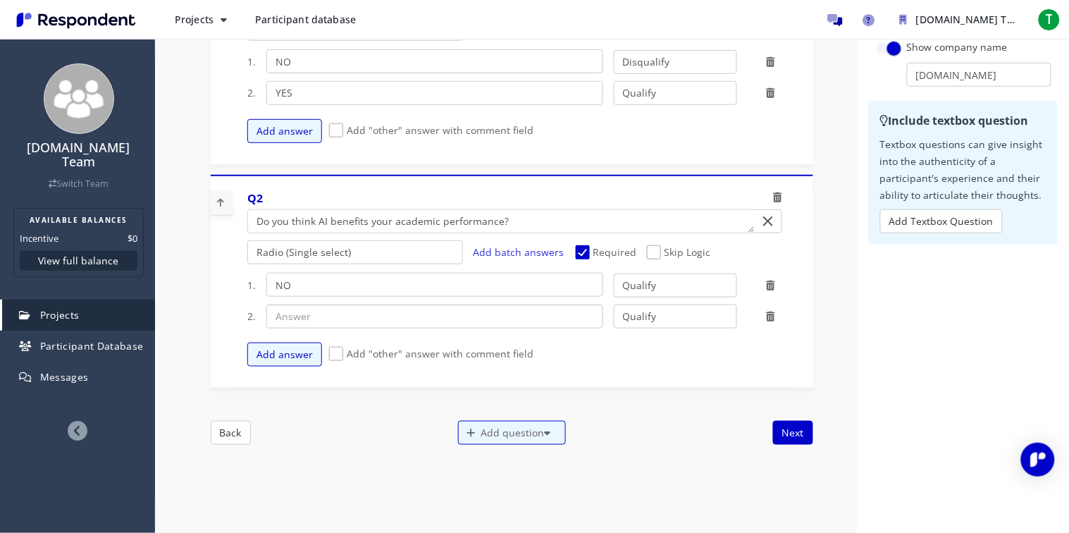
click at [412, 313] on input "text" at bounding box center [434, 316] width 337 height 24
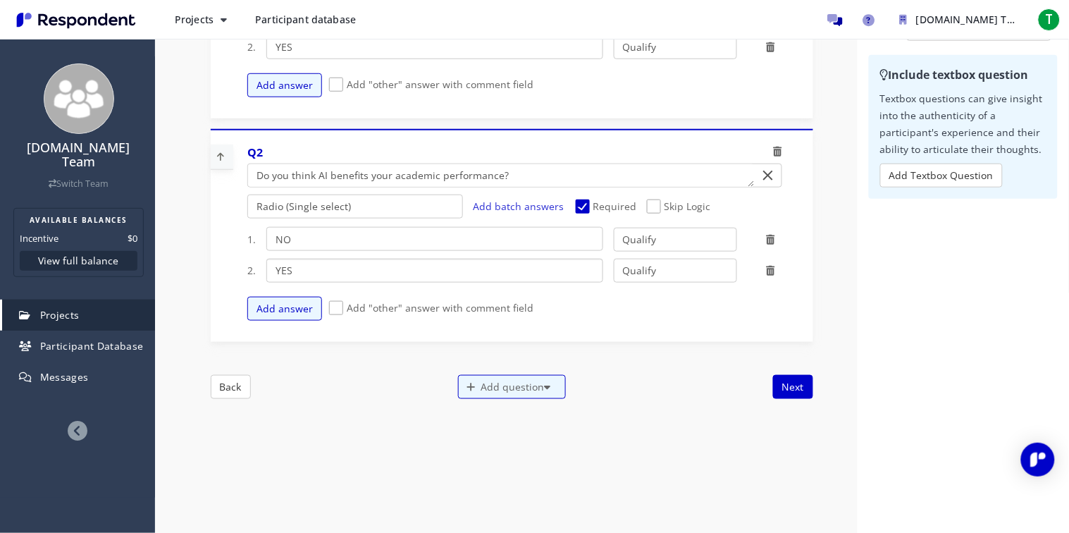
scroll to position [248, 0]
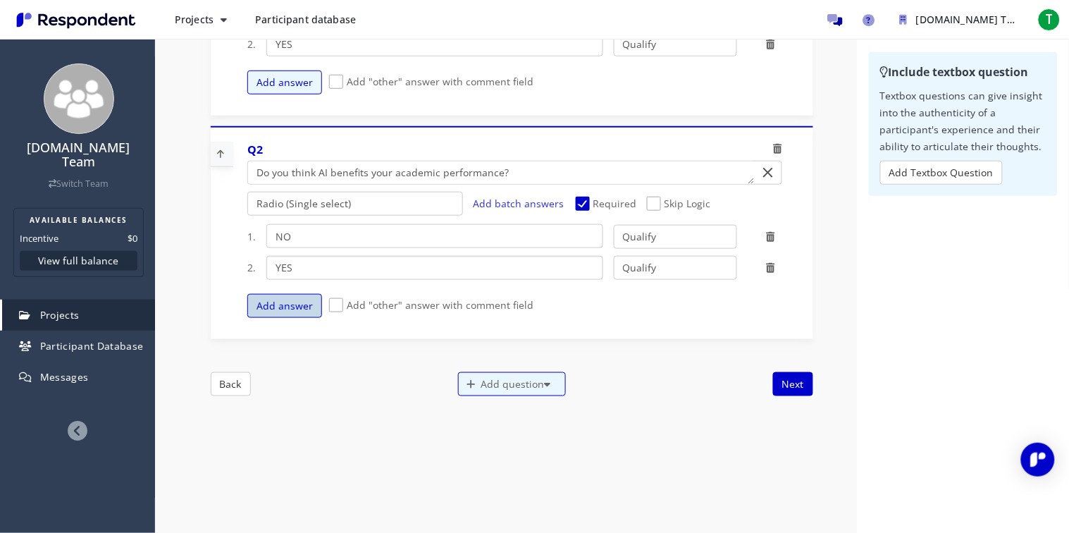
type input "YES"
click at [295, 304] on button "Add answer" at bounding box center [284, 306] width 75 height 24
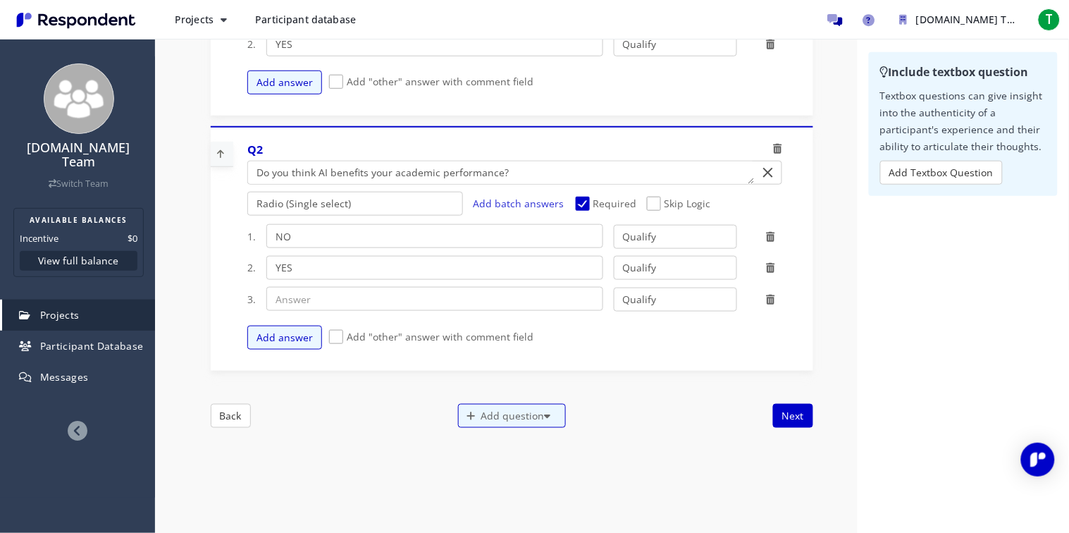
click at [773, 295] on icon at bounding box center [770, 300] width 8 height 10
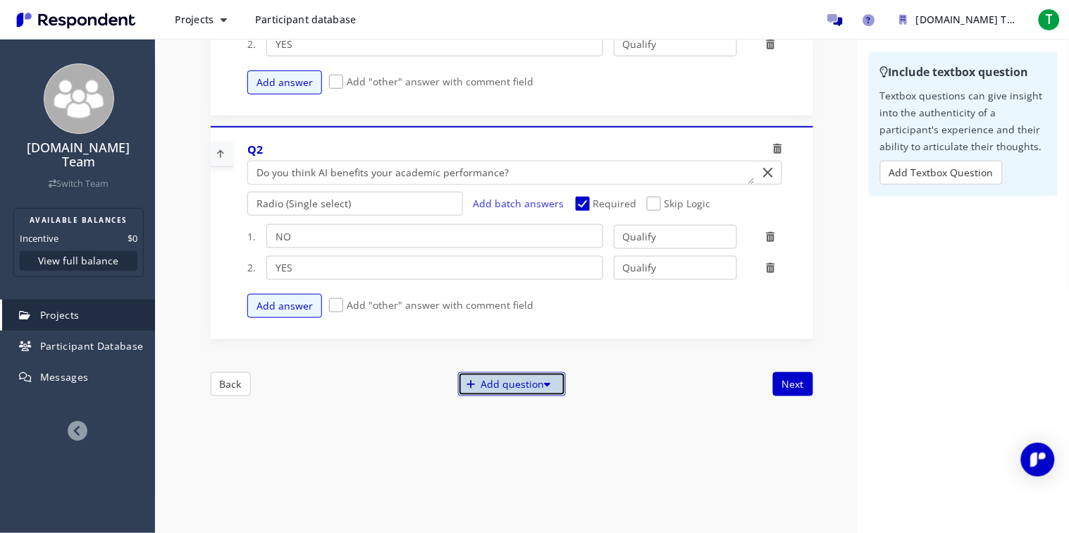
click at [541, 388] on div "Add question" at bounding box center [512, 384] width 108 height 24
click at [557, 393] on button "Create My Own" at bounding box center [524, 388] width 135 height 34
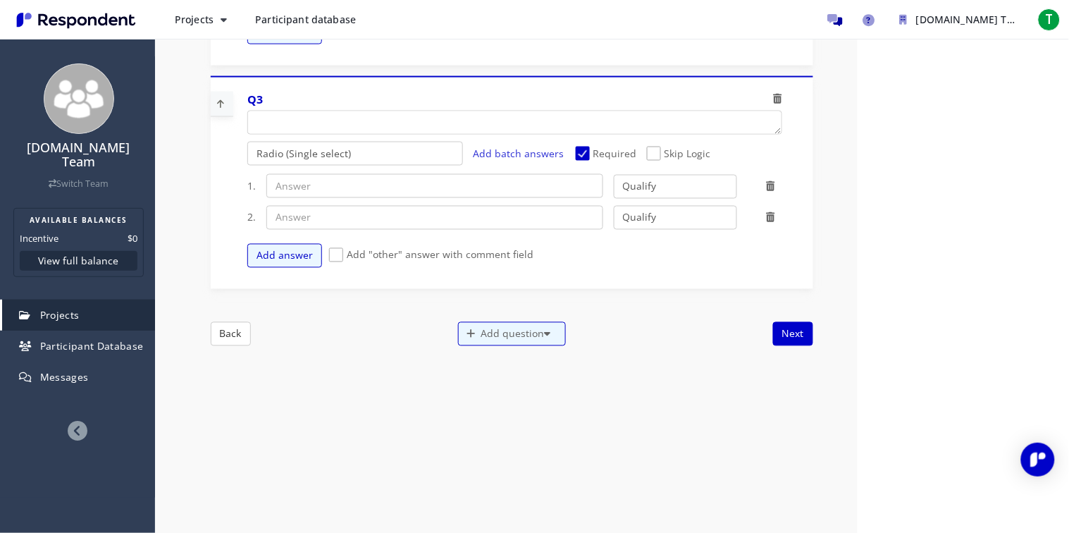
scroll to position [527, 0]
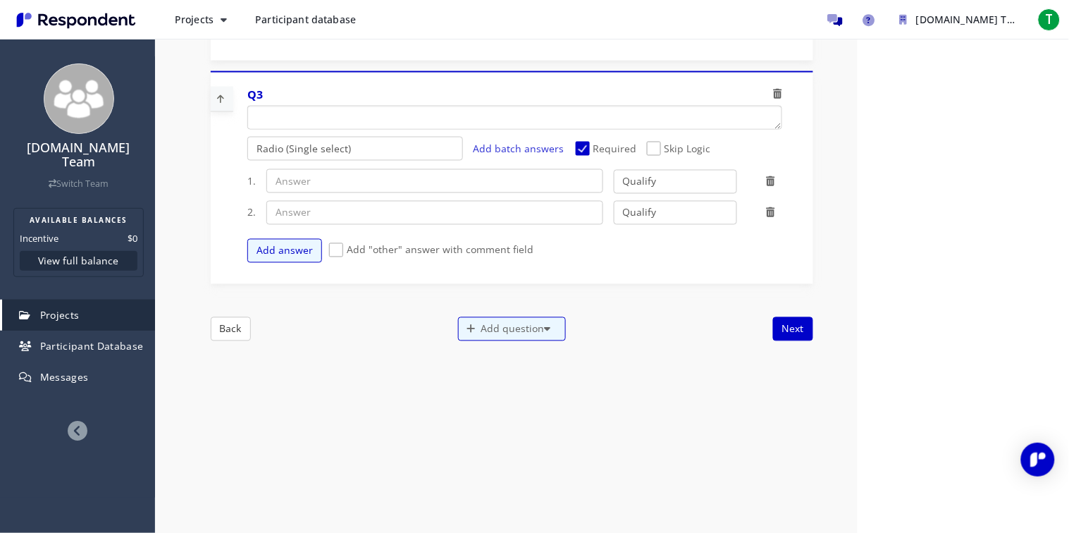
click at [290, 122] on textarea "Which of the following categories best describes your firm's total assets under…" at bounding box center [515, 117] width 534 height 23
type textarea "B"
type textarea "Do you trust AI generated into school curricula?"
click at [587, 154] on span "Required" at bounding box center [606, 150] width 61 height 17
click at [585, 154] on input "Required" at bounding box center [580, 148] width 9 height 9
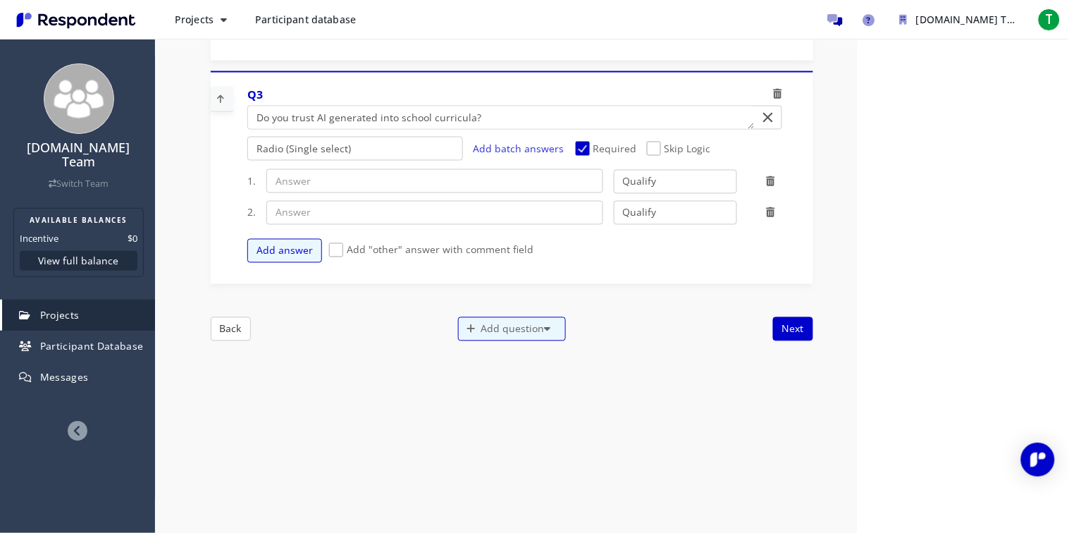
checkbox input "false"
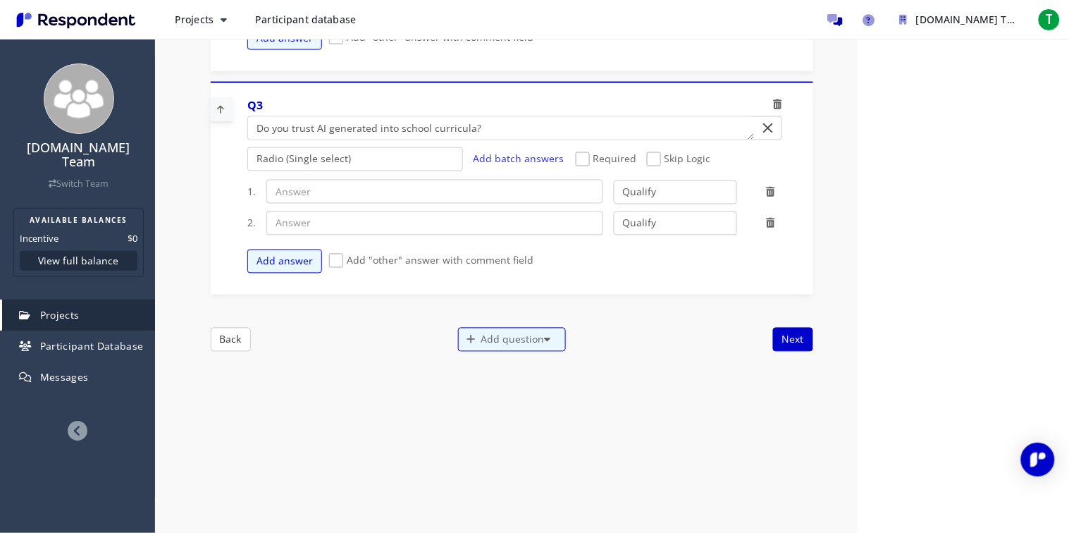
scroll to position [0, 0]
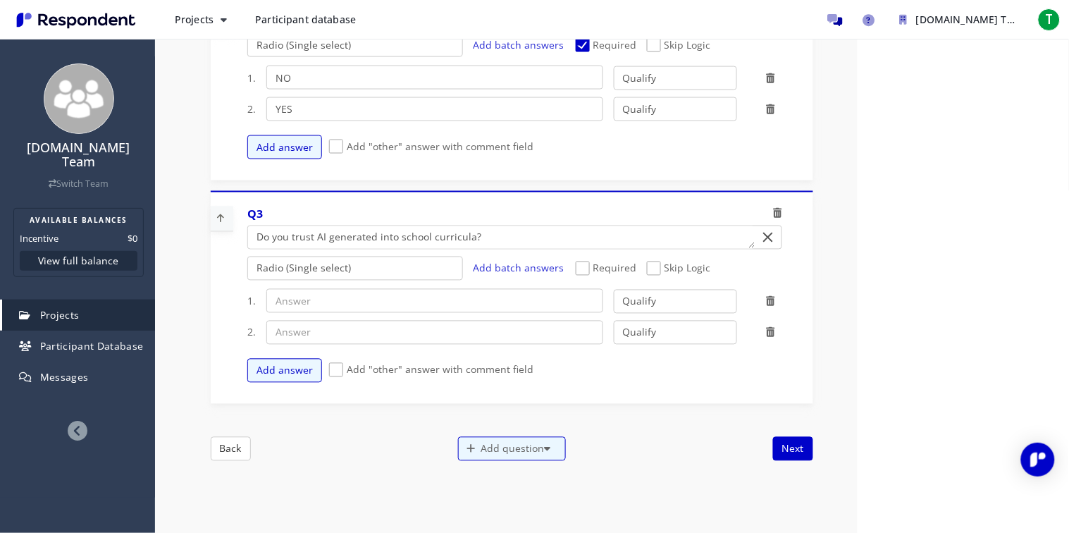
click at [594, 44] on span "Required" at bounding box center [606, 46] width 61 height 17
click at [585, 44] on input "Required" at bounding box center [580, 45] width 9 height 9
checkbox input "false"
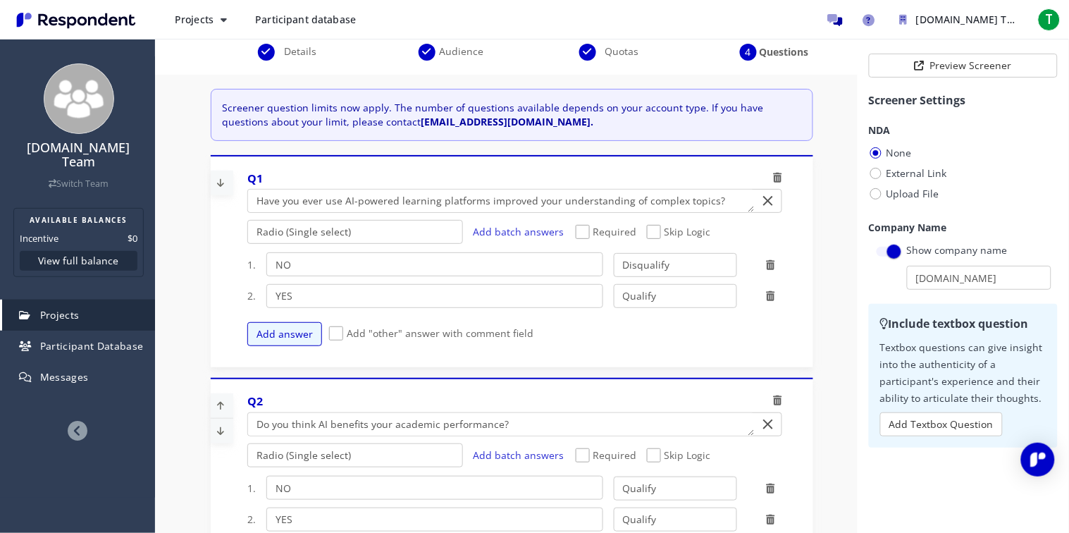
scroll to position [120, 0]
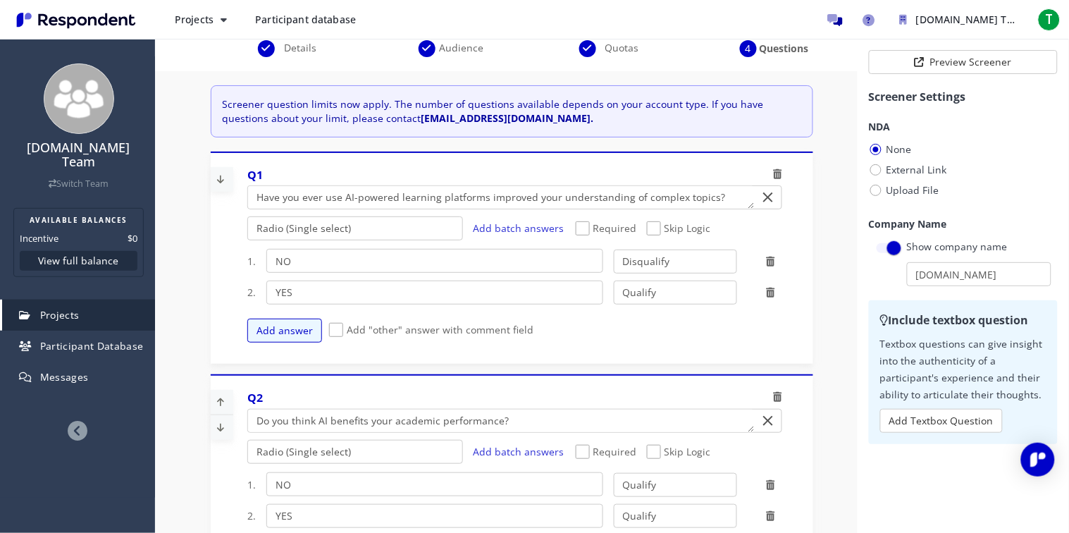
click at [589, 232] on span "Required" at bounding box center [606, 229] width 61 height 17
click at [585, 232] on input "Required" at bounding box center [580, 228] width 9 height 9
checkbox input "true"
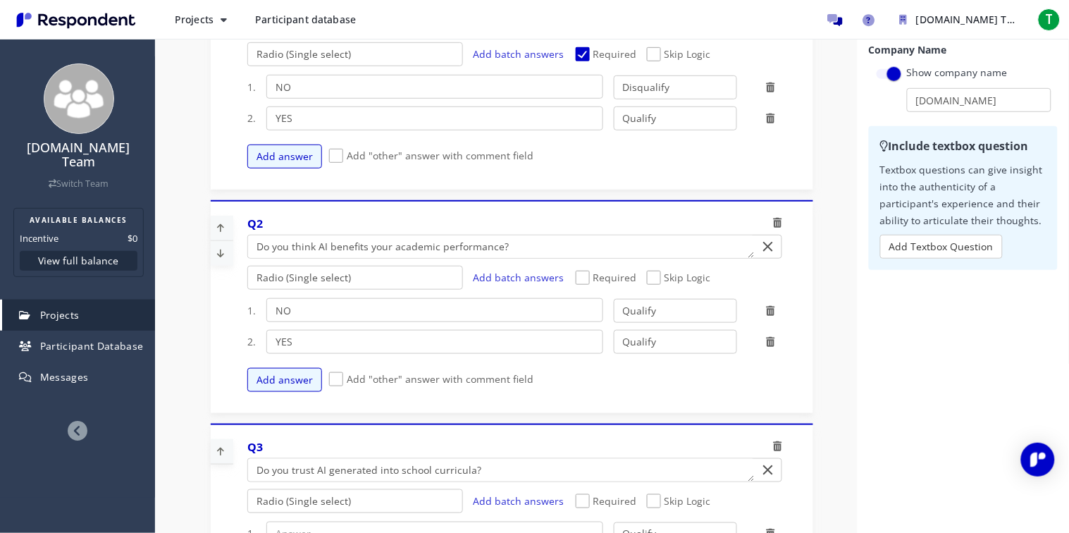
scroll to position [180, 0]
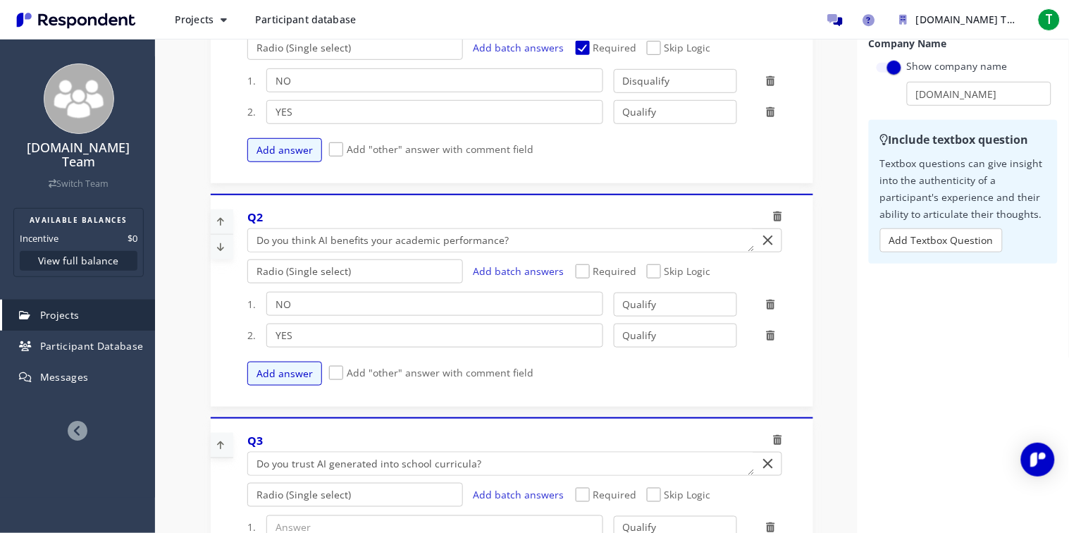
click at [581, 269] on span "Required" at bounding box center [606, 272] width 61 height 17
click at [581, 269] on input "Required" at bounding box center [580, 271] width 9 height 9
checkbox input "true"
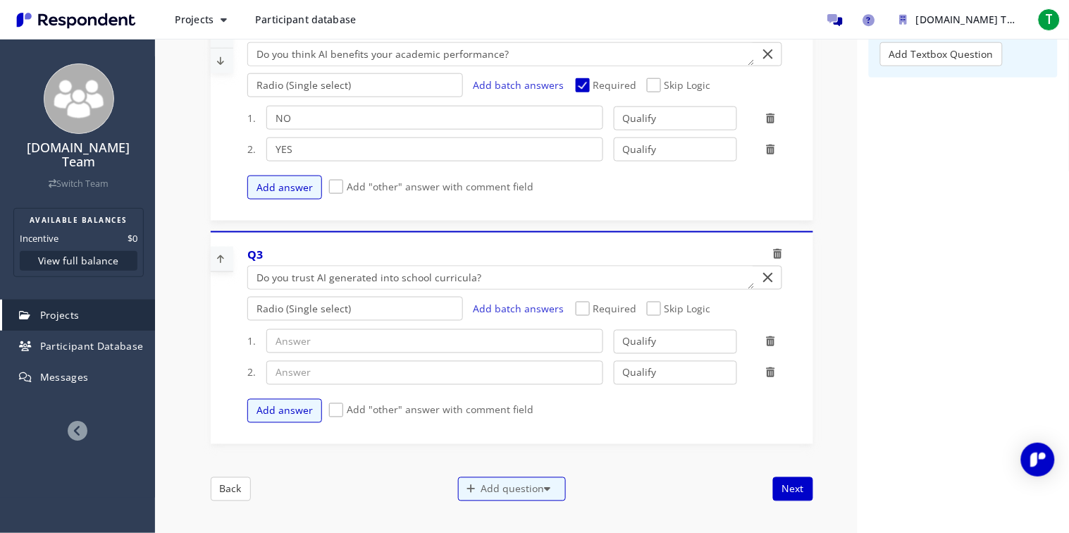
scroll to position [368, 0]
click at [581, 309] on span "Required" at bounding box center [606, 308] width 61 height 17
click at [581, 309] on input "Required" at bounding box center [580, 307] width 9 height 9
checkbox input "true"
click at [502, 345] on input "text" at bounding box center [434, 340] width 337 height 24
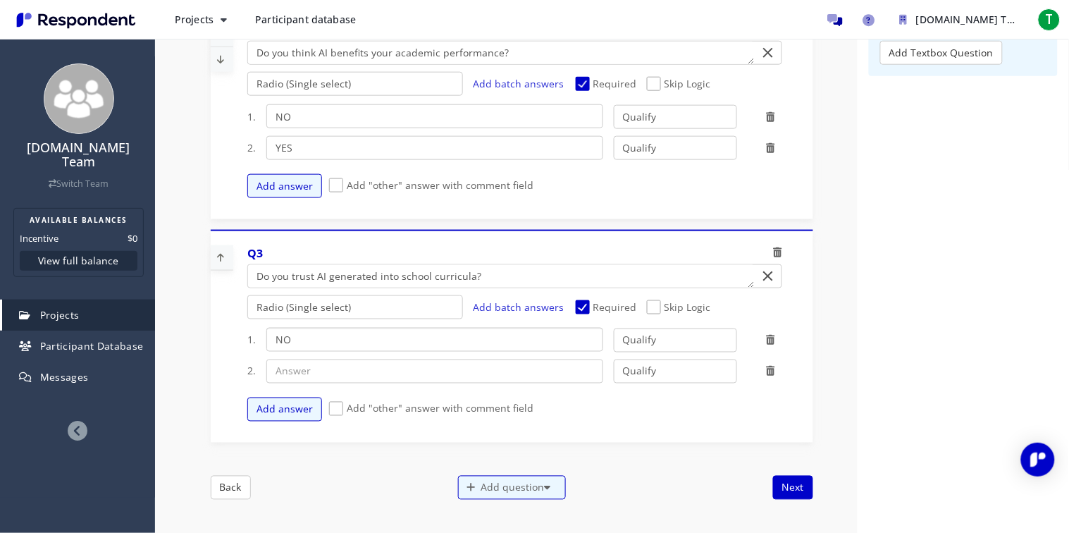
type input "NO"
click at [488, 362] on input "text" at bounding box center [434, 371] width 337 height 24
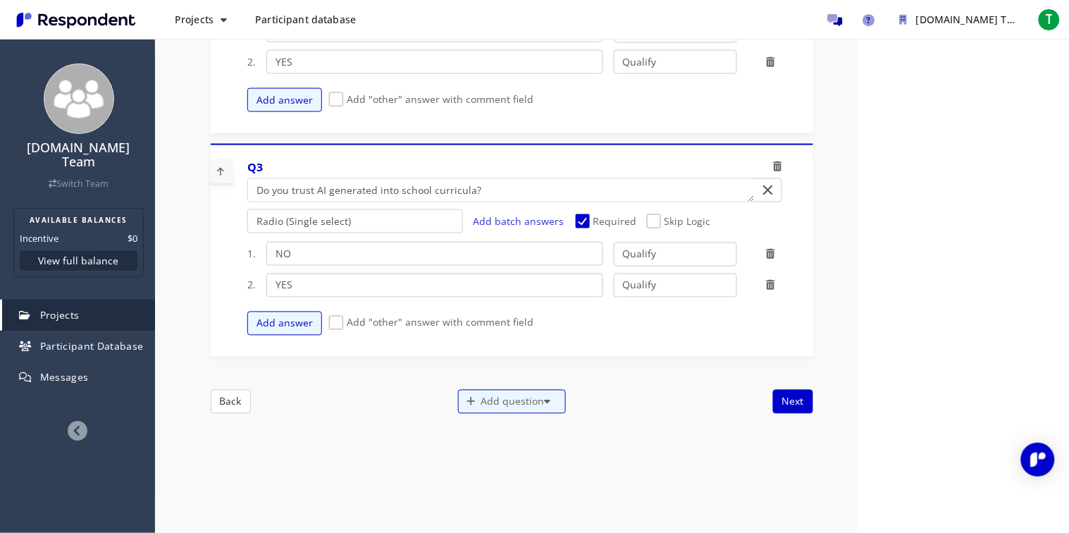
scroll to position [481, 0]
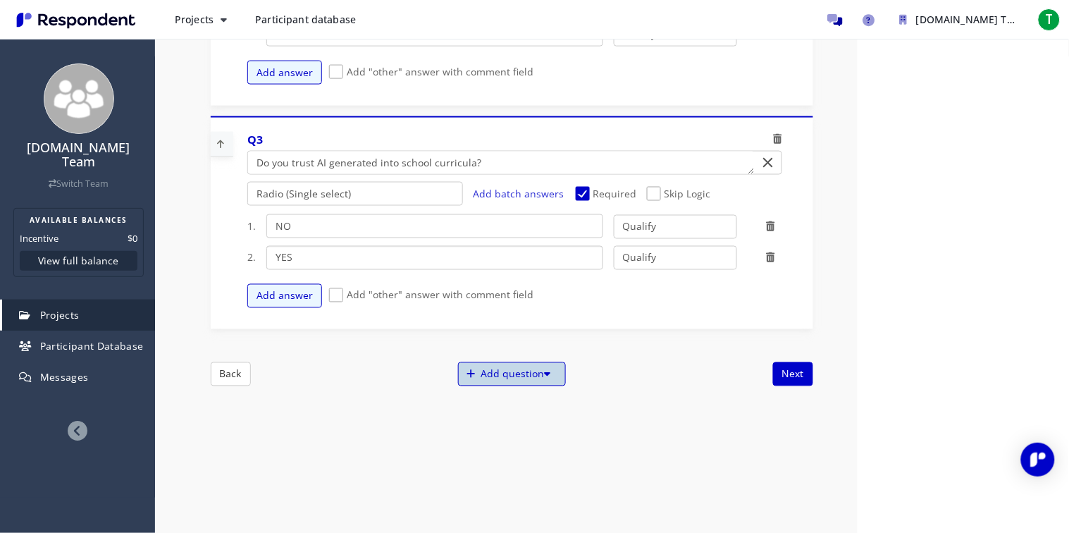
type input "YES"
click at [519, 383] on div "Add question" at bounding box center [512, 374] width 108 height 24
click at [531, 386] on button "Create My Own" at bounding box center [524, 378] width 135 height 34
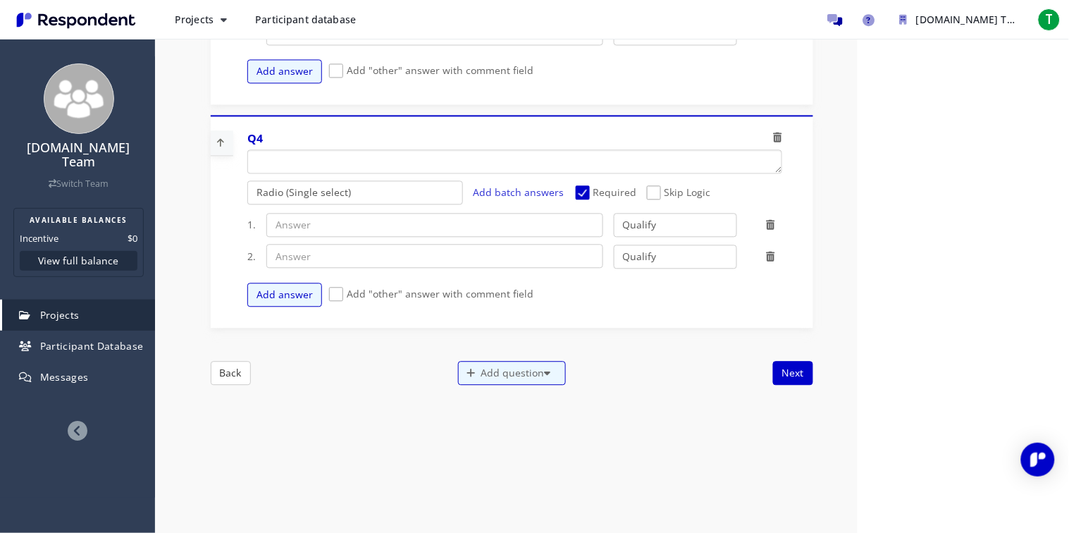
click at [462, 161] on textarea "Which of the following categories best describes your firm's total assets under…" at bounding box center [515, 161] width 534 height 23
type textarea "What type of AI partner do you use?"
click at [300, 283] on button "Add answer" at bounding box center [284, 295] width 75 height 24
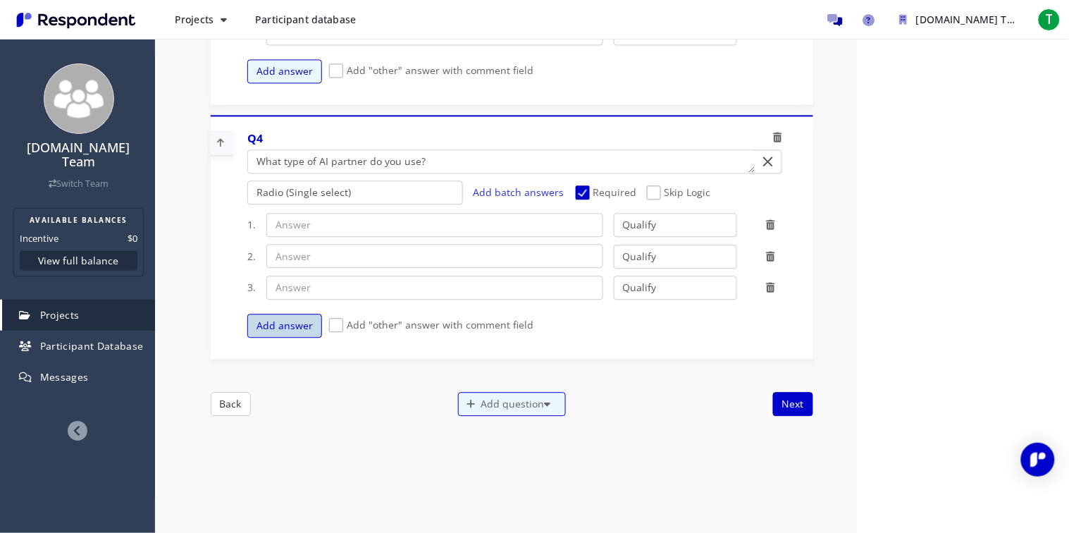
click at [291, 314] on button "Add answer" at bounding box center [284, 326] width 75 height 24
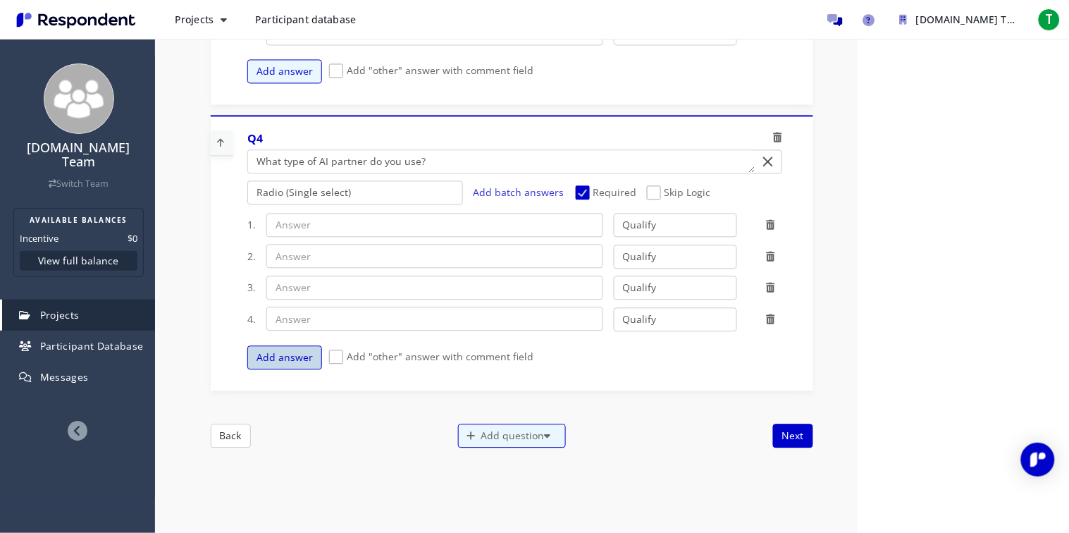
click at [283, 352] on button "Add answer" at bounding box center [284, 357] width 75 height 24
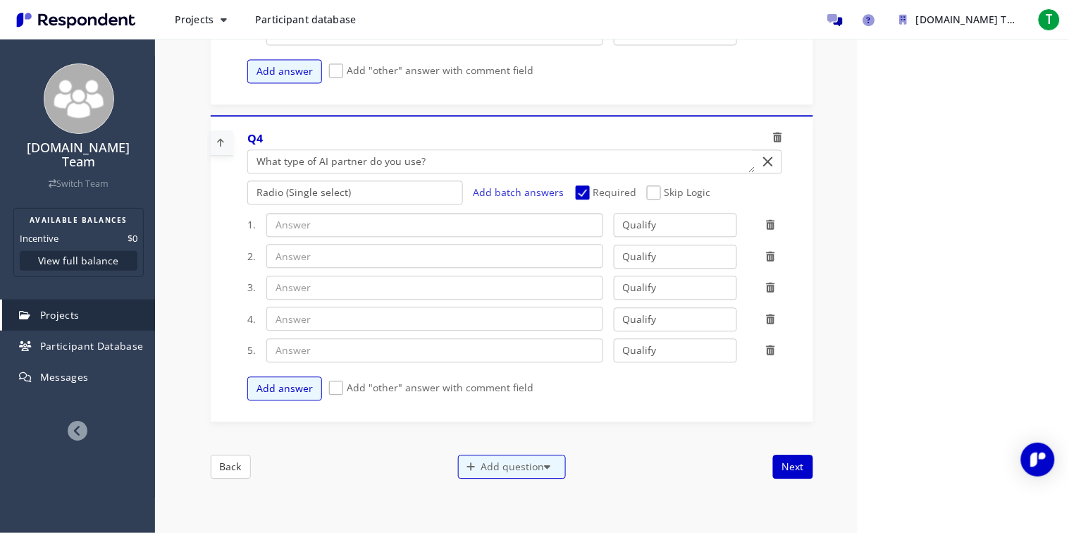
click at [572, 216] on input "text" at bounding box center [434, 225] width 337 height 24
click at [539, 258] on input "text" at bounding box center [434, 256] width 337 height 24
click at [464, 219] on input "CiCi" at bounding box center [434, 225] width 337 height 24
type input "CiCi - your AI assistant"
click at [426, 261] on input "text" at bounding box center [434, 256] width 337 height 24
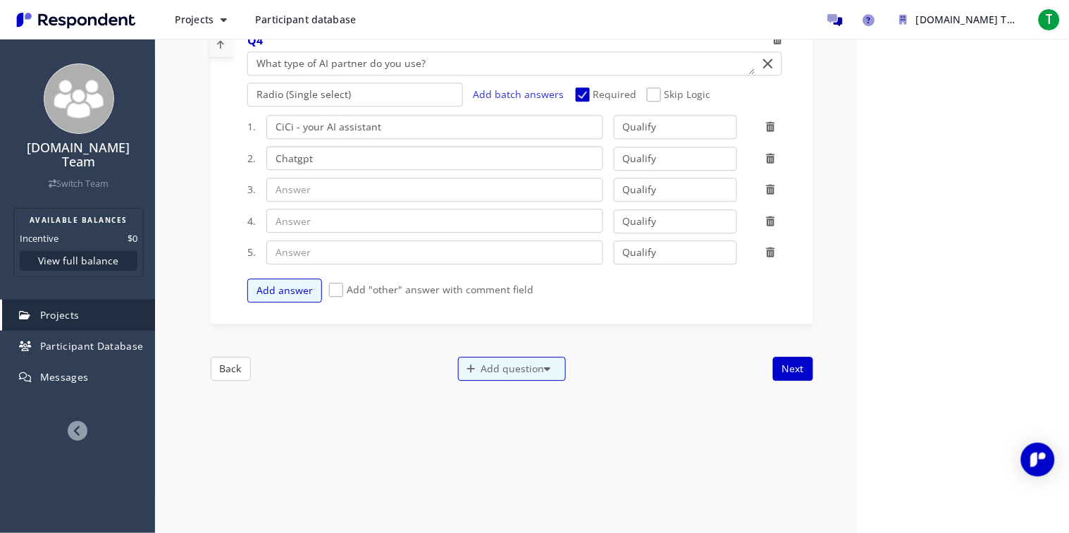
scroll to position [808, 0]
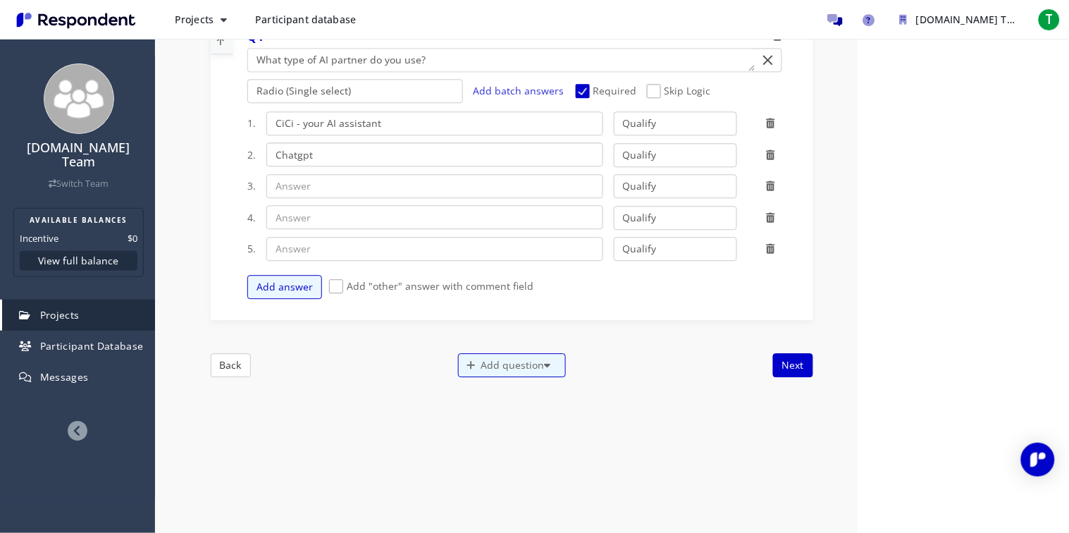
type input "Chatgpt"
click at [402, 128] on input "CiCi - your AI assistant" at bounding box center [434, 123] width 337 height 24
type input "CiCi"
click at [390, 182] on input "text" at bounding box center [434, 186] width 337 height 24
click at [372, 89] on select "Radio (Single select) Checkbox (Multi select) Multi-line text box Single-line t…" at bounding box center [355, 91] width 216 height 24
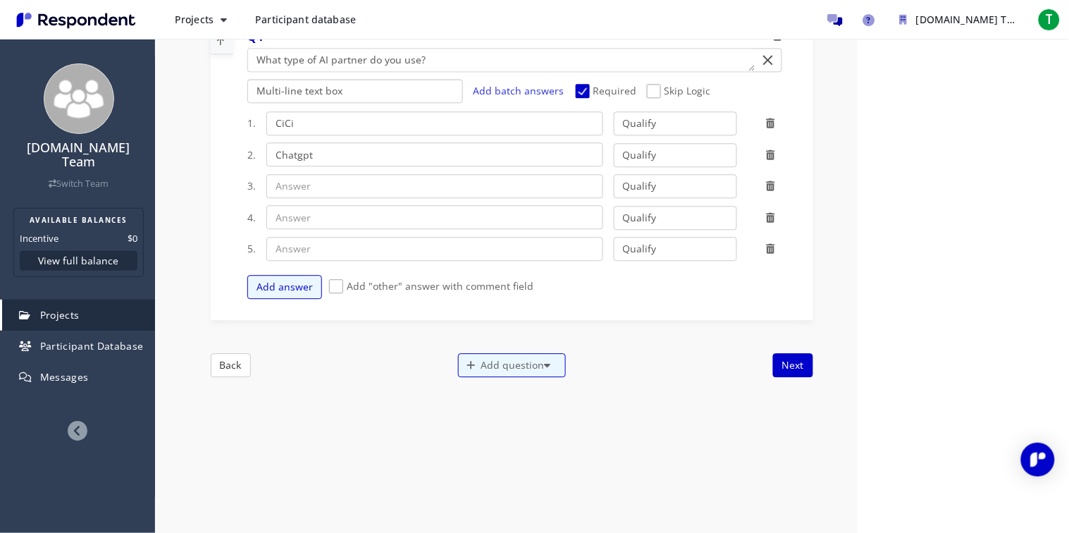
click at [247, 103] on select "Radio (Single select) Checkbox (Multi select) Multi-line text box Single-line t…" at bounding box center [355, 91] width 216 height 24
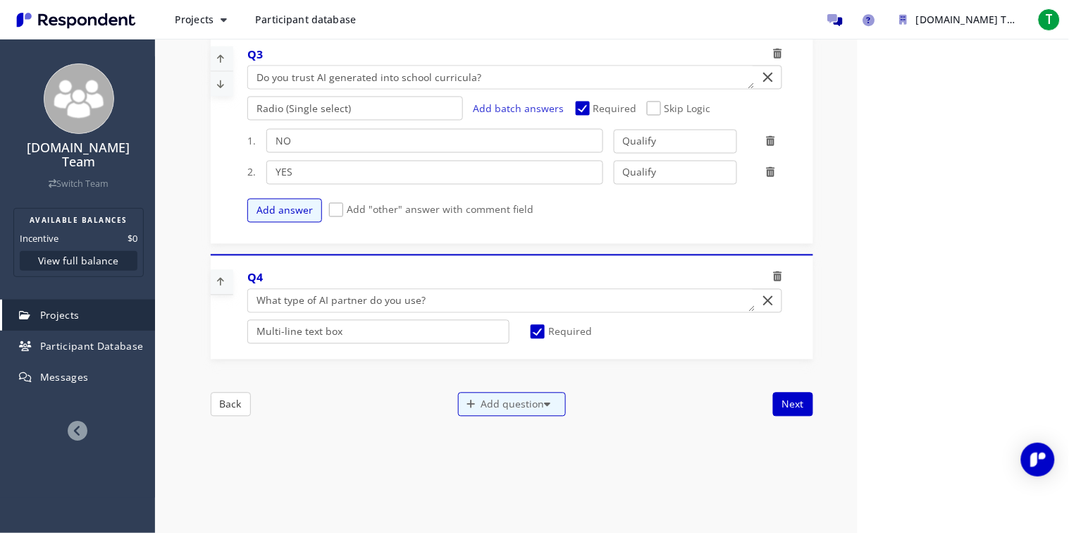
scroll to position [562, 0]
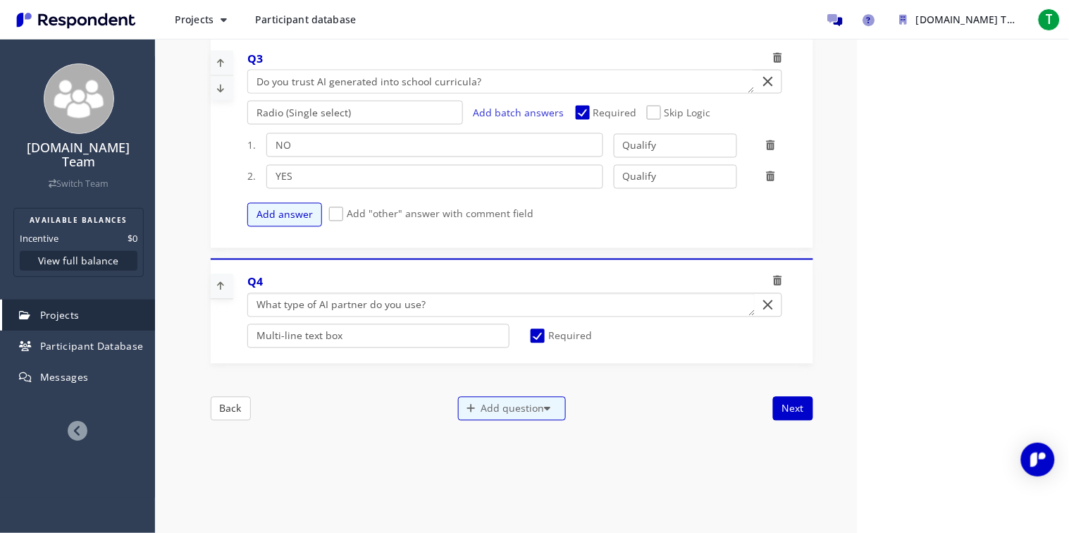
click at [413, 304] on textarea "Which of the following categories best describes your firm's total assets under…" at bounding box center [501, 305] width 506 height 23
click at [455, 302] on textarea "Which of the following categories best describes your firm's total assets under…" at bounding box center [501, 305] width 506 height 23
click at [426, 327] on select "Radio (Single select) Checkbox (Multi select) Multi-line text box Single-line t…" at bounding box center [378, 336] width 262 height 24
click at [426, 341] on select "Radio (Single select) Checkbox (Multi select) Multi-line text box Single-line t…" at bounding box center [378, 336] width 262 height 24
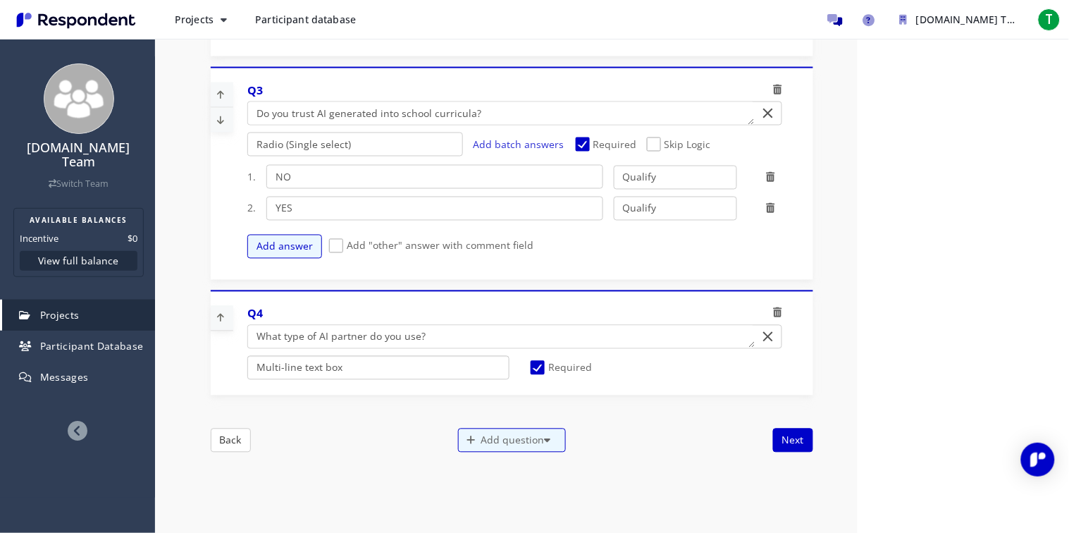
scroll to position [531, 0]
click at [782, 431] on button "Next" at bounding box center [793, 440] width 40 height 24
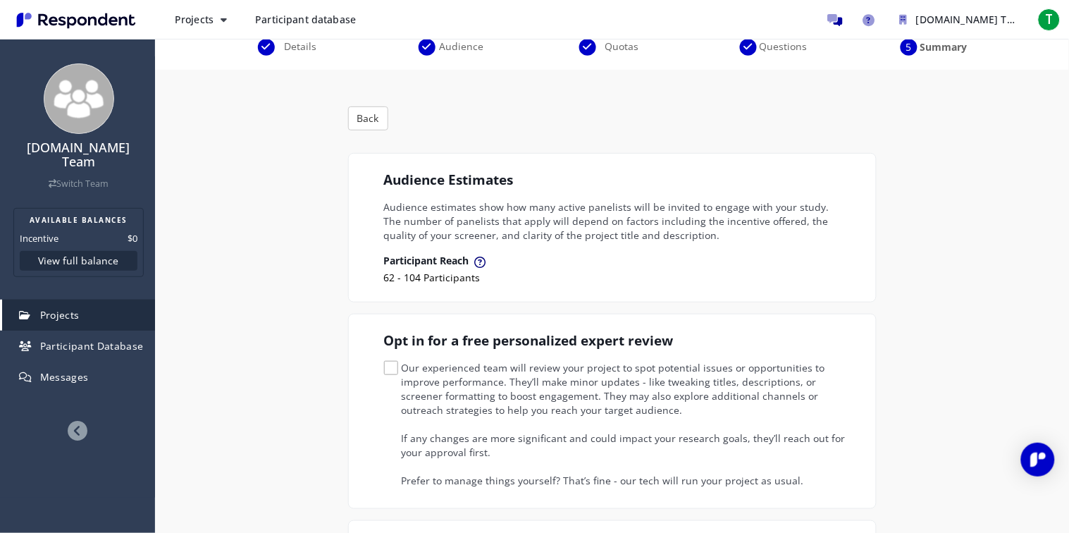
scroll to position [122, 0]
click at [386, 369] on span "Our experienced team will review your project to spot potential issues or oppor…" at bounding box center [615, 368] width 462 height 17
click at [386, 369] on input "Our experienced team will review your project to spot potential issues or oppor…" at bounding box center [388, 367] width 9 height 9
checkbox input "true"
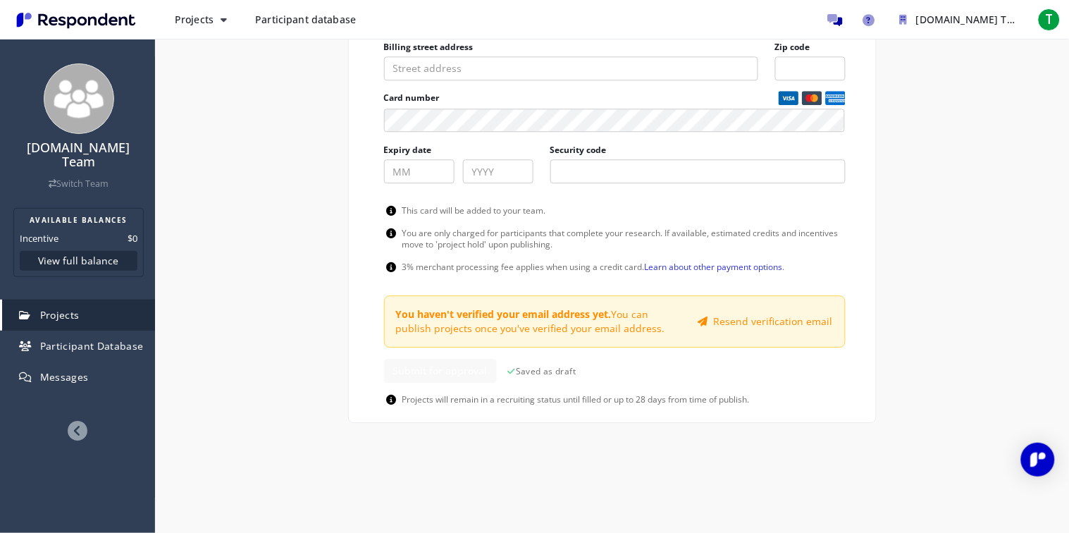
scroll to position [875, 0]
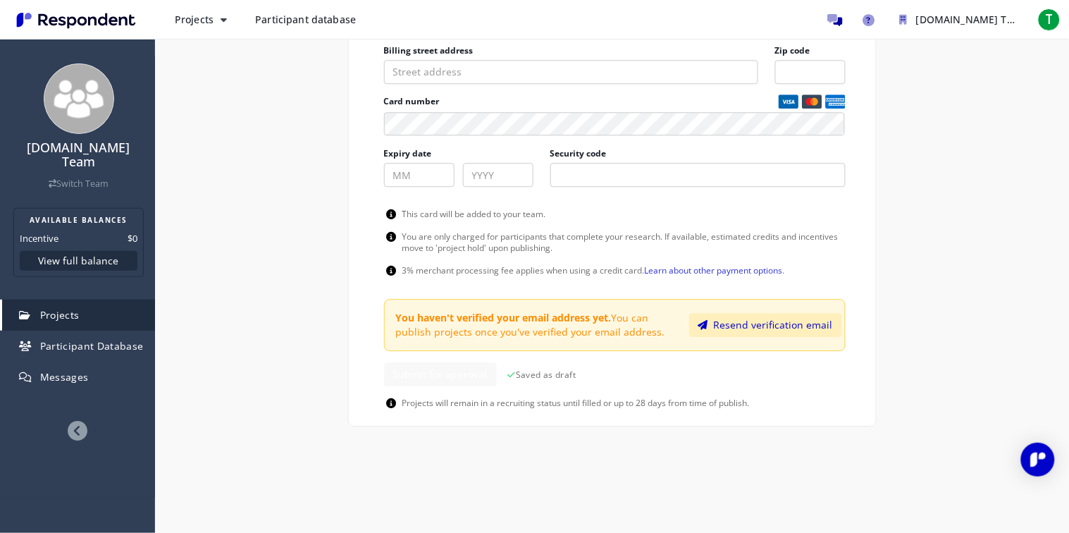
click at [718, 320] on button "Resend verification email" at bounding box center [765, 325] width 153 height 24
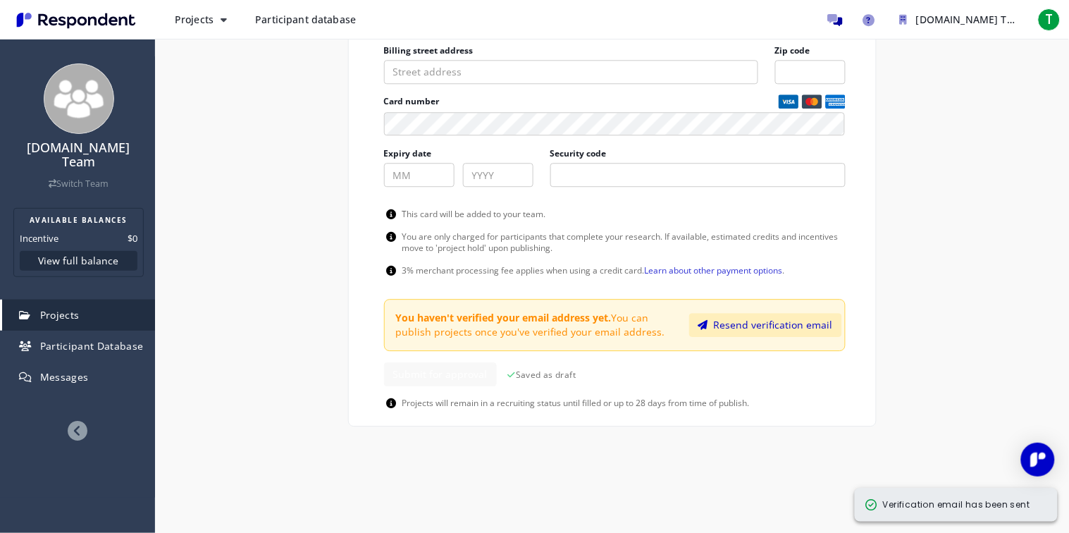
click at [718, 320] on button "Resend verification email" at bounding box center [765, 325] width 153 height 24
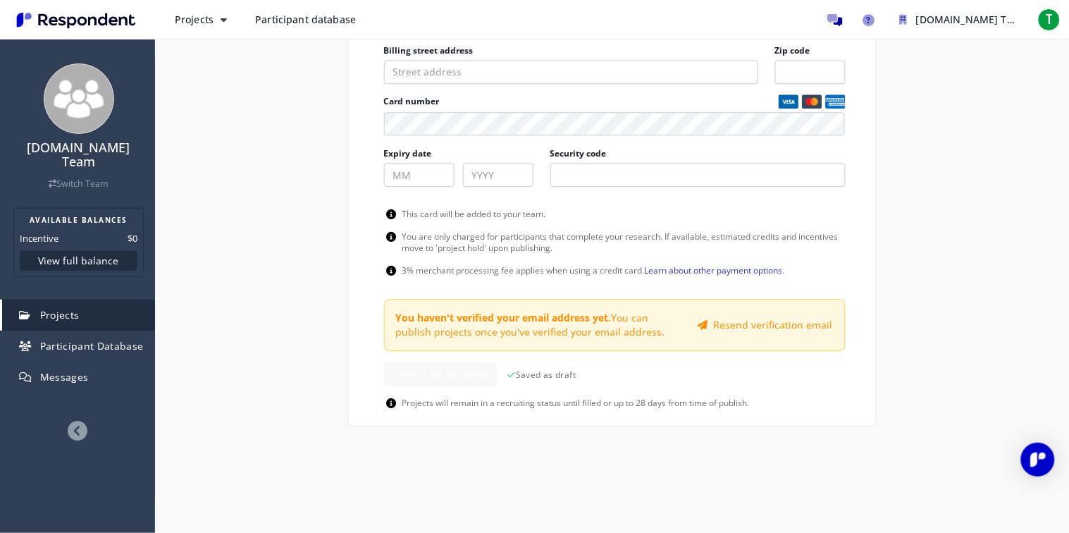
click at [758, 389] on footer "Submit for approval Saved as draft Projects will remain in a recruiting status …" at bounding box center [615, 385] width 462 height 47
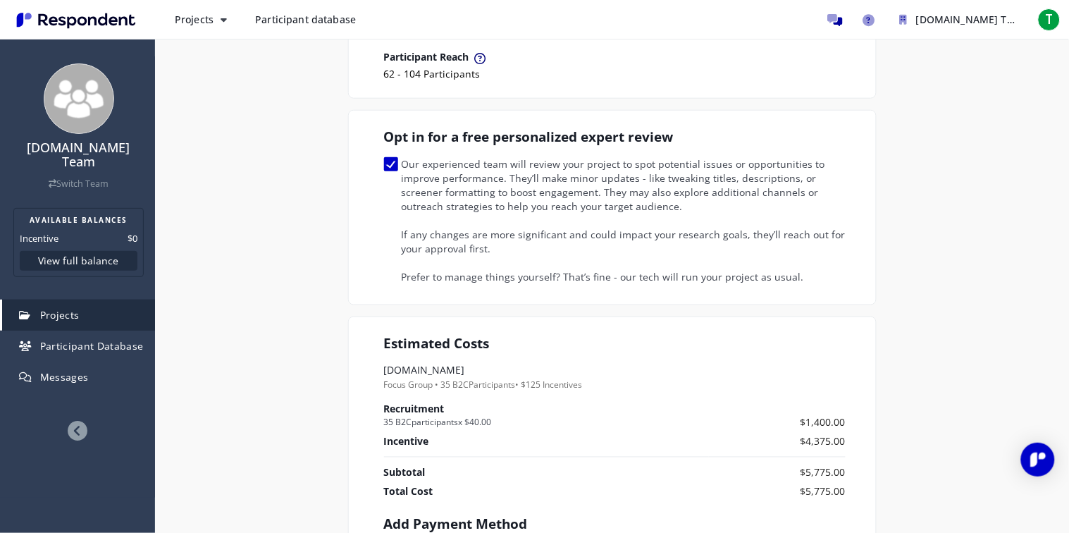
scroll to position [0, 0]
